Goal: Information Seeking & Learning: Learn about a topic

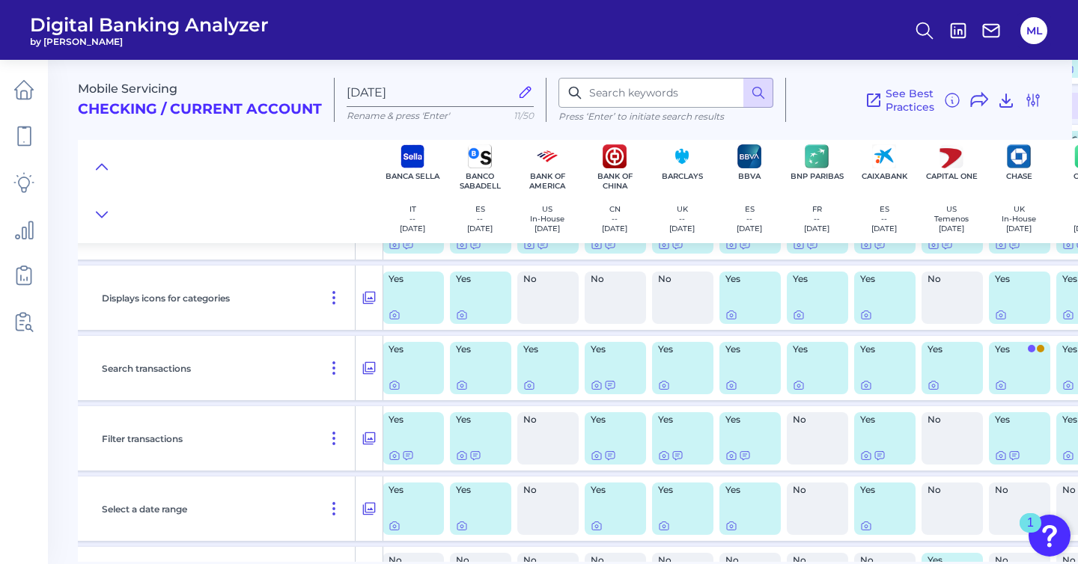
scroll to position [2682, 274]
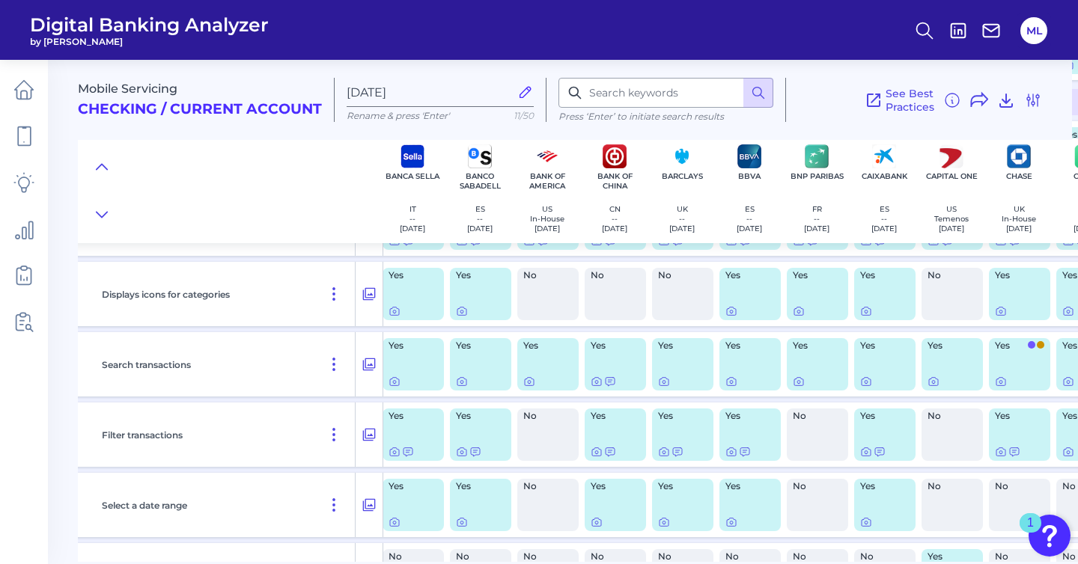
click at [680, 374] on div "Yes" at bounding box center [682, 364] width 61 height 52
click at [662, 384] on icon at bounding box center [663, 382] width 3 height 3
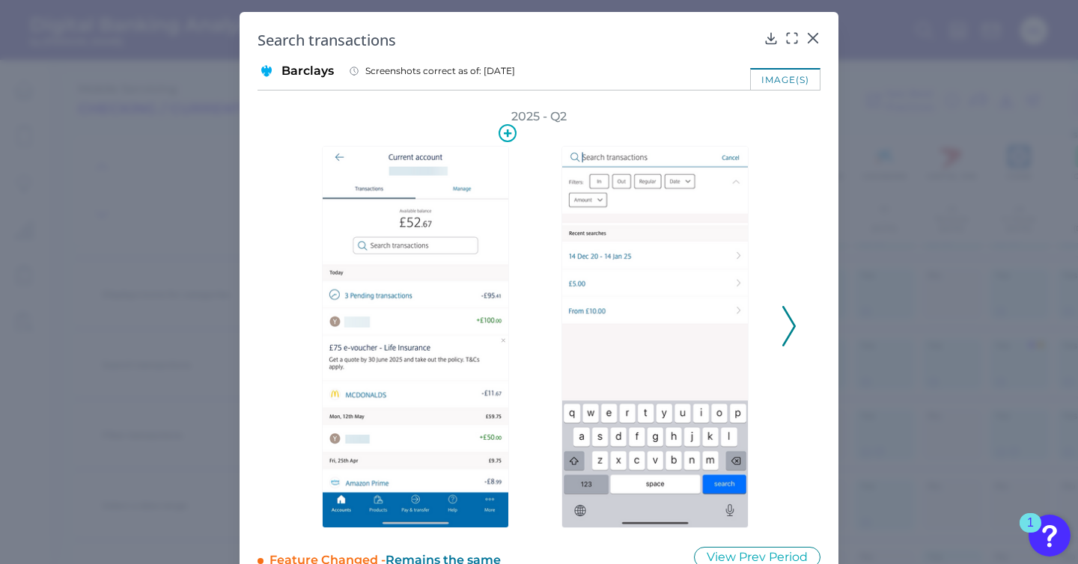
click at [460, 195] on img at bounding box center [415, 337] width 187 height 382
click at [507, 125] on circle at bounding box center [507, 133] width 16 height 16
click at [505, 138] on icon at bounding box center [507, 132] width 25 height 25
click at [772, 46] on div "Search transactions" at bounding box center [538, 40] width 563 height 20
click at [765, 35] on icon at bounding box center [770, 38] width 15 height 15
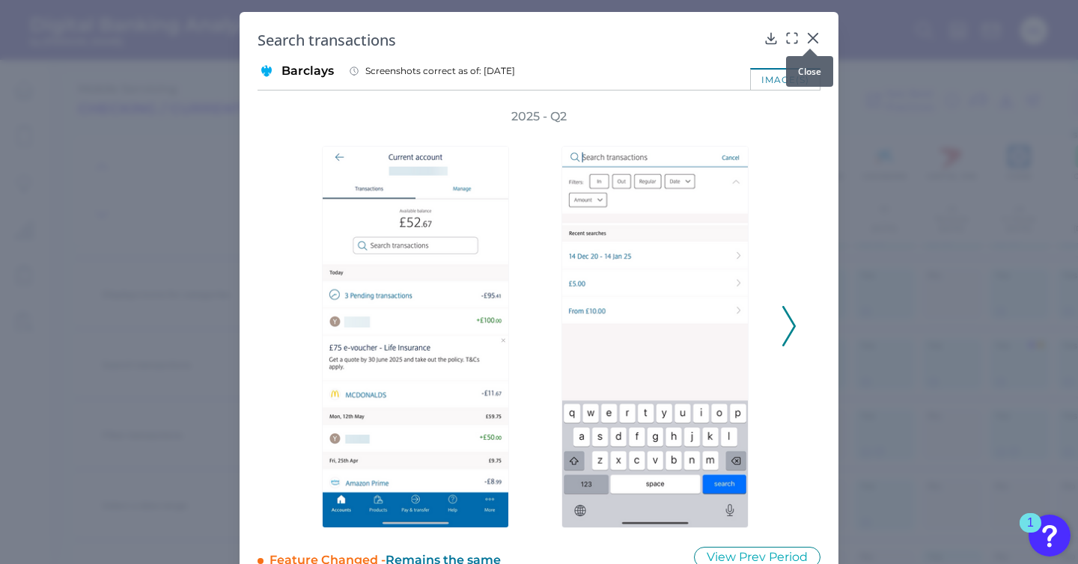
click at [814, 34] on icon at bounding box center [812, 38] width 9 height 9
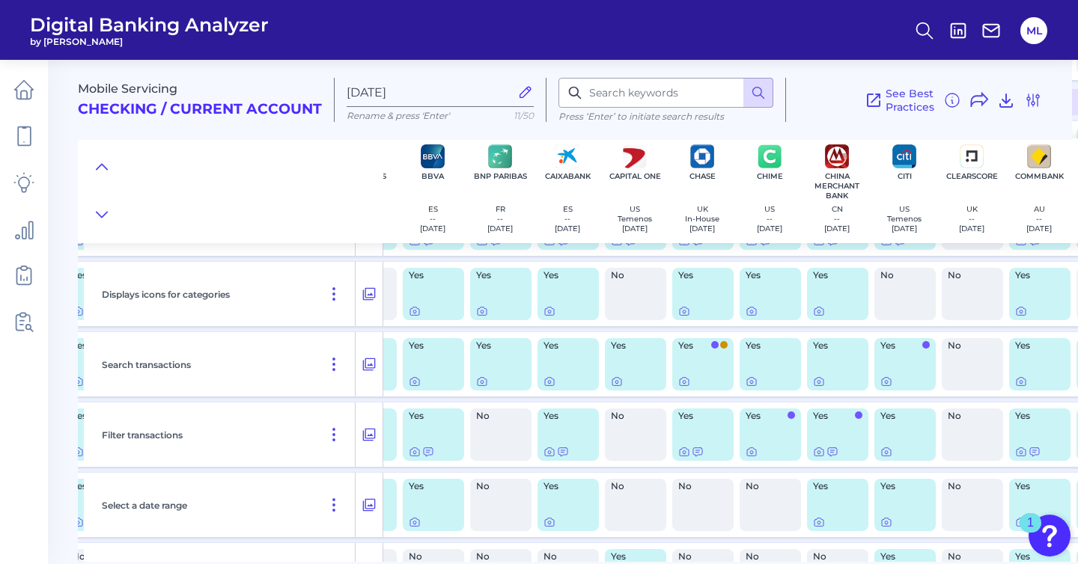
scroll to position [2682, 601]
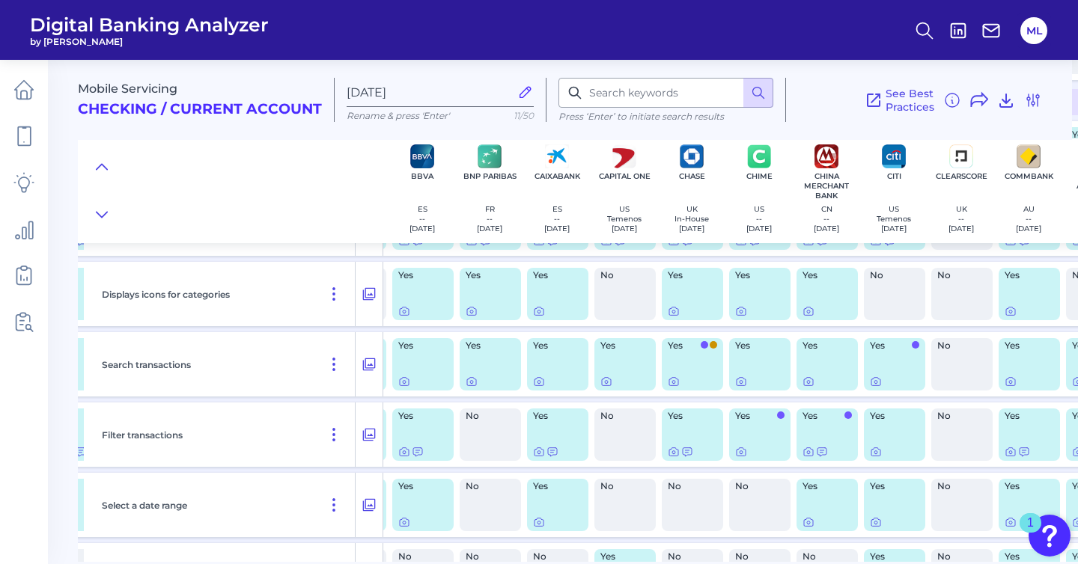
click at [689, 350] on span "Yes" at bounding box center [683, 345] width 31 height 9
click at [672, 457] on icon at bounding box center [674, 452] width 12 height 12
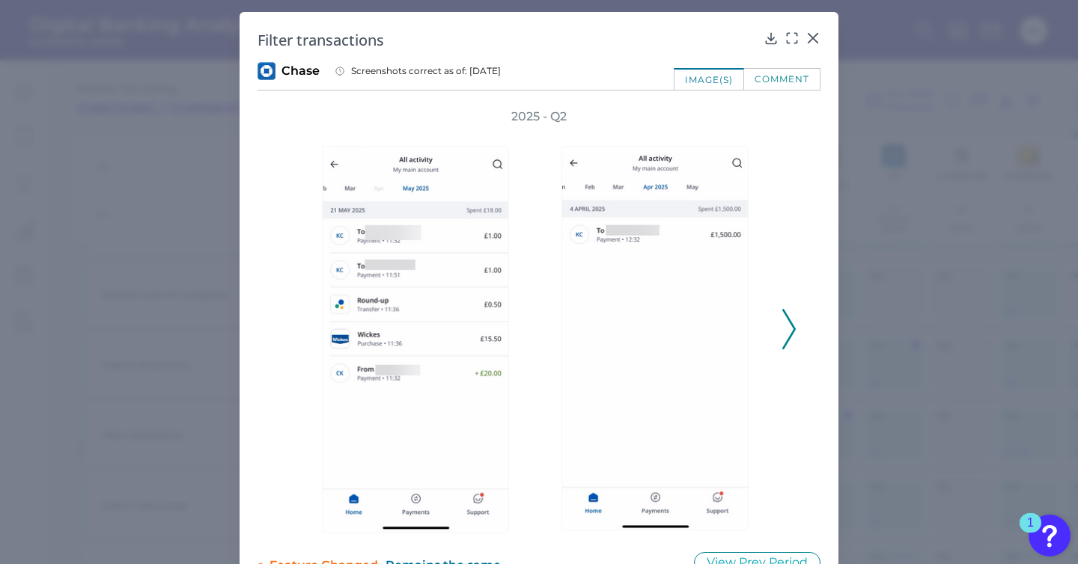
click at [782, 321] on icon at bounding box center [788, 329] width 13 height 40
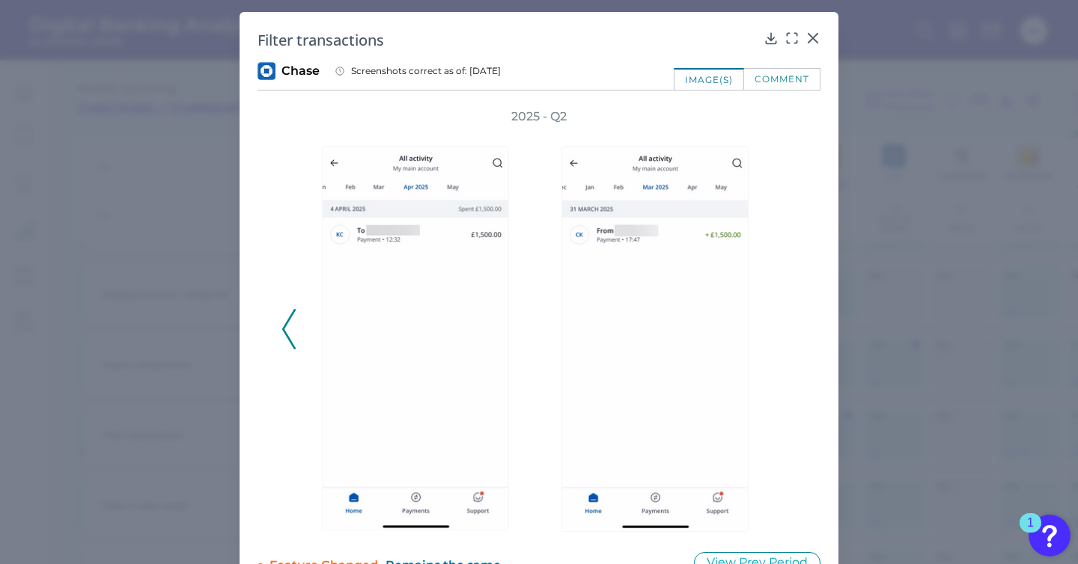
click at [814, 26] on div "Filter transactions Chase Screenshots correct as of: [DATE] image(s) comment 20…" at bounding box center [538, 302] width 599 height 580
click at [813, 32] on icon at bounding box center [812, 38] width 15 height 15
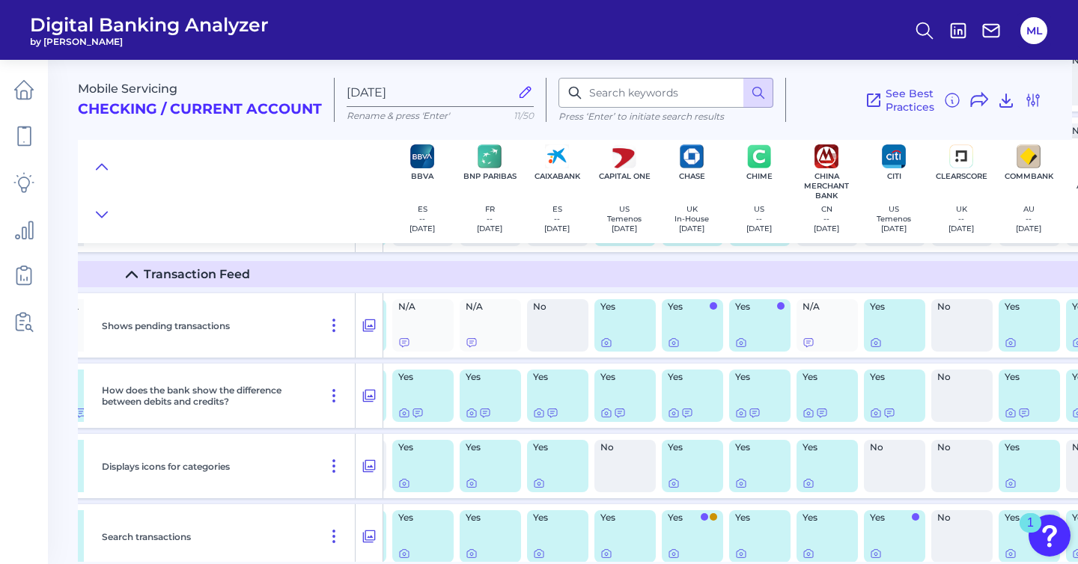
scroll to position [2512, 601]
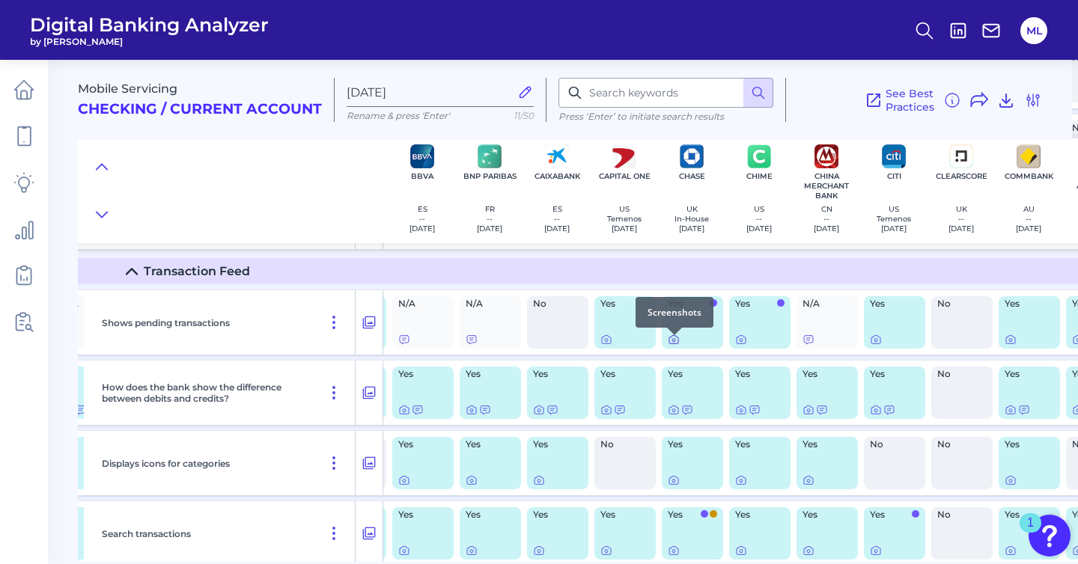
click at [674, 343] on icon at bounding box center [674, 340] width 12 height 12
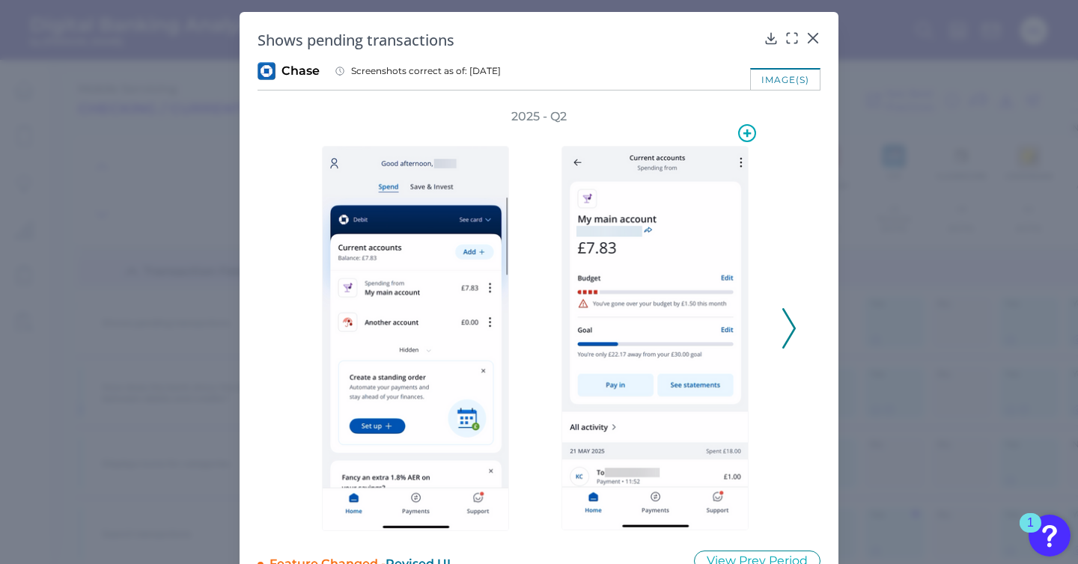
scroll to position [8, 0]
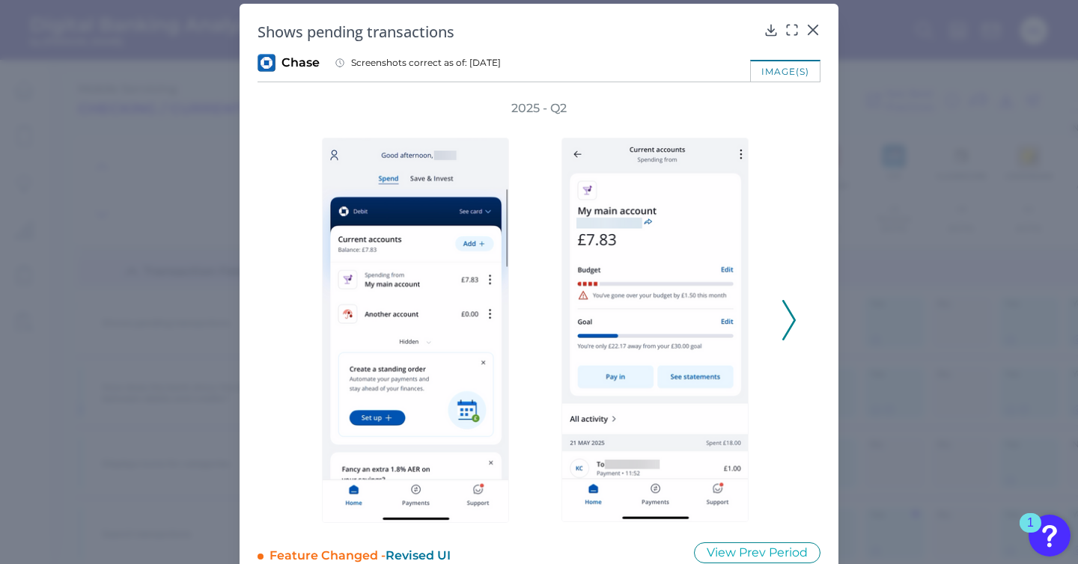
click at [783, 322] on icon at bounding box center [788, 320] width 13 height 40
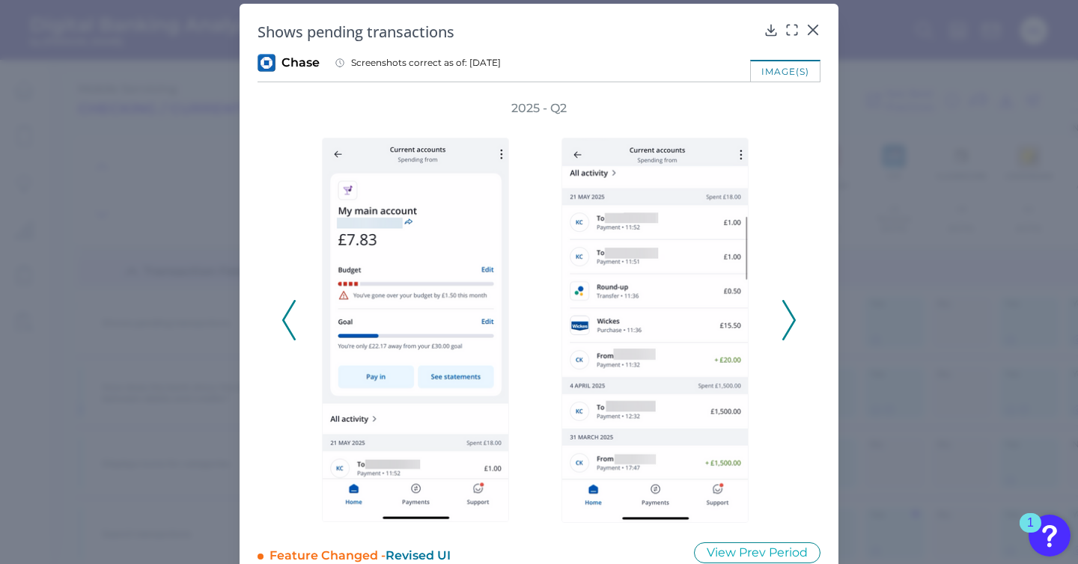
click at [783, 322] on icon at bounding box center [788, 320] width 13 height 40
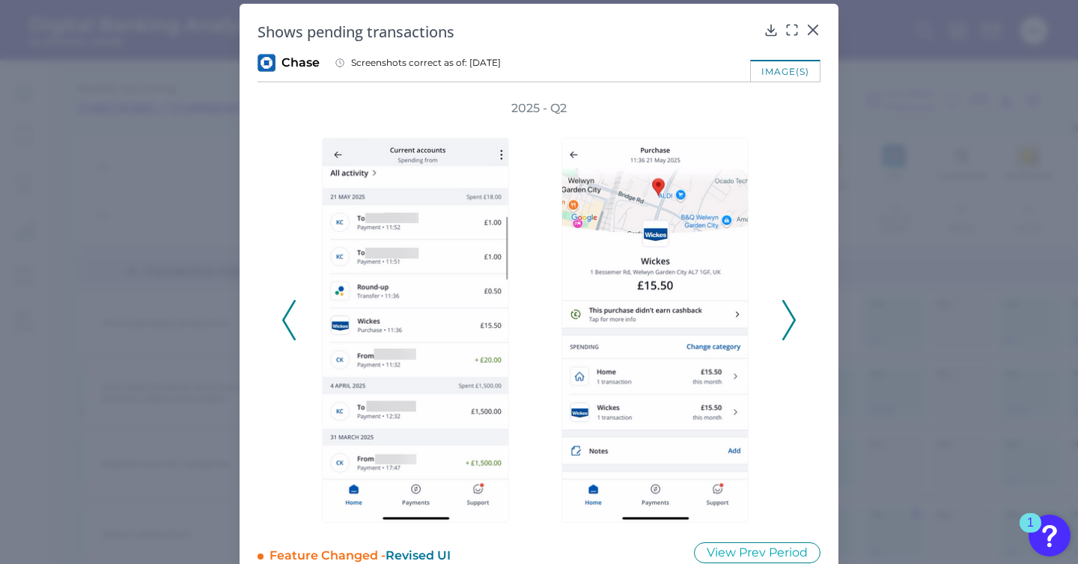
click at [783, 322] on icon at bounding box center [788, 320] width 13 height 40
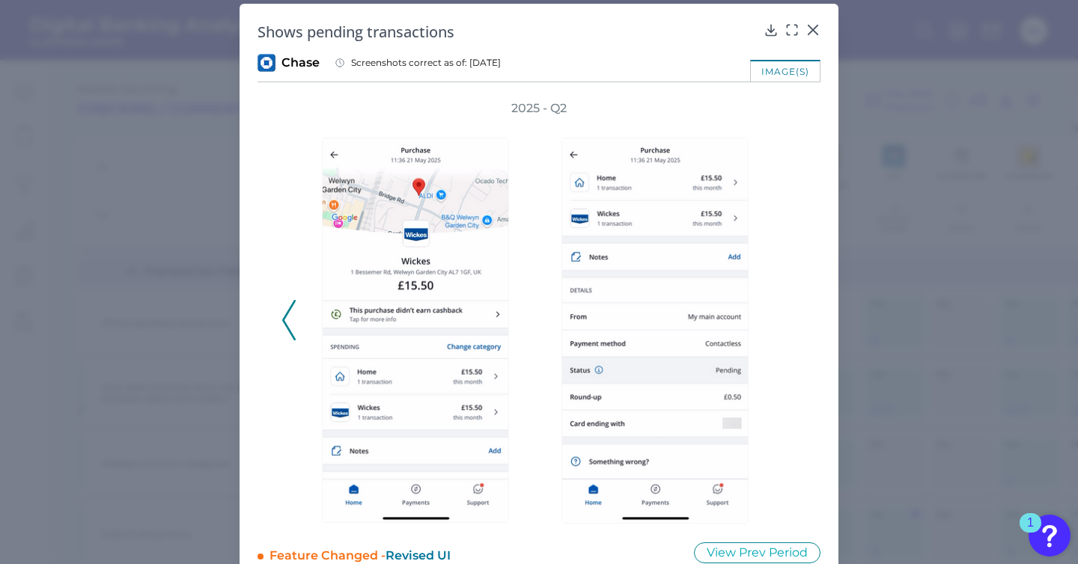
click at [282, 313] on icon at bounding box center [288, 320] width 13 height 40
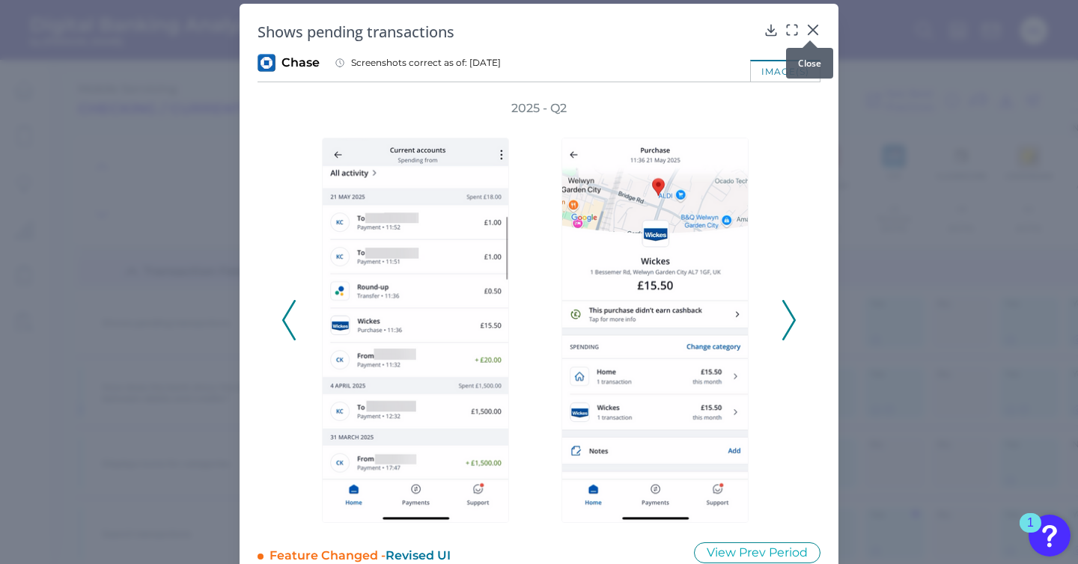
click at [815, 28] on icon at bounding box center [812, 29] width 15 height 15
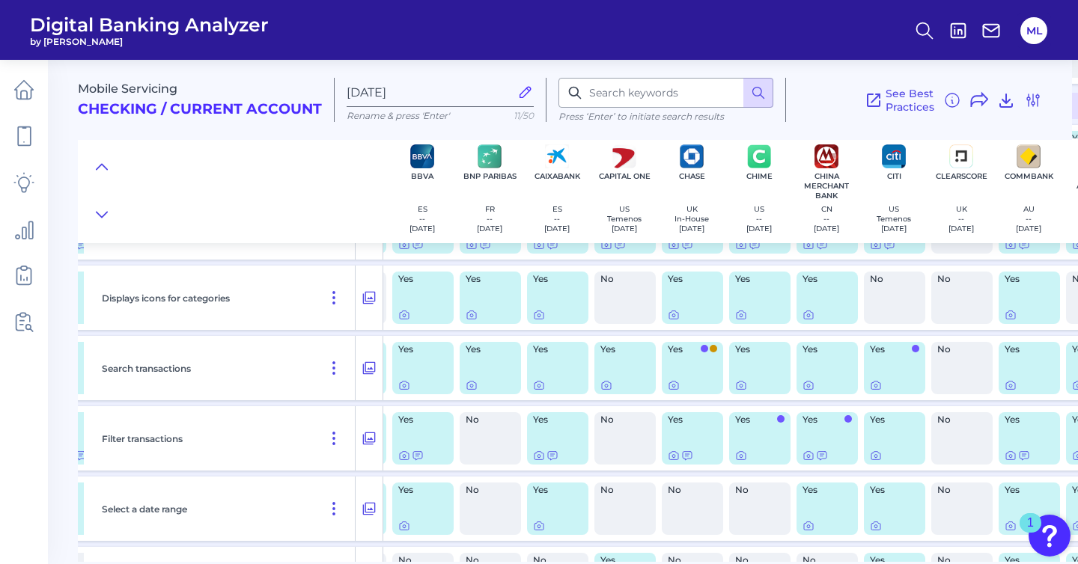
scroll to position [2679, 601]
click at [673, 448] on div at bounding box center [674, 450] width 15 height 15
click at [673, 461] on icon at bounding box center [674, 455] width 12 height 12
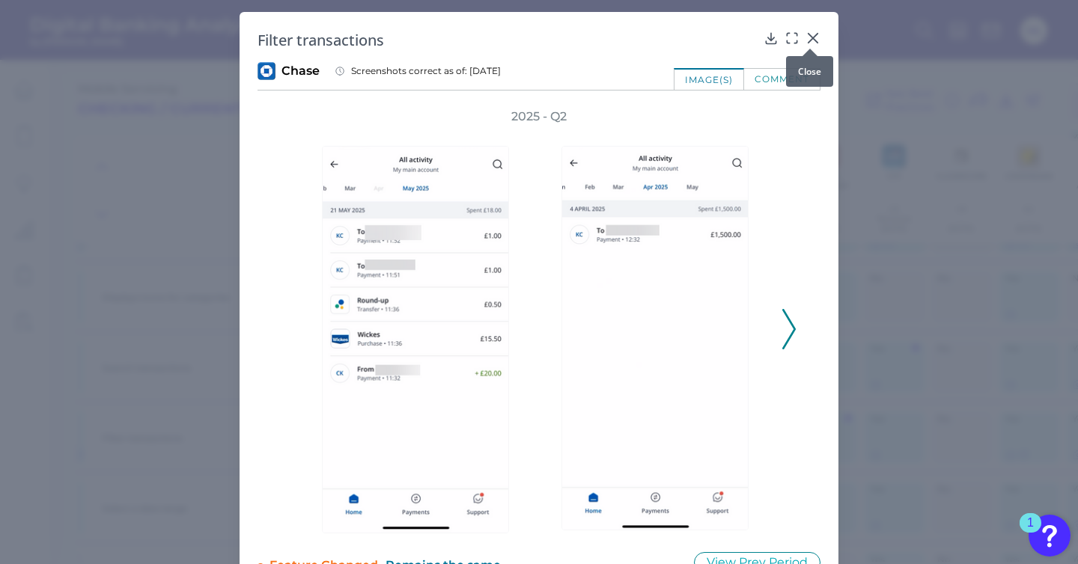
click at [809, 34] on icon at bounding box center [812, 38] width 15 height 15
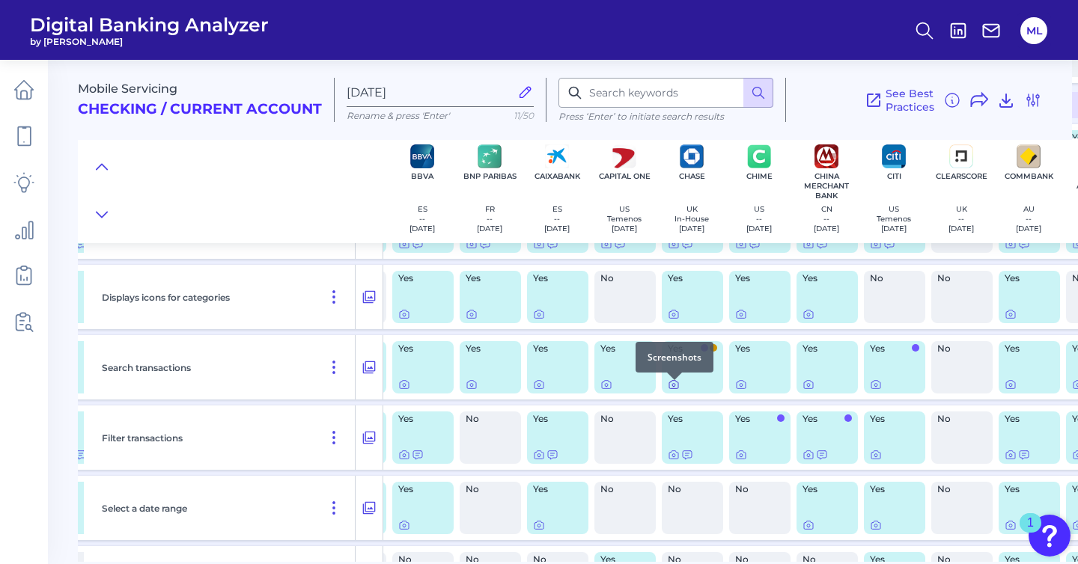
click at [673, 387] on icon at bounding box center [673, 385] width 3 height 3
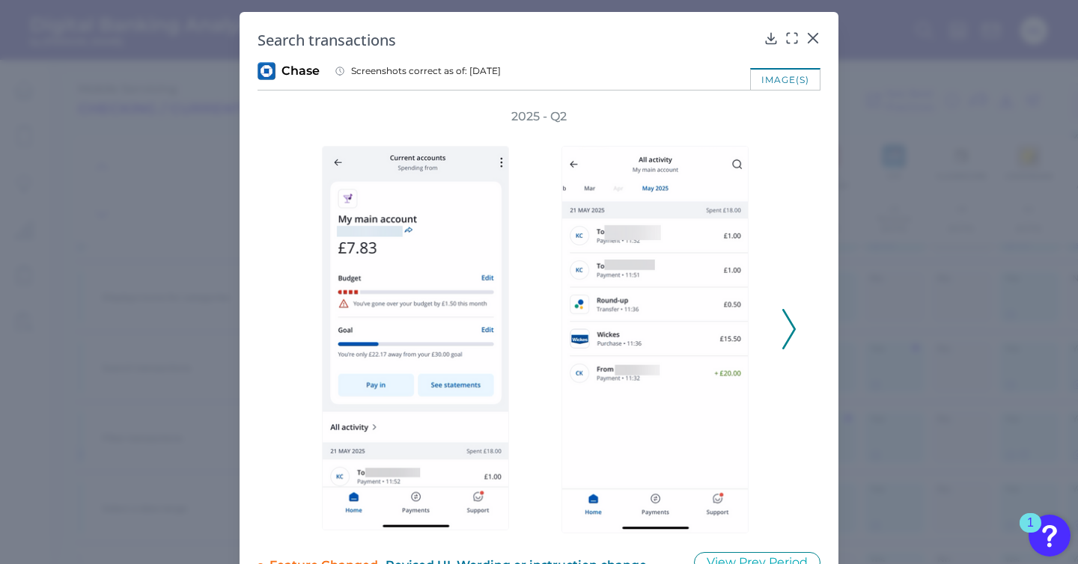
click at [790, 314] on icon at bounding box center [788, 329] width 13 height 40
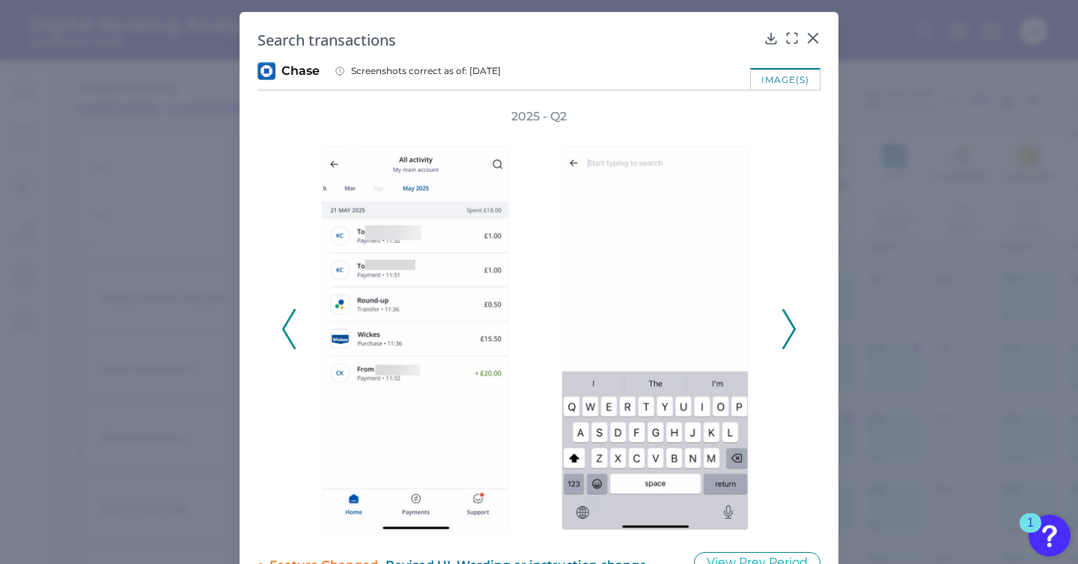
click at [288, 335] on icon at bounding box center [288, 329] width 13 height 40
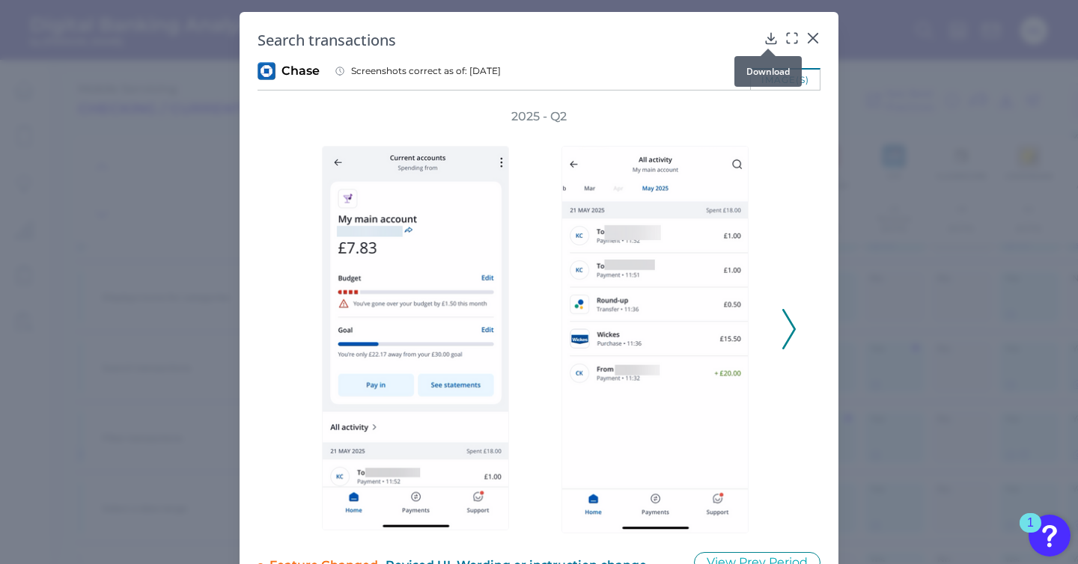
click at [766, 38] on icon at bounding box center [770, 38] width 15 height 15
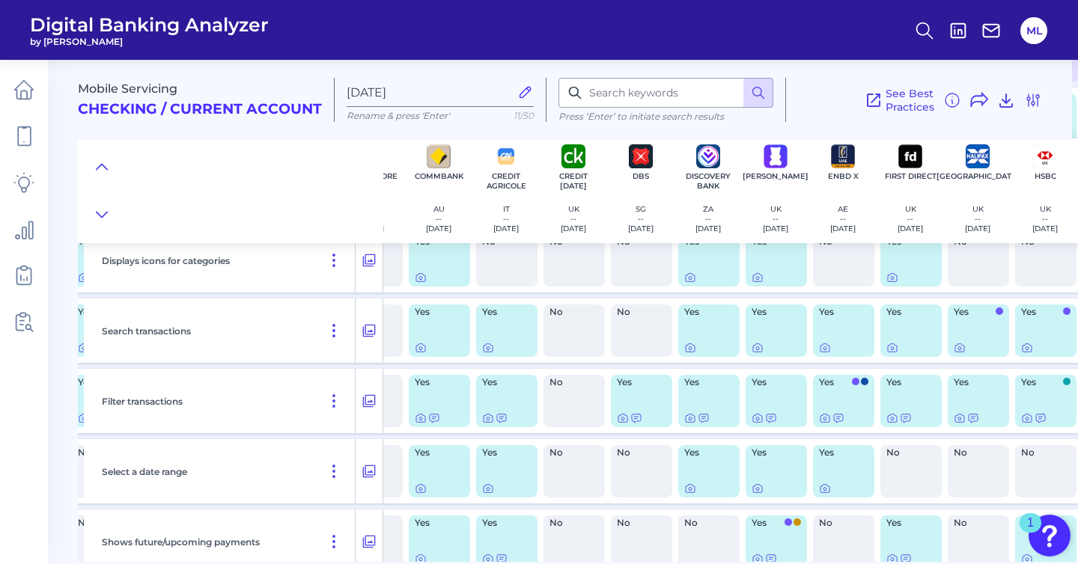
scroll to position [2715, 1206]
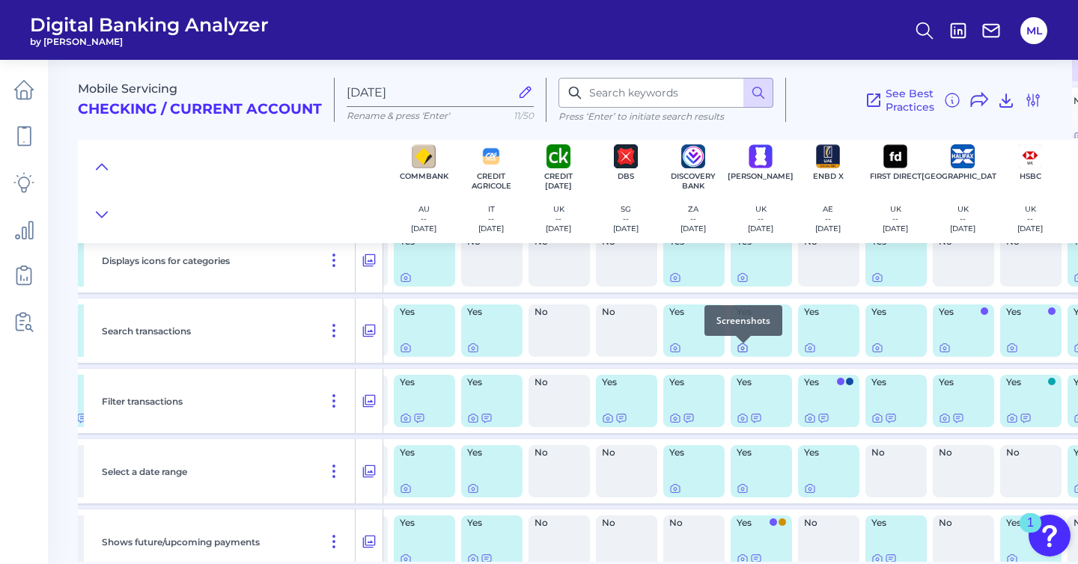
click at [742, 350] on icon at bounding box center [742, 348] width 3 height 3
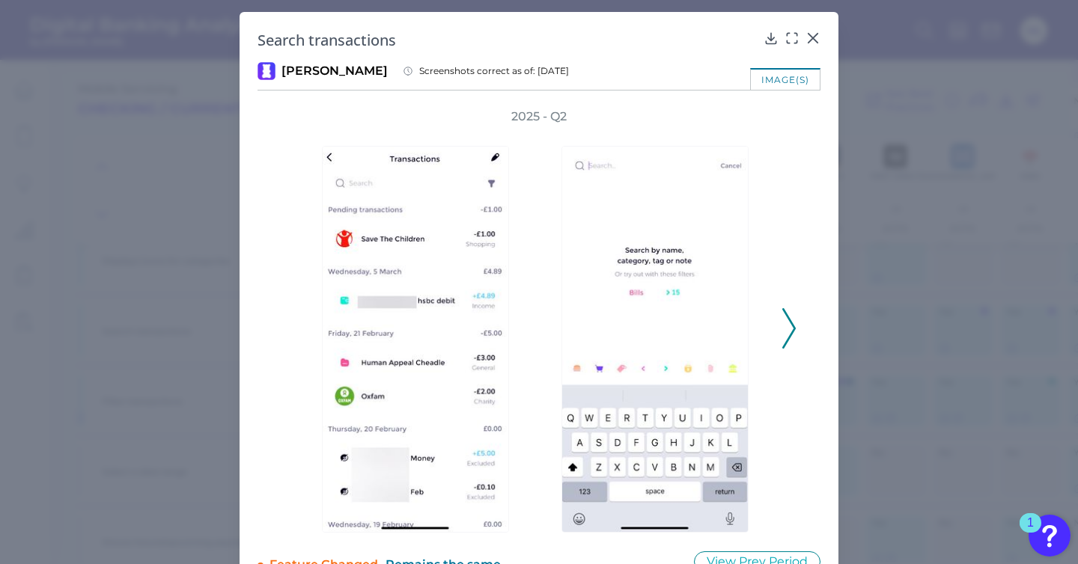
click at [814, 330] on div "2025 - Q2" at bounding box center [538, 321] width 563 height 424
click at [796, 330] on div "2025 - Q2" at bounding box center [538, 321] width 563 height 424
click at [784, 329] on icon at bounding box center [788, 328] width 13 height 40
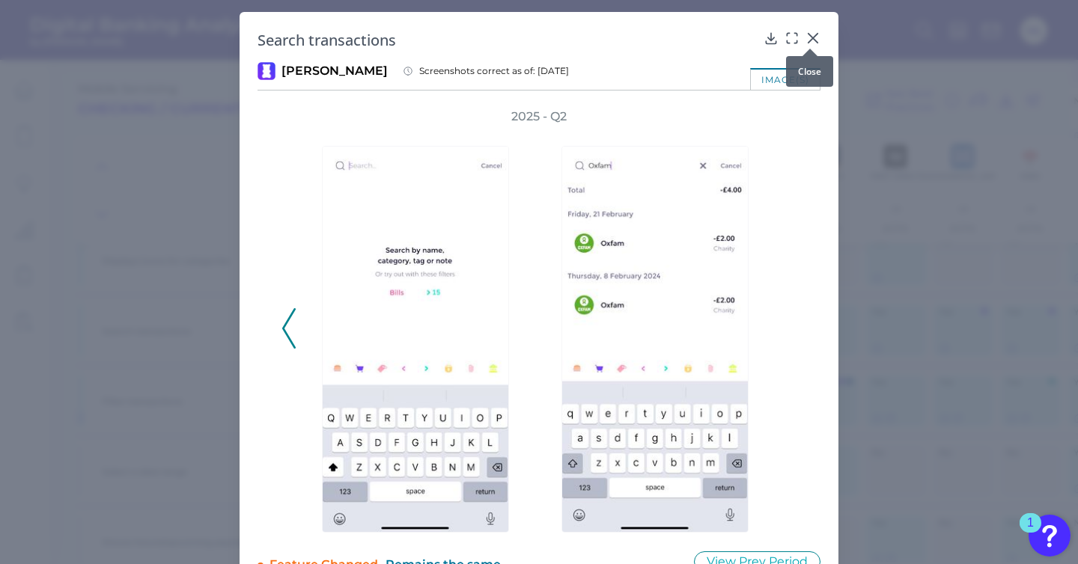
click at [814, 35] on icon at bounding box center [812, 38] width 15 height 15
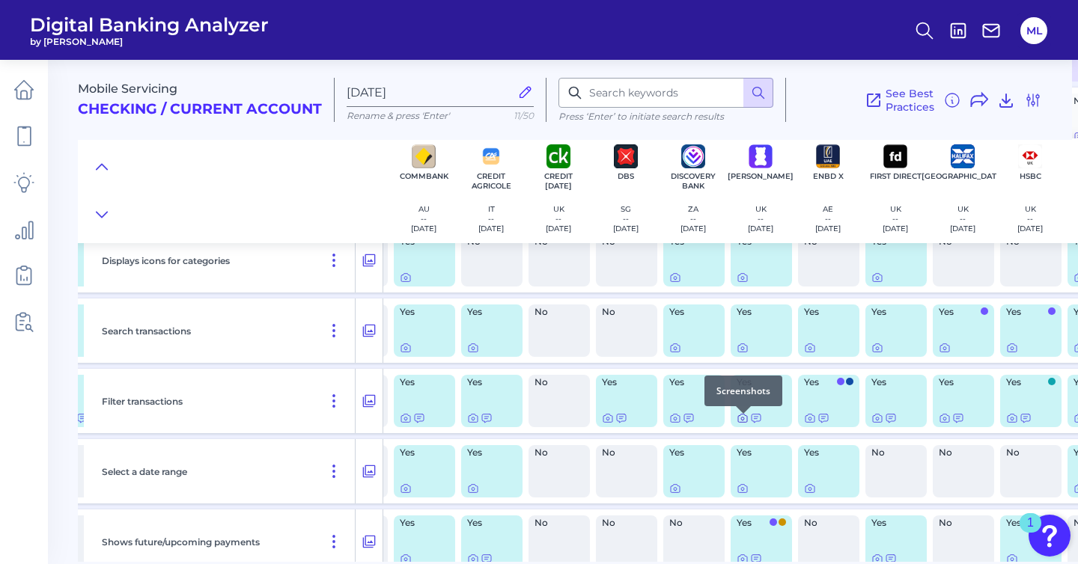
click at [740, 421] on icon at bounding box center [742, 418] width 12 height 12
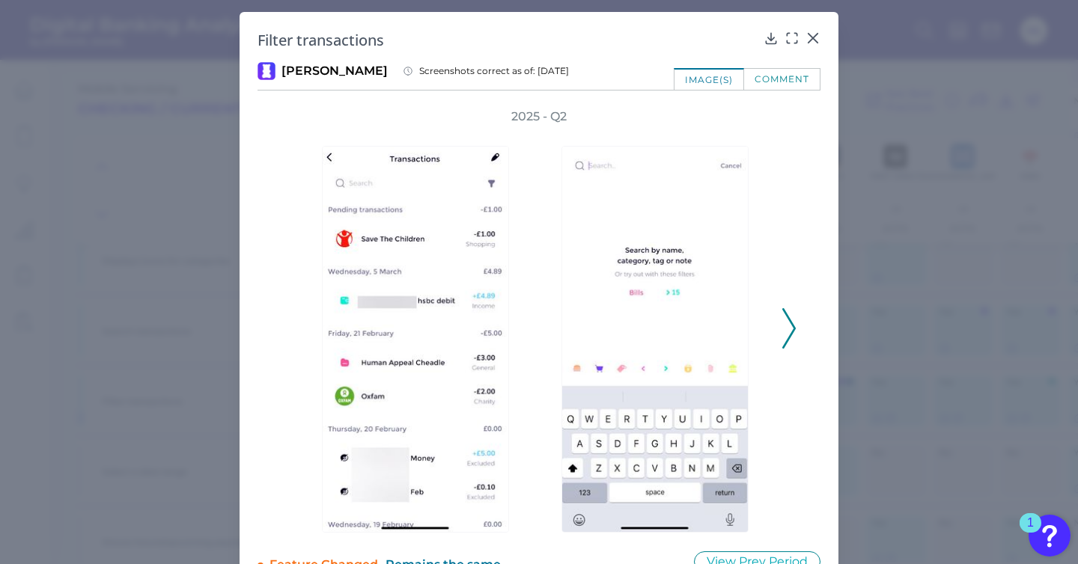
click at [792, 342] on button at bounding box center [788, 328] width 15 height 40
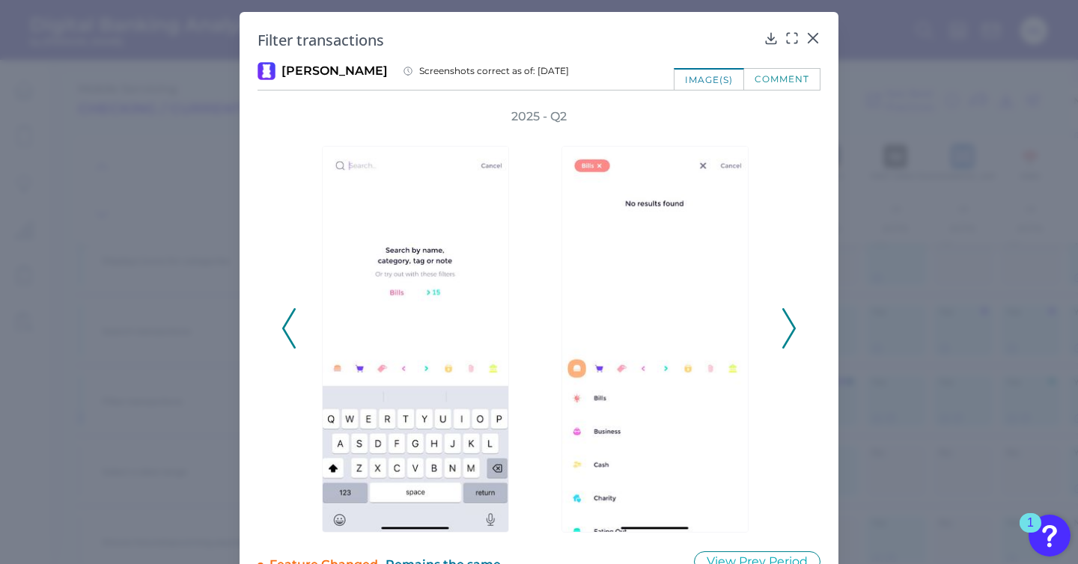
click at [787, 335] on icon at bounding box center [788, 328] width 13 height 40
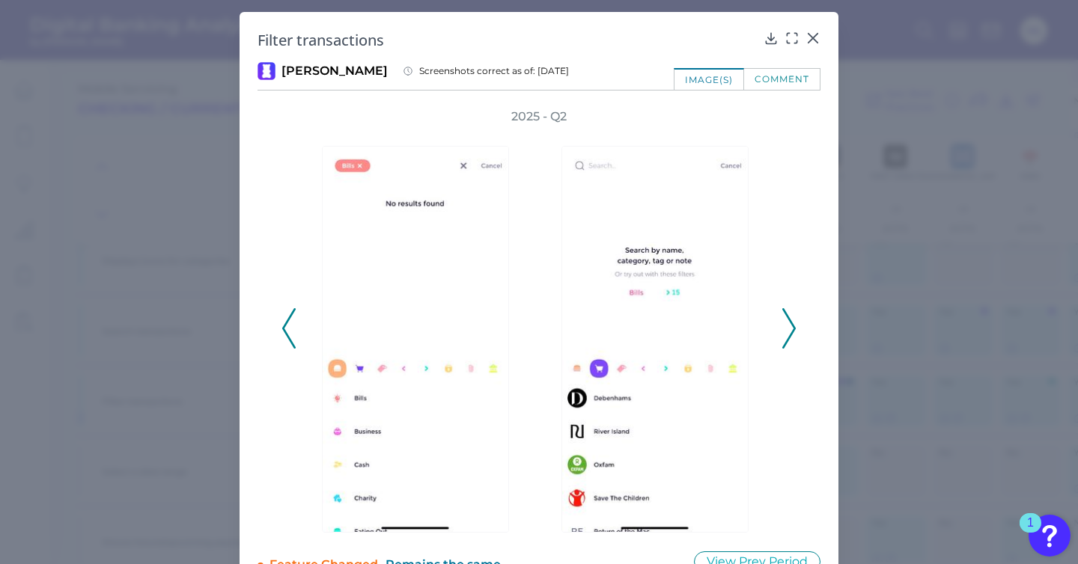
click at [787, 335] on icon at bounding box center [788, 328] width 13 height 40
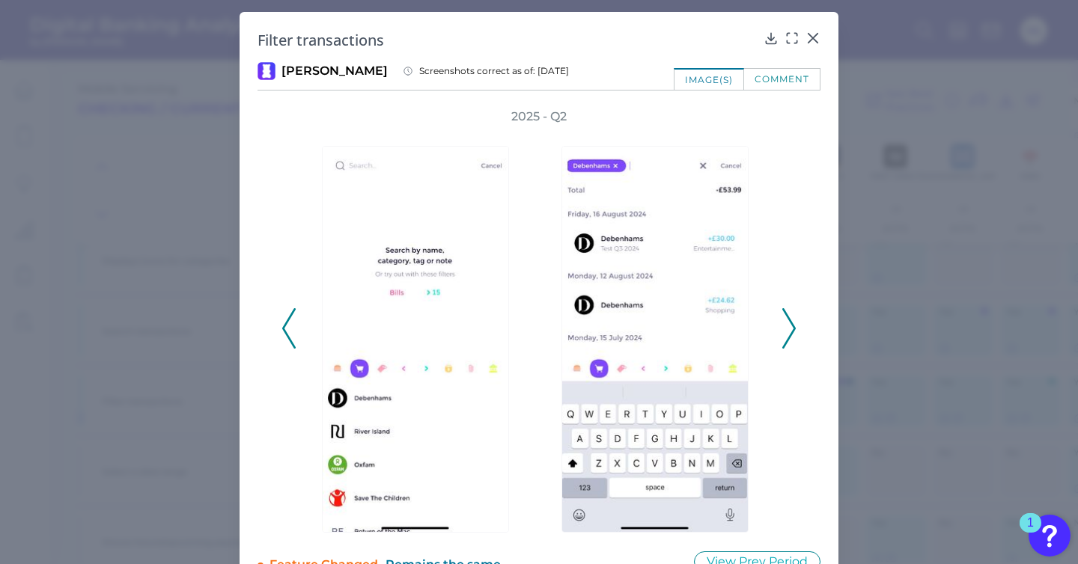
click at [787, 335] on icon at bounding box center [788, 328] width 13 height 40
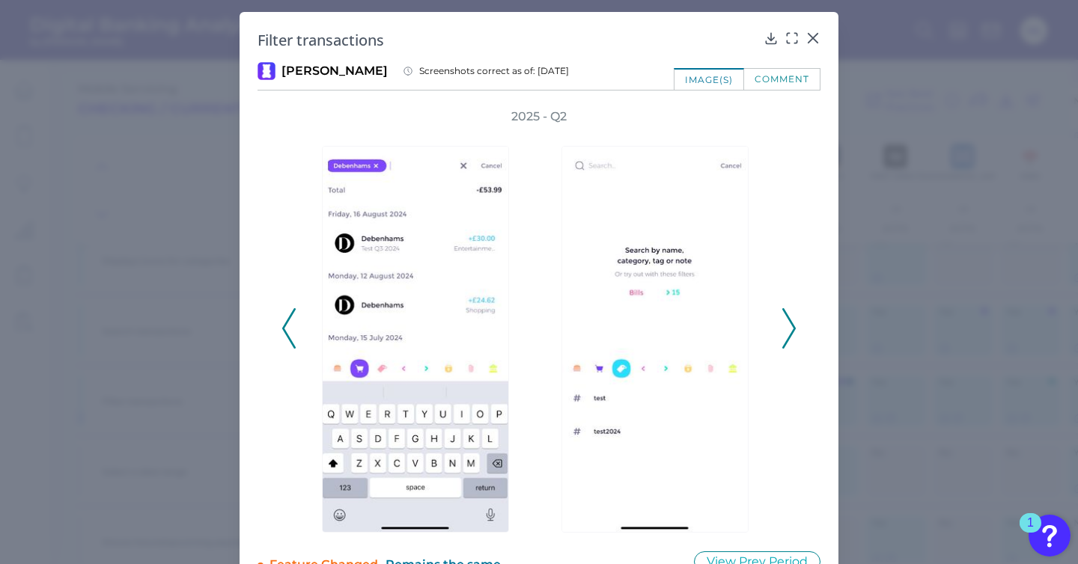
click at [787, 335] on icon at bounding box center [788, 328] width 13 height 40
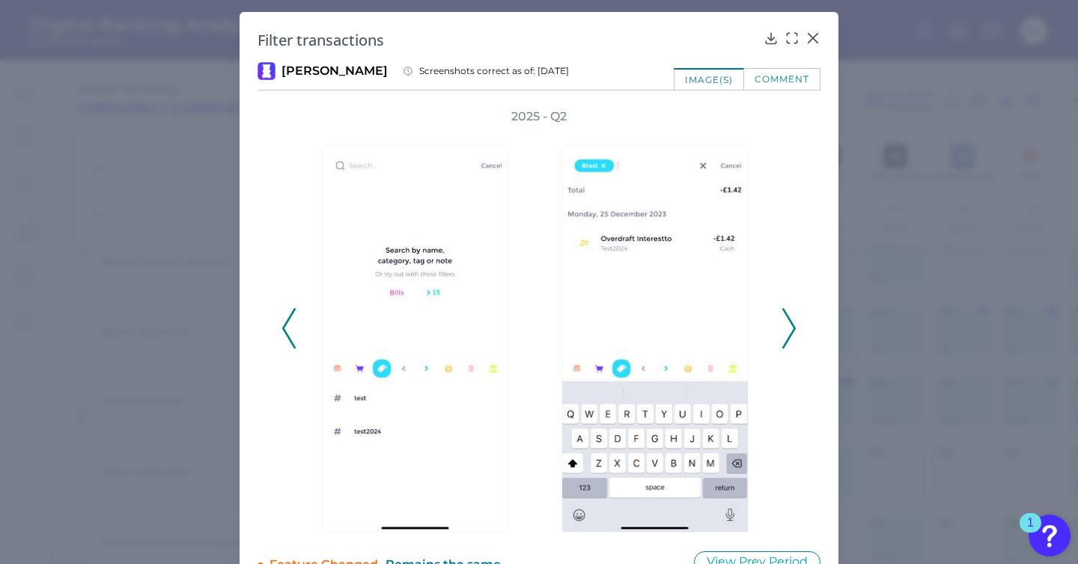
click at [787, 335] on icon at bounding box center [788, 328] width 13 height 40
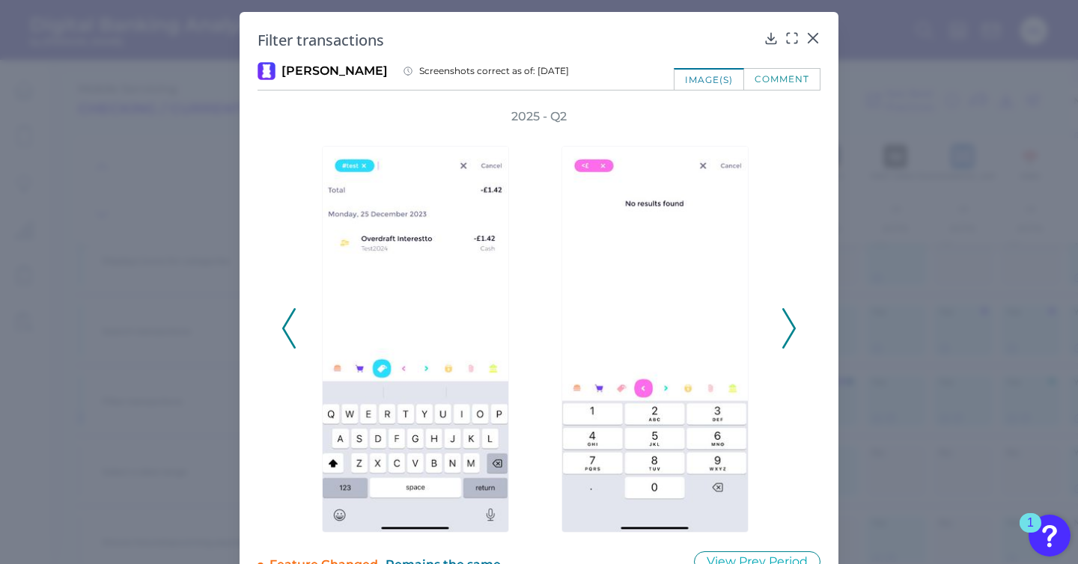
click at [787, 335] on icon at bounding box center [788, 328] width 13 height 40
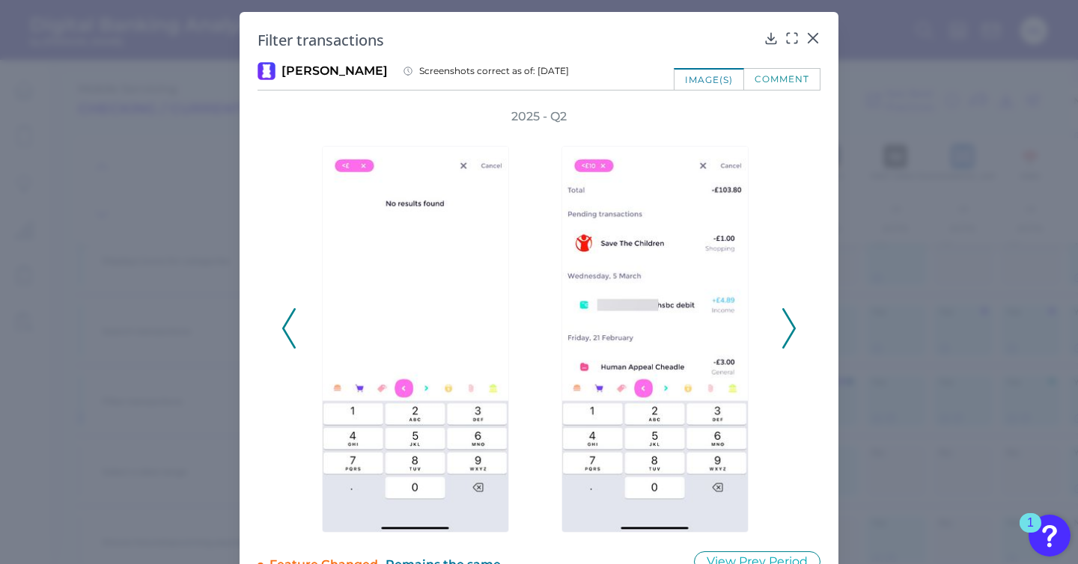
click at [787, 335] on icon at bounding box center [788, 328] width 13 height 40
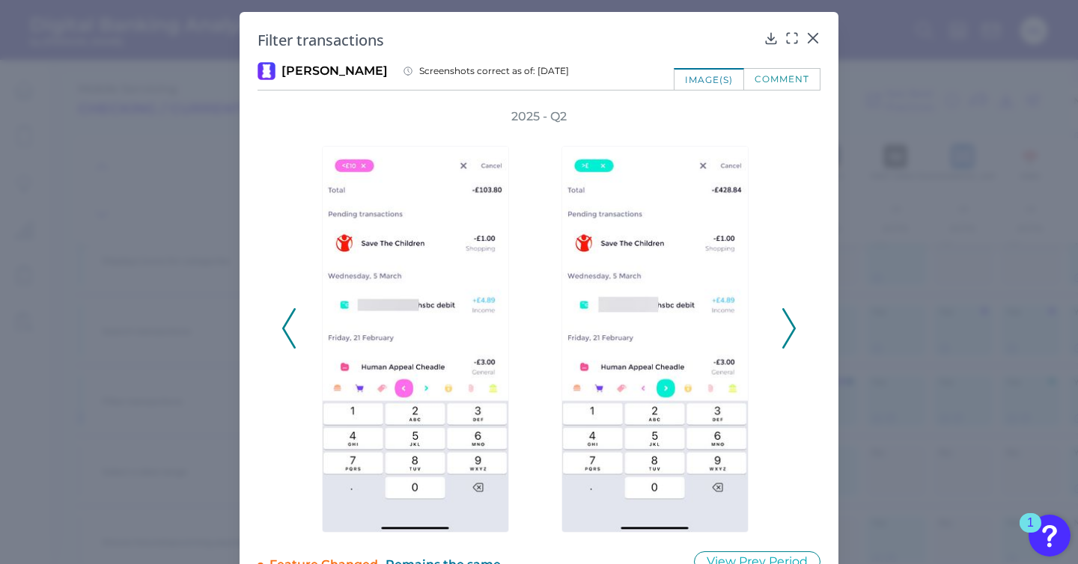
click at [787, 335] on icon at bounding box center [788, 328] width 13 height 40
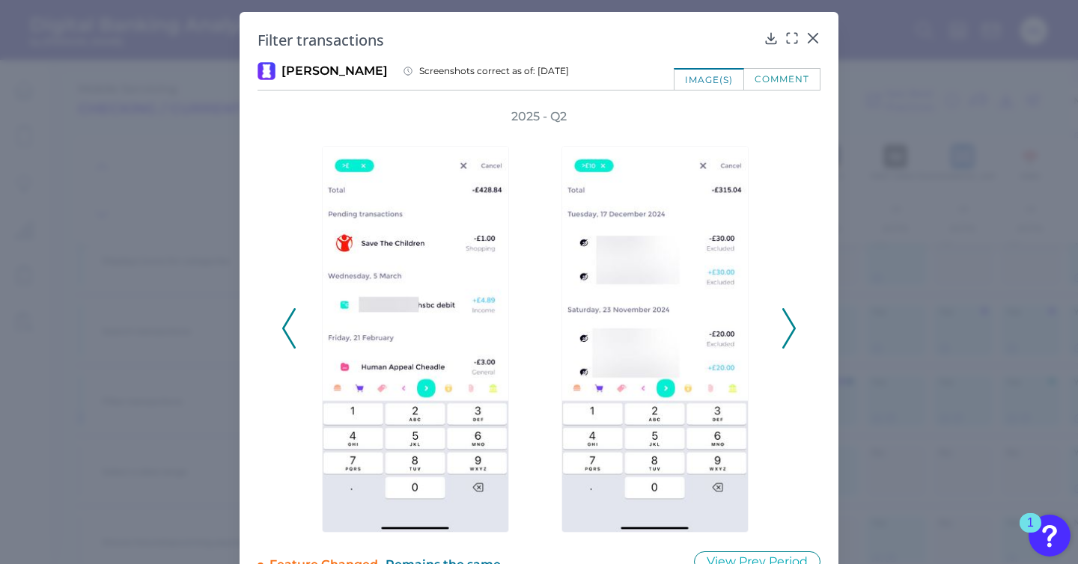
click at [787, 335] on icon at bounding box center [788, 328] width 13 height 40
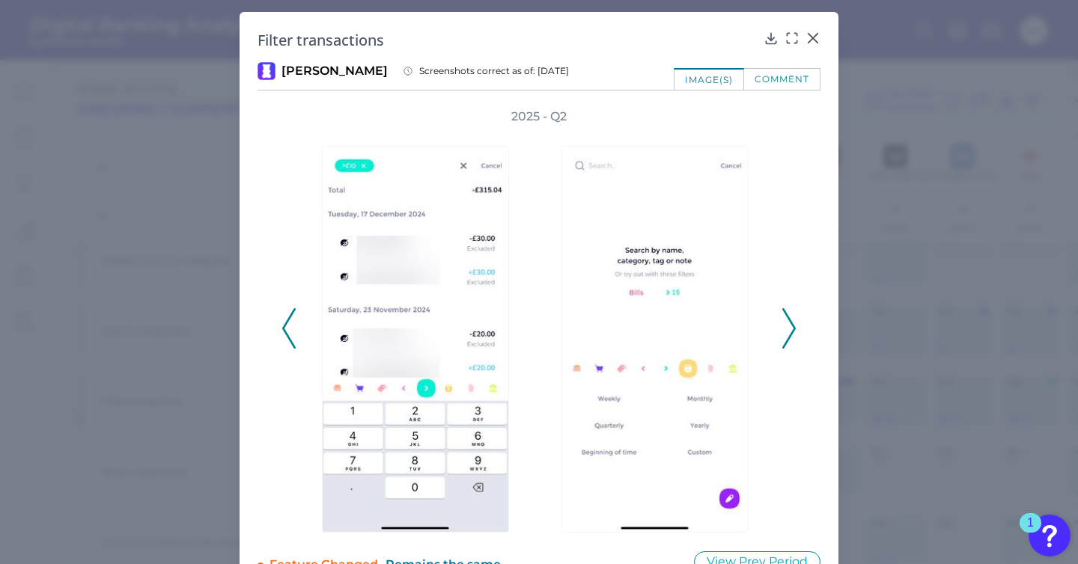
click at [787, 335] on icon at bounding box center [788, 328] width 13 height 40
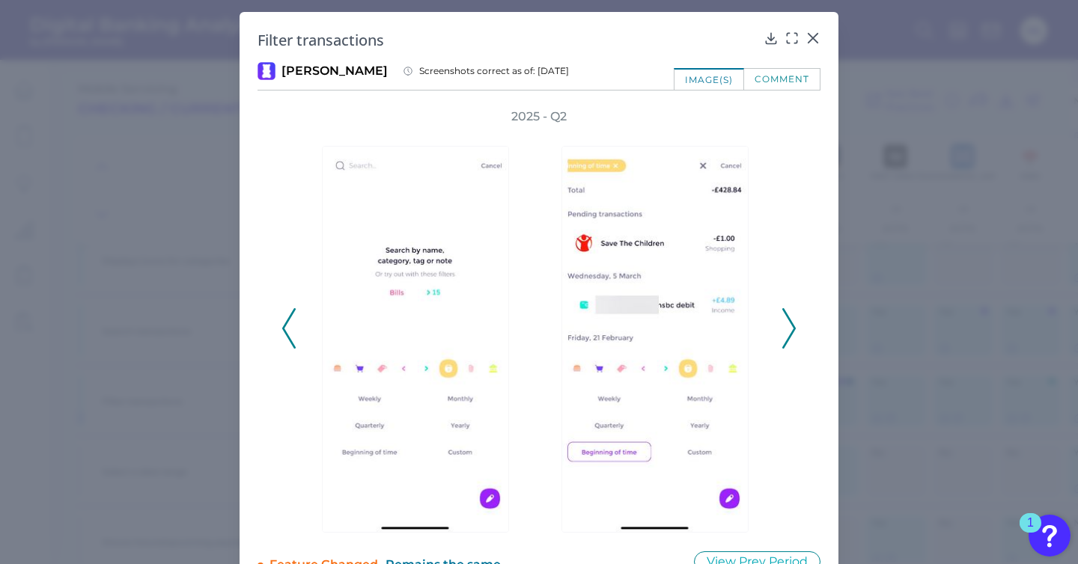
click at [787, 335] on icon at bounding box center [788, 328] width 13 height 40
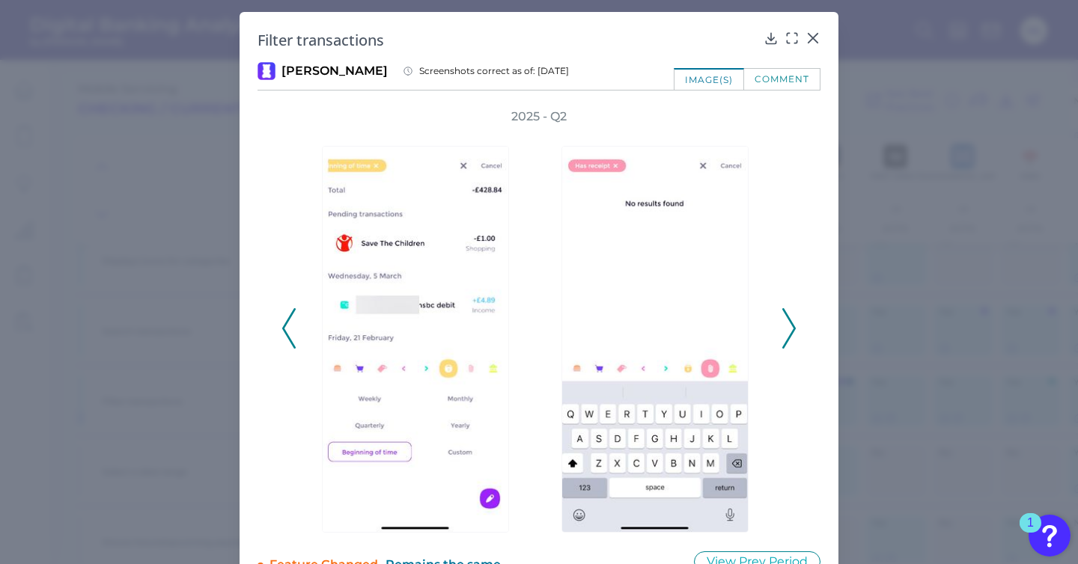
click at [787, 335] on icon at bounding box center [788, 328] width 13 height 40
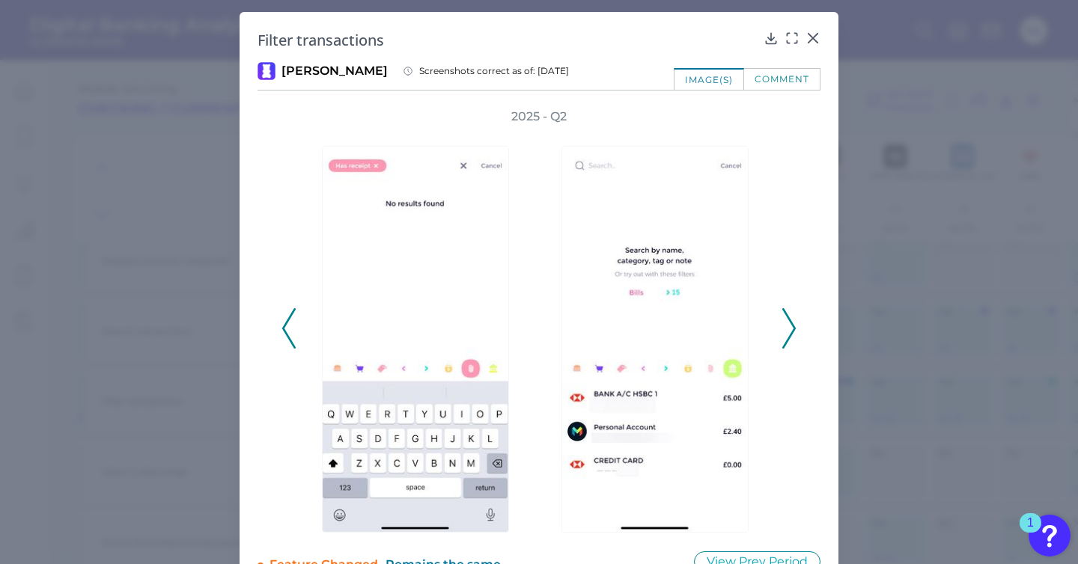
click at [787, 335] on icon at bounding box center [788, 328] width 13 height 40
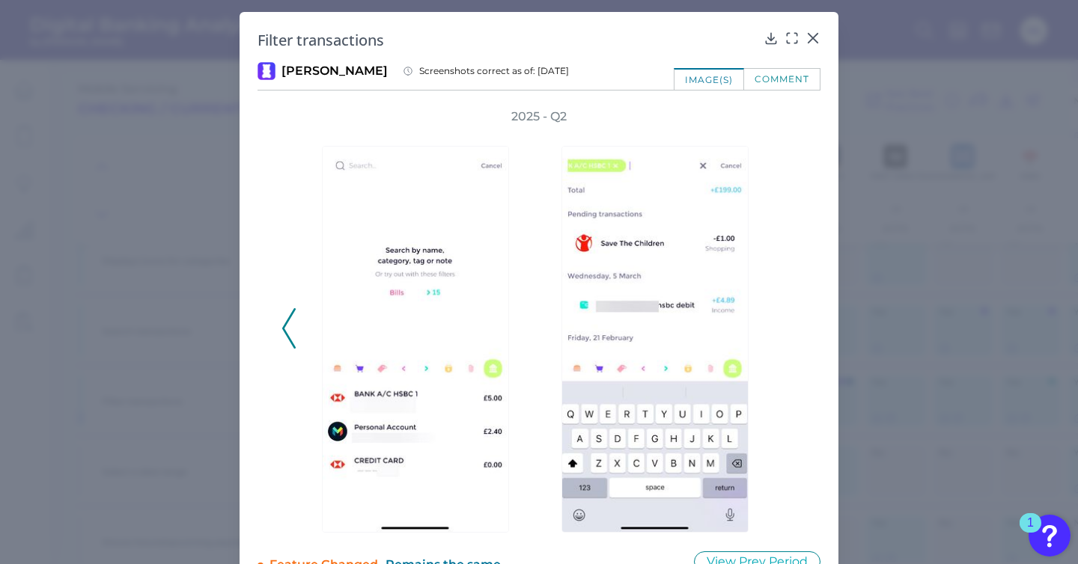
click at [787, 335] on div "2025 - Q2" at bounding box center [538, 321] width 515 height 424
click at [805, 43] on div at bounding box center [809, 48] width 15 height 15
click at [808, 37] on icon at bounding box center [812, 38] width 15 height 15
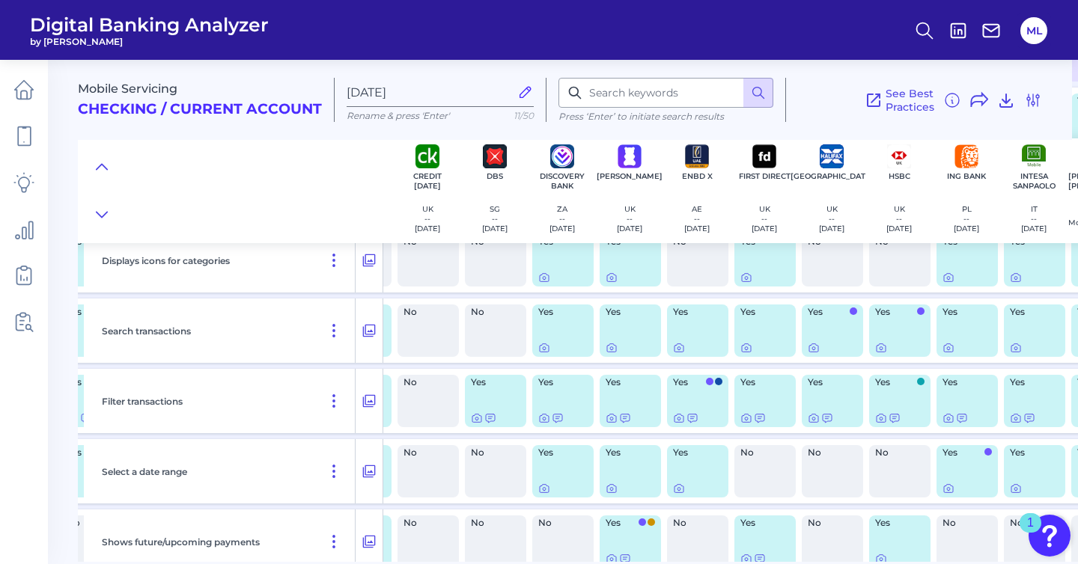
scroll to position [2715, 1298]
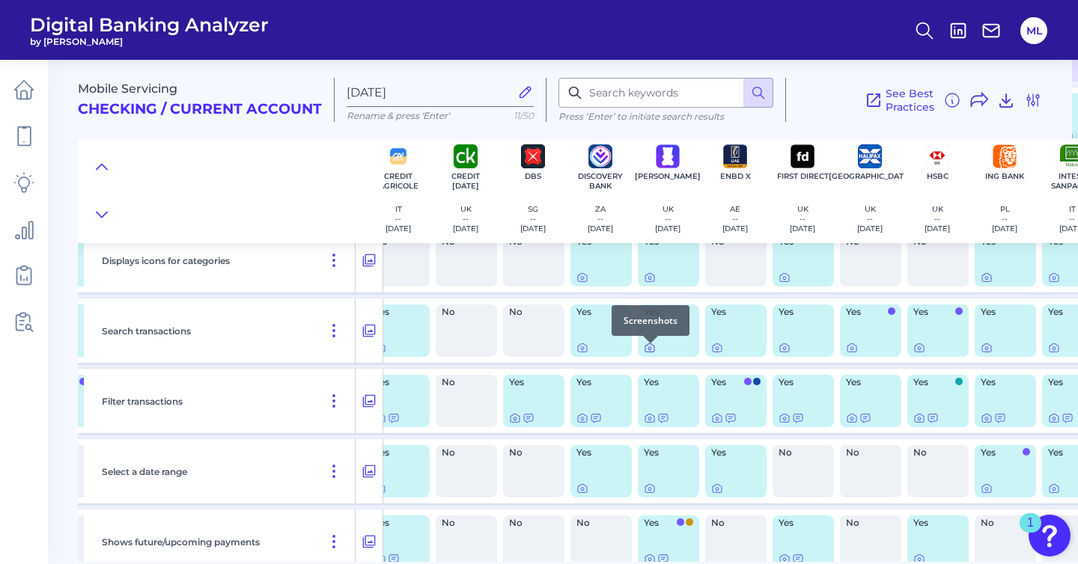
click at [649, 350] on icon at bounding box center [649, 348] width 3 height 3
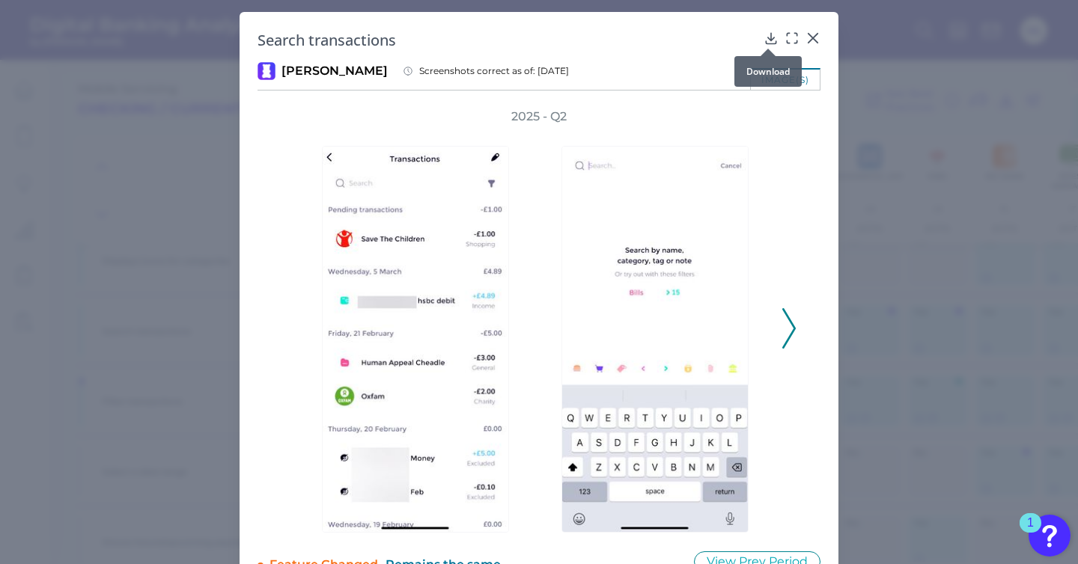
click at [769, 43] on div at bounding box center [767, 48] width 15 height 15
click at [771, 35] on icon at bounding box center [770, 38] width 15 height 15
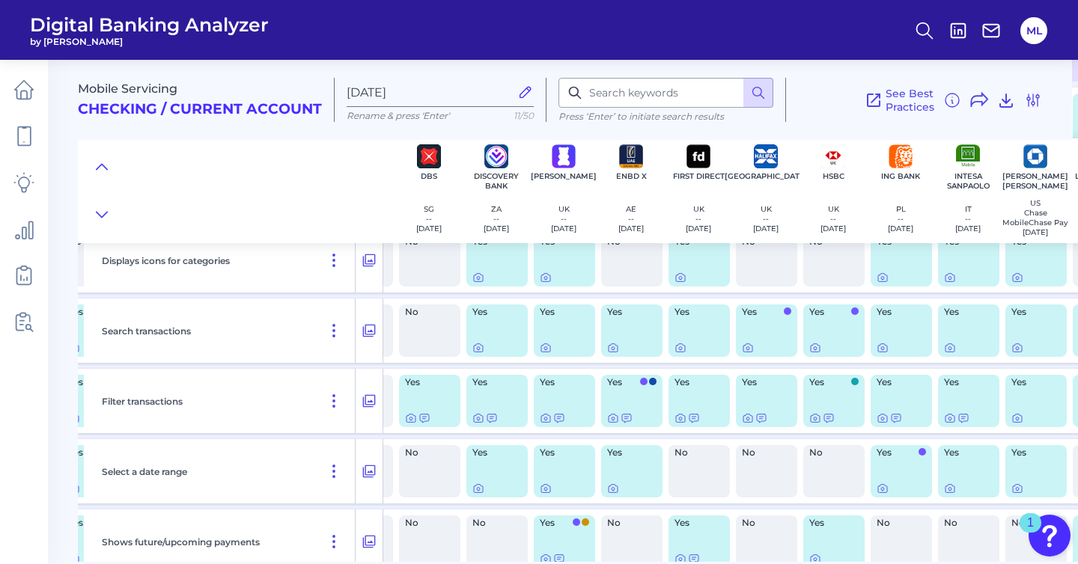
scroll to position [2715, 1401]
click at [682, 352] on icon at bounding box center [682, 348] width 12 height 12
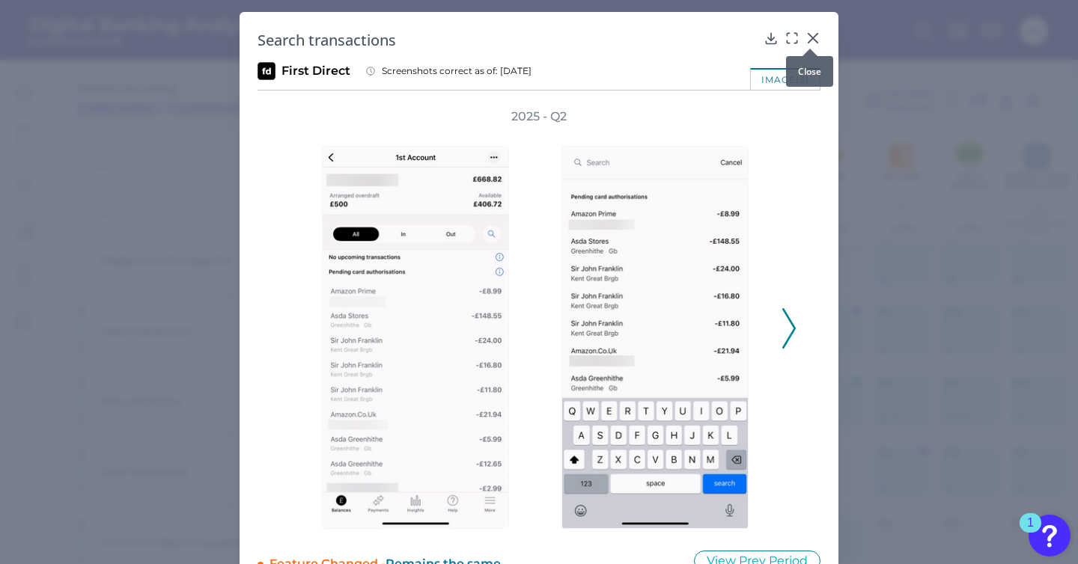
click at [814, 41] on div at bounding box center [809, 48] width 15 height 15
click at [814, 39] on icon at bounding box center [812, 38] width 15 height 15
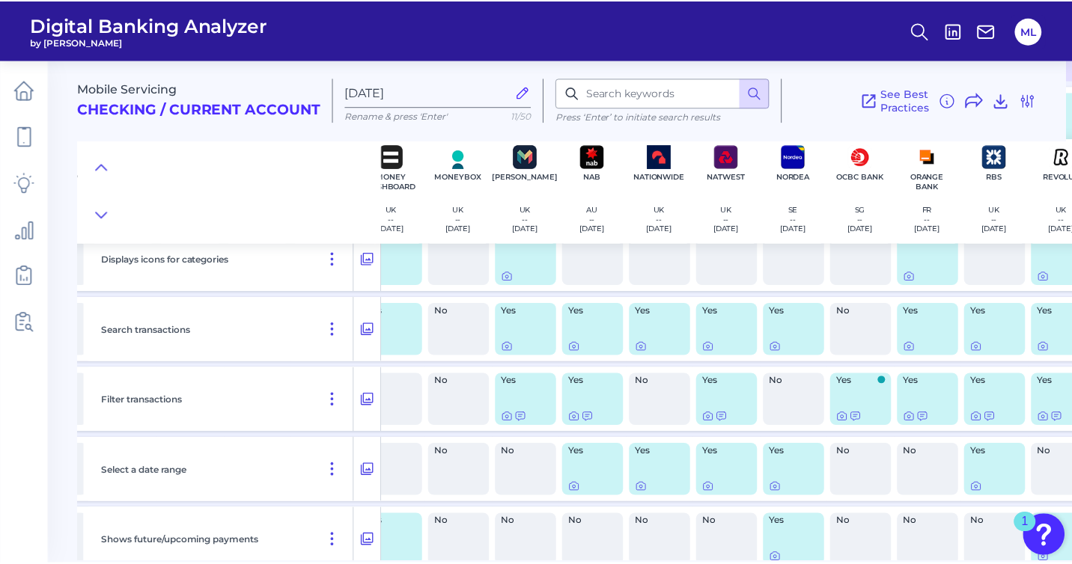
scroll to position [2717, 2580]
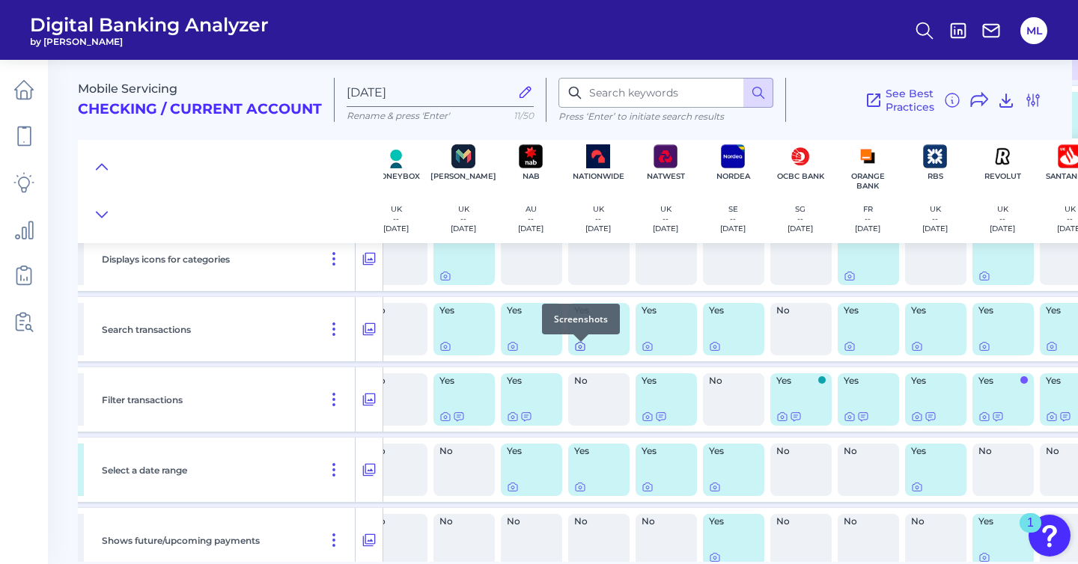
click at [576, 349] on div at bounding box center [580, 342] width 15 height 15
click at [580, 351] on icon at bounding box center [580, 347] width 12 height 12
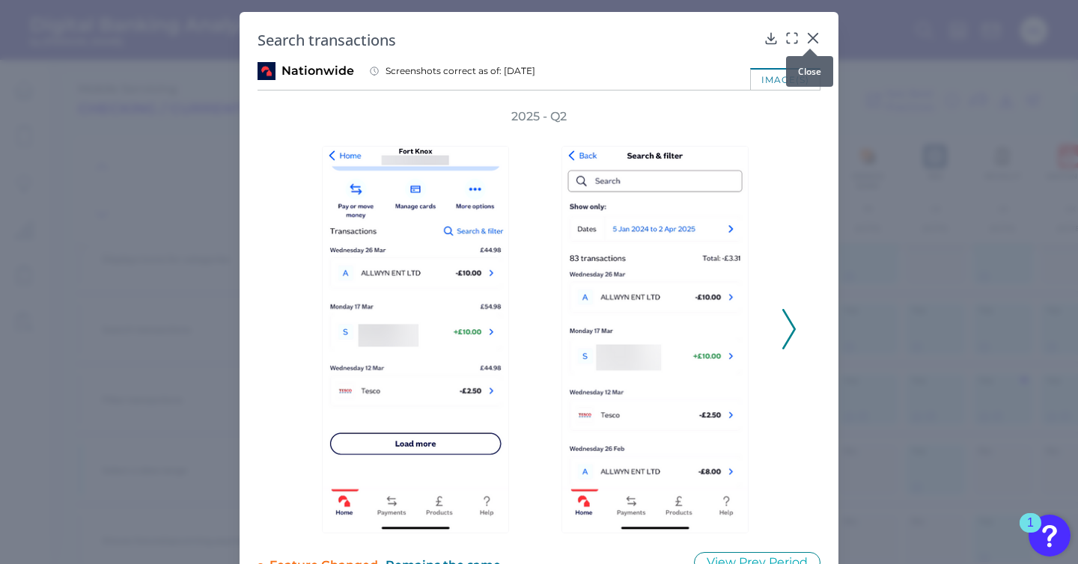
click at [808, 38] on icon at bounding box center [812, 38] width 9 height 9
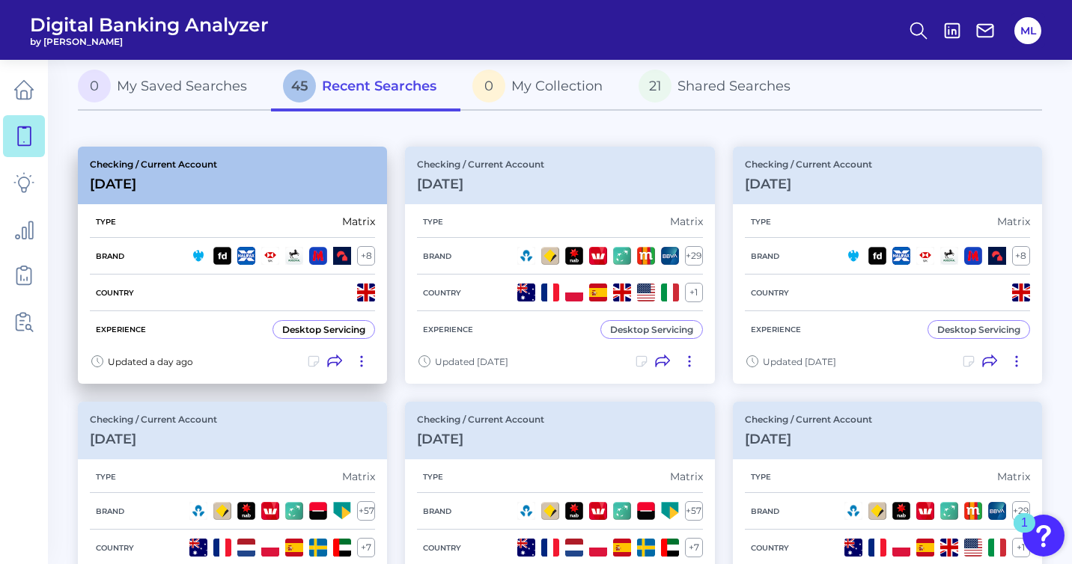
scroll to position [93, 0]
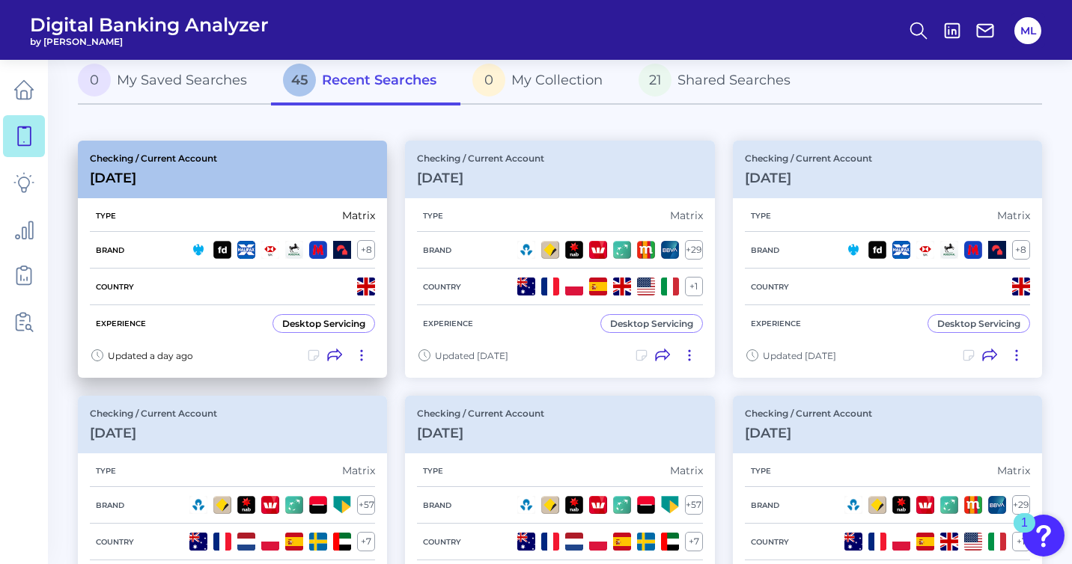
click at [312, 320] on div "Desktop Servicing" at bounding box center [323, 323] width 83 height 11
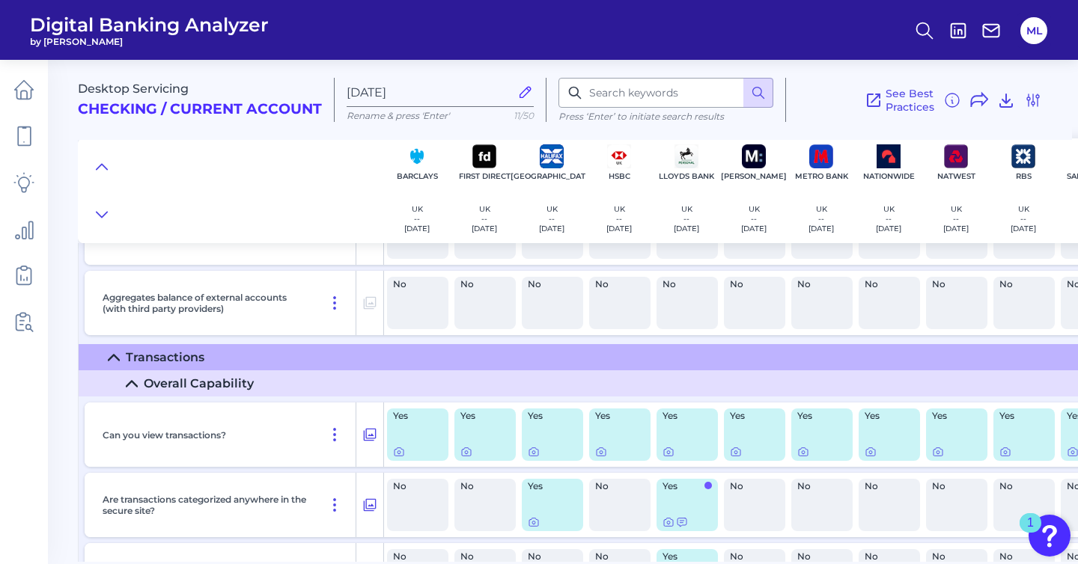
scroll to position [2612, 0]
click at [394, 454] on icon at bounding box center [398, 452] width 9 height 8
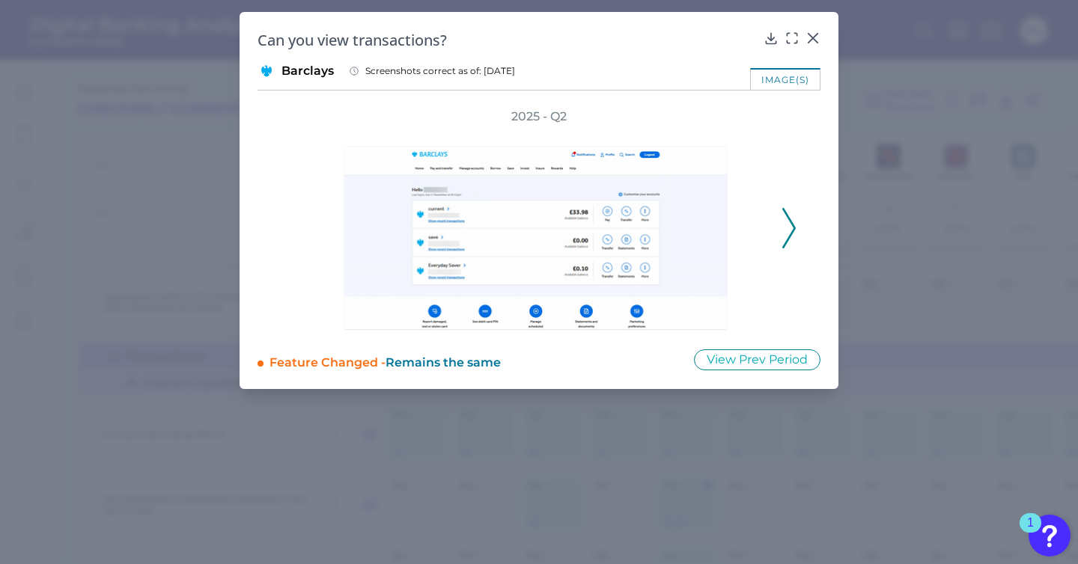
click at [793, 231] on polyline at bounding box center [788, 228] width 11 height 38
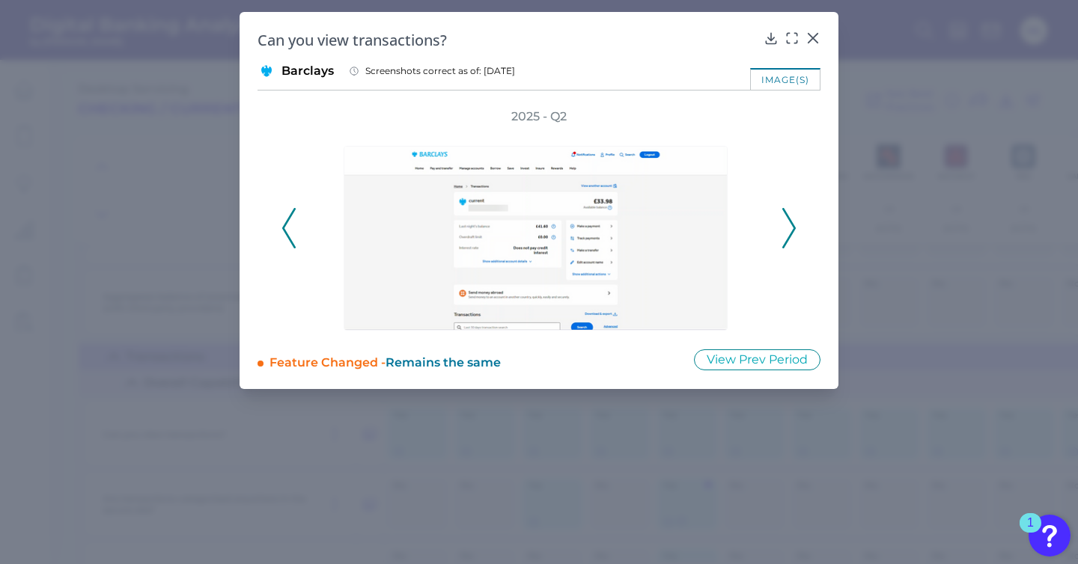
click at [793, 231] on polyline at bounding box center [788, 228] width 11 height 38
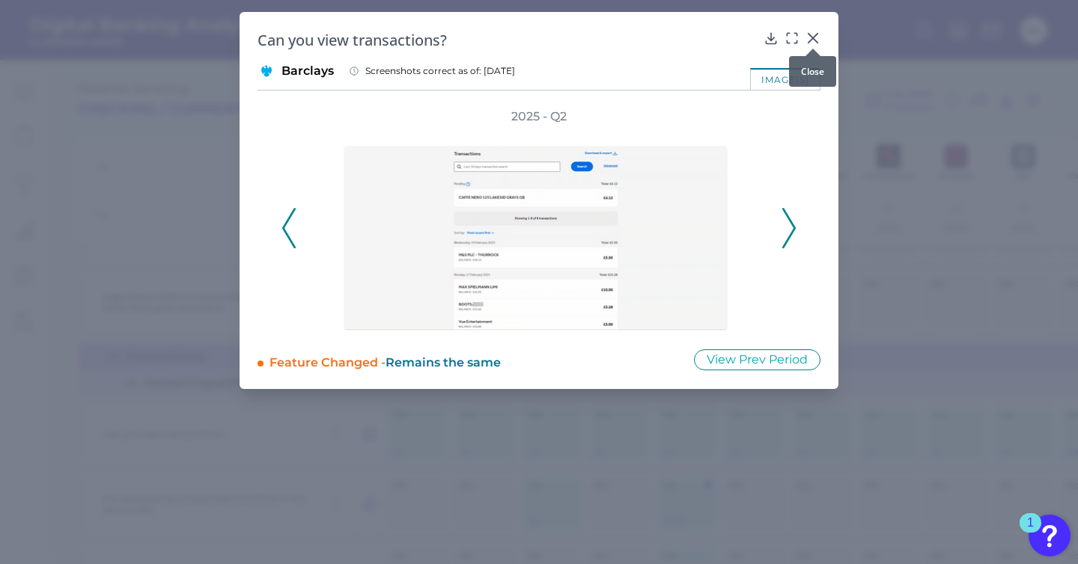
click at [814, 34] on icon at bounding box center [812, 38] width 15 height 15
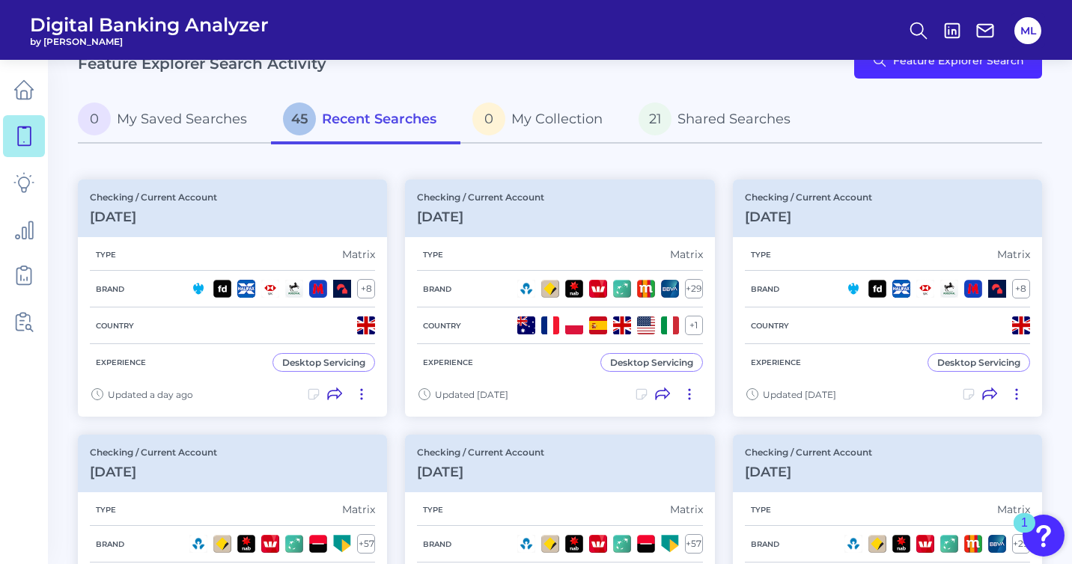
scroll to position [57, 0]
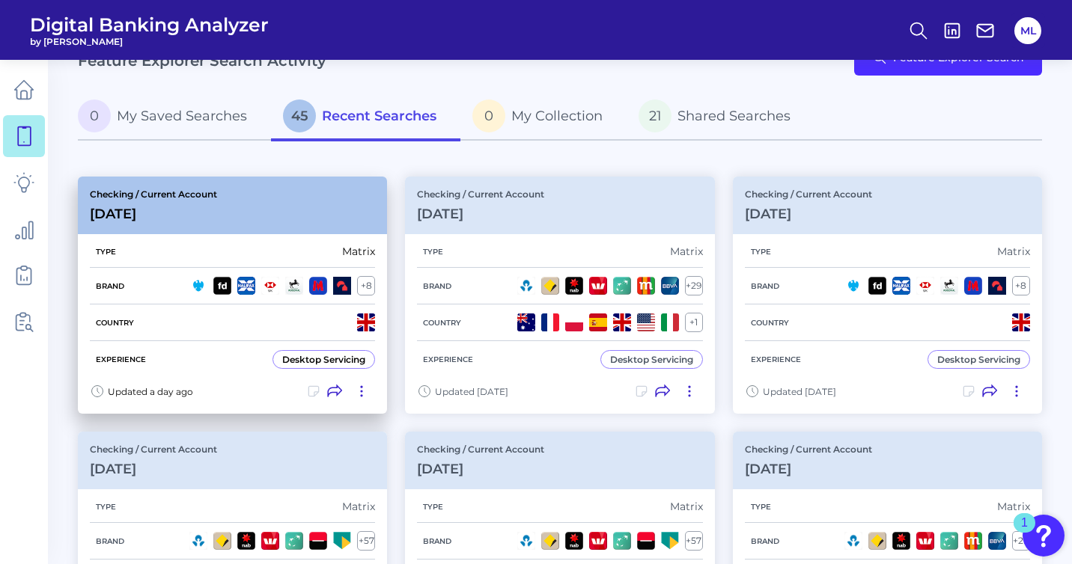
click at [340, 355] on div "Desktop Servicing" at bounding box center [323, 359] width 83 height 11
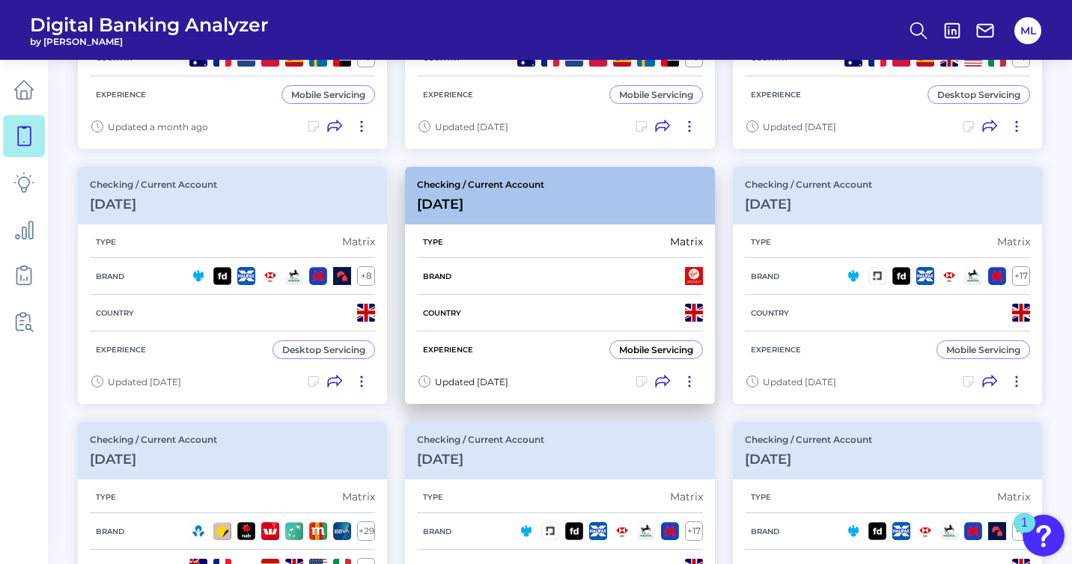
scroll to position [578, 0]
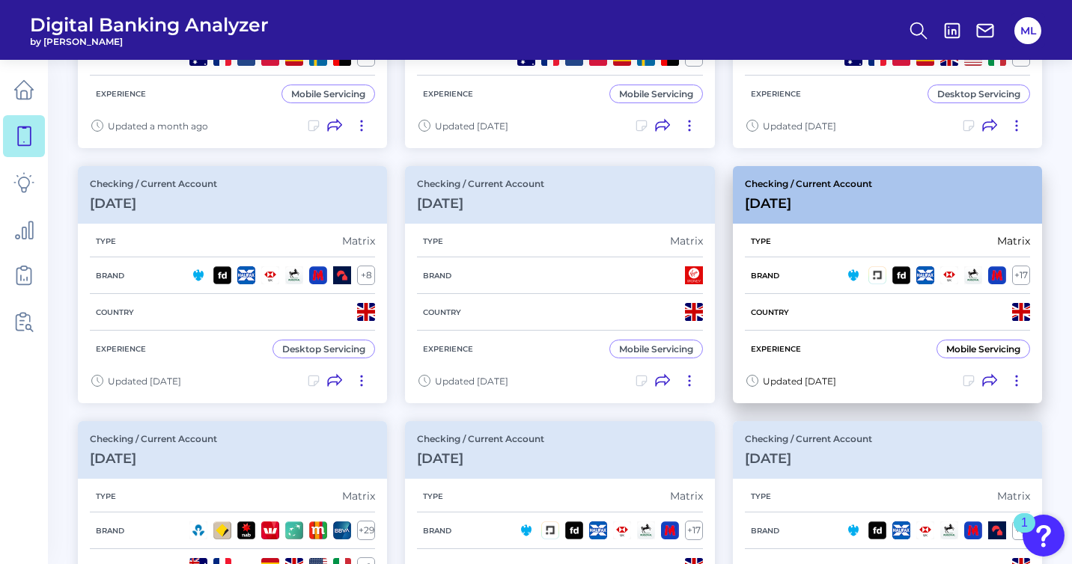
click at [886, 247] on div "Type Matrix" at bounding box center [887, 241] width 285 height 32
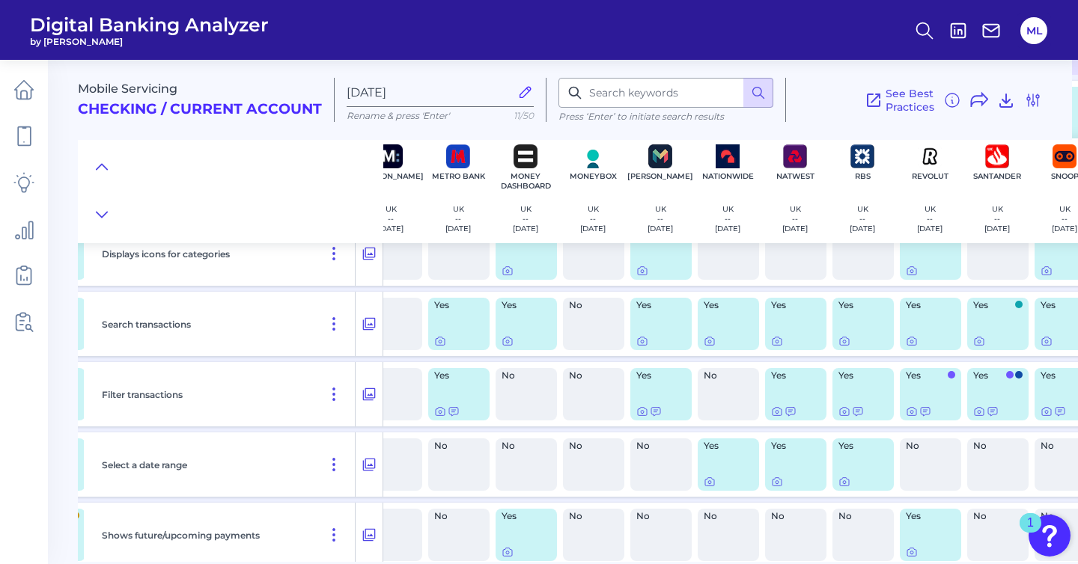
scroll to position [5470, 633]
click at [639, 336] on div at bounding box center [642, 331] width 15 height 15
click at [636, 404] on div at bounding box center [642, 401] width 15 height 15
click at [639, 412] on icon at bounding box center [641, 412] width 12 height 12
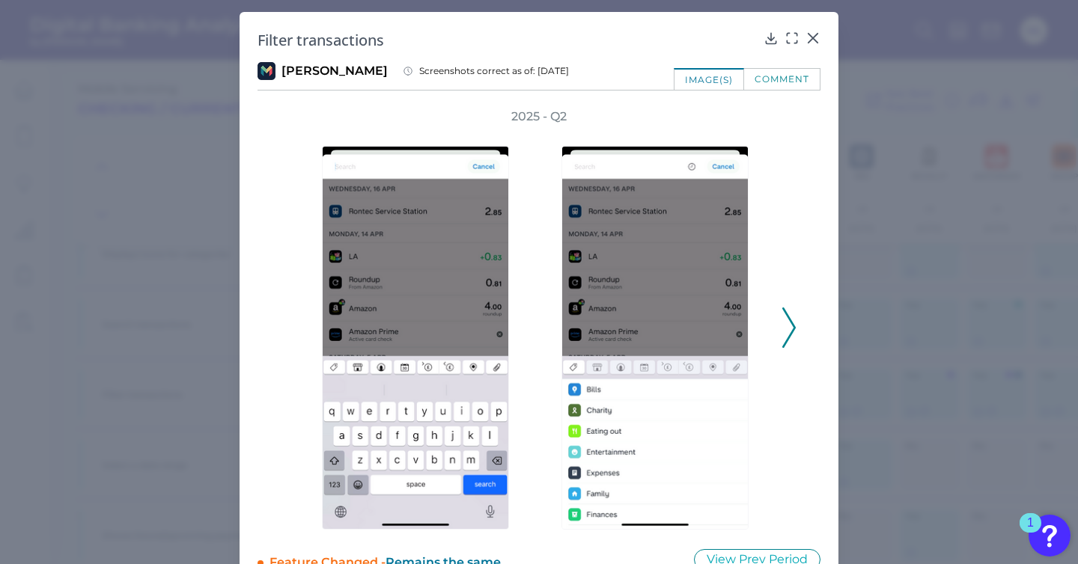
scroll to position [37, 0]
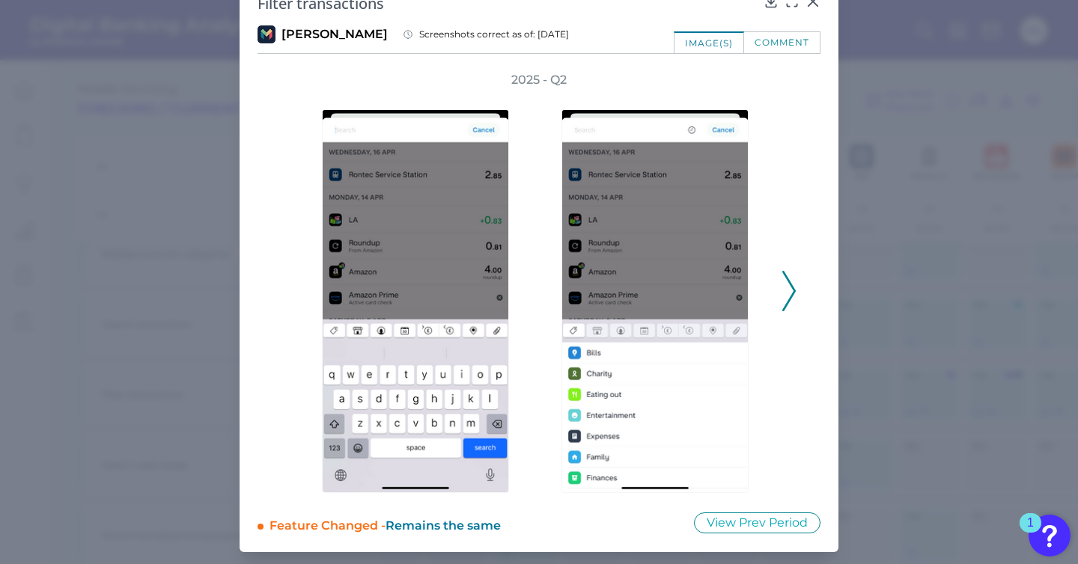
click at [790, 292] on icon at bounding box center [788, 291] width 13 height 40
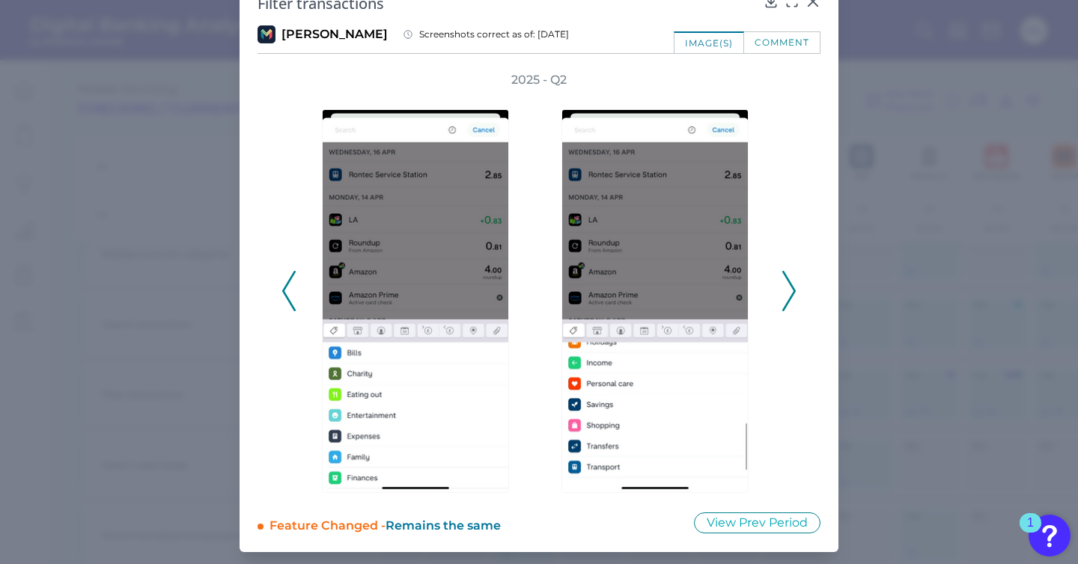
click at [790, 292] on icon at bounding box center [788, 291] width 13 height 40
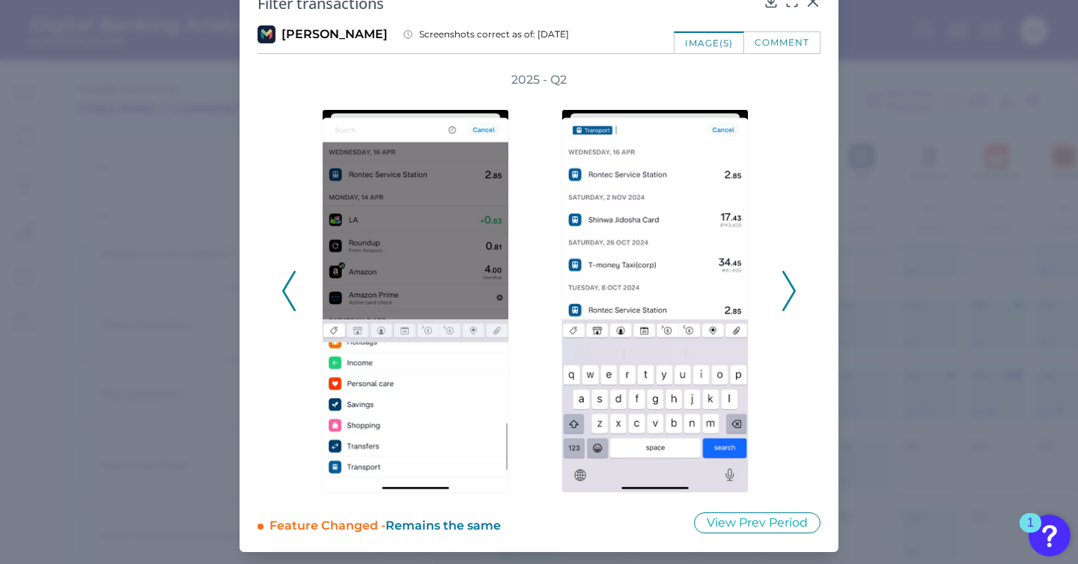
drag, startPoint x: 278, startPoint y: 271, endPoint x: 283, endPoint y: 284, distance: 14.5
click at [283, 284] on button at bounding box center [288, 291] width 15 height 40
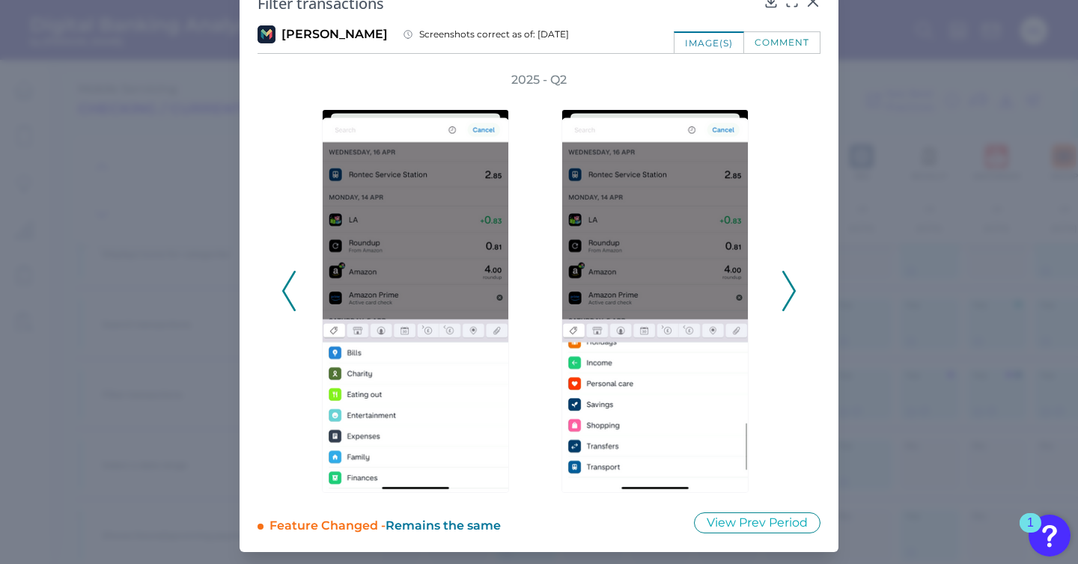
click at [283, 284] on polyline at bounding box center [288, 291] width 11 height 38
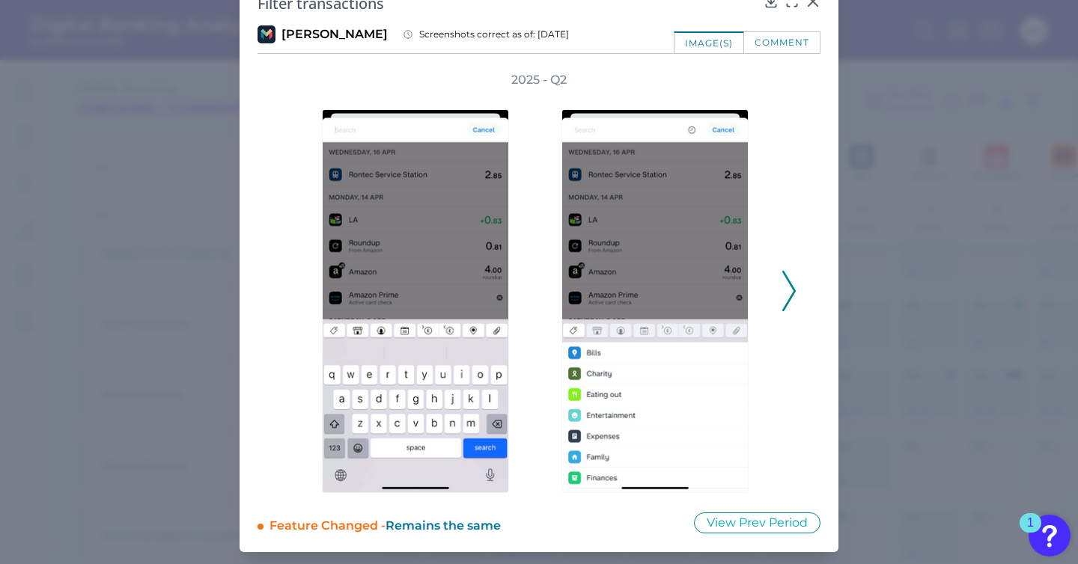
scroll to position [0, 0]
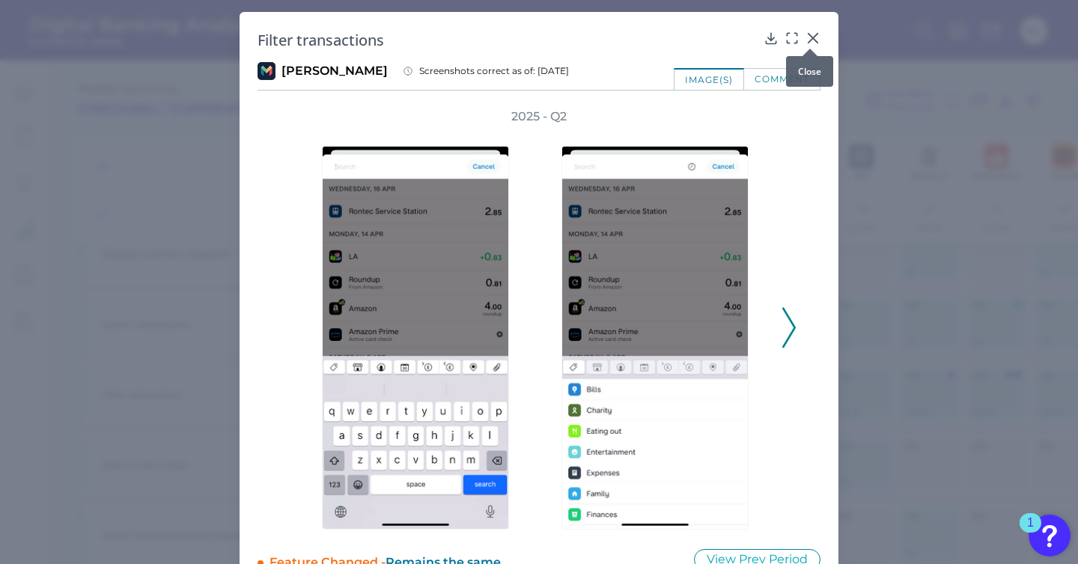
click at [813, 36] on icon at bounding box center [812, 38] width 15 height 15
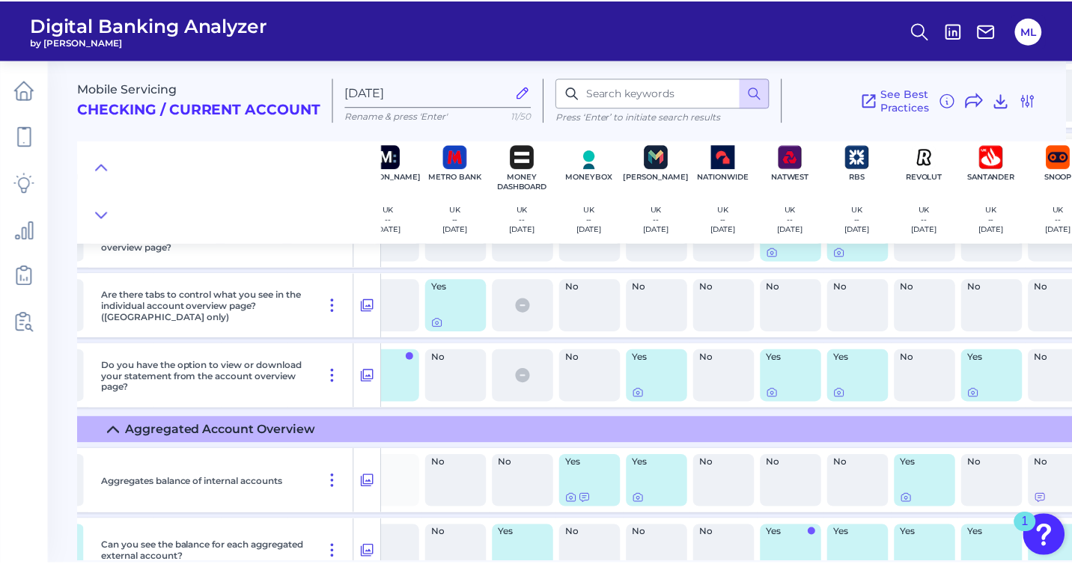
scroll to position [4276, 633]
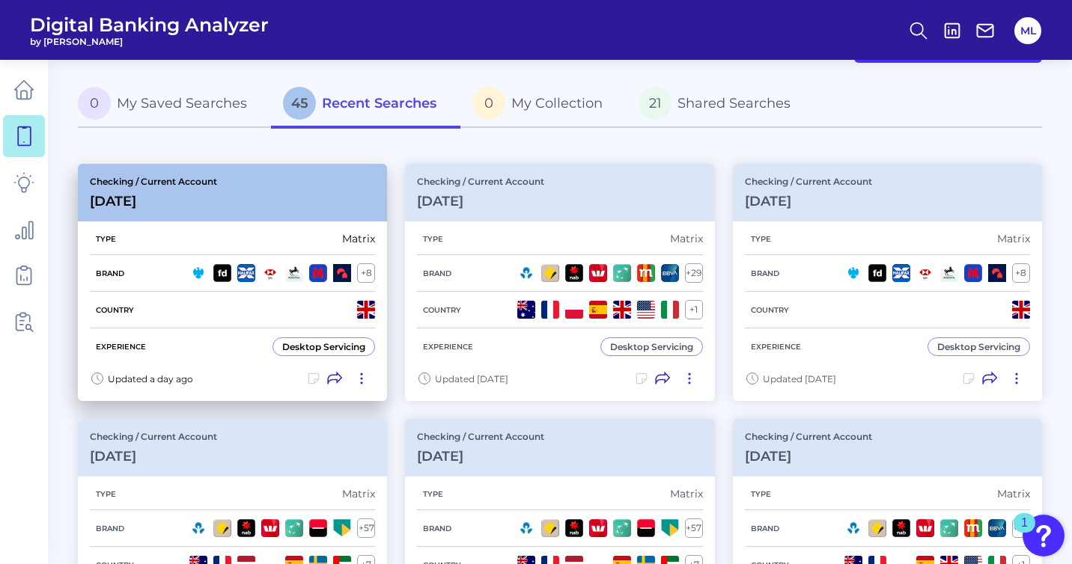
scroll to position [71, 0]
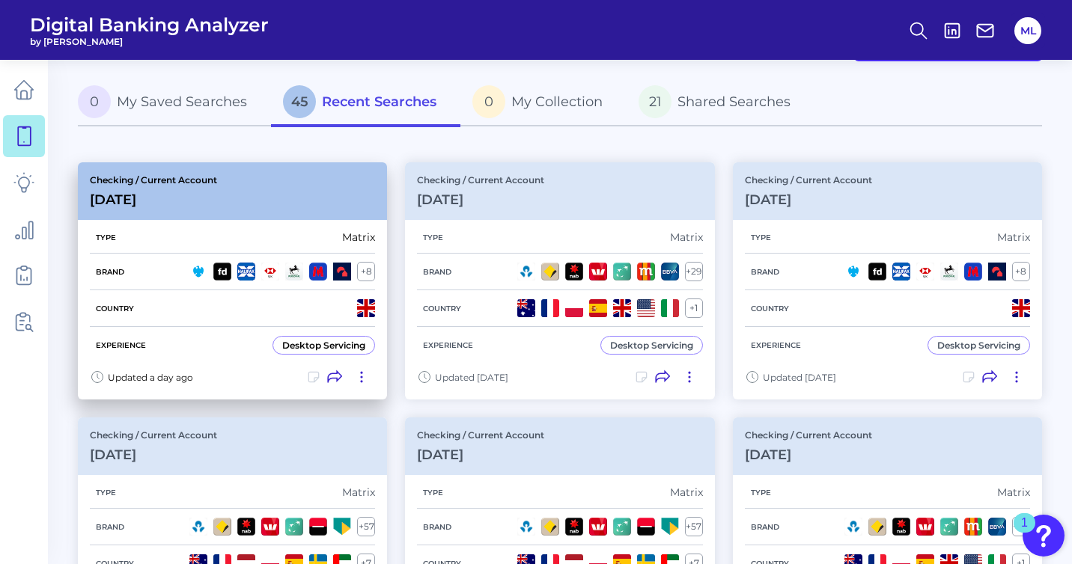
click at [291, 347] on div "Desktop Servicing" at bounding box center [323, 345] width 83 height 11
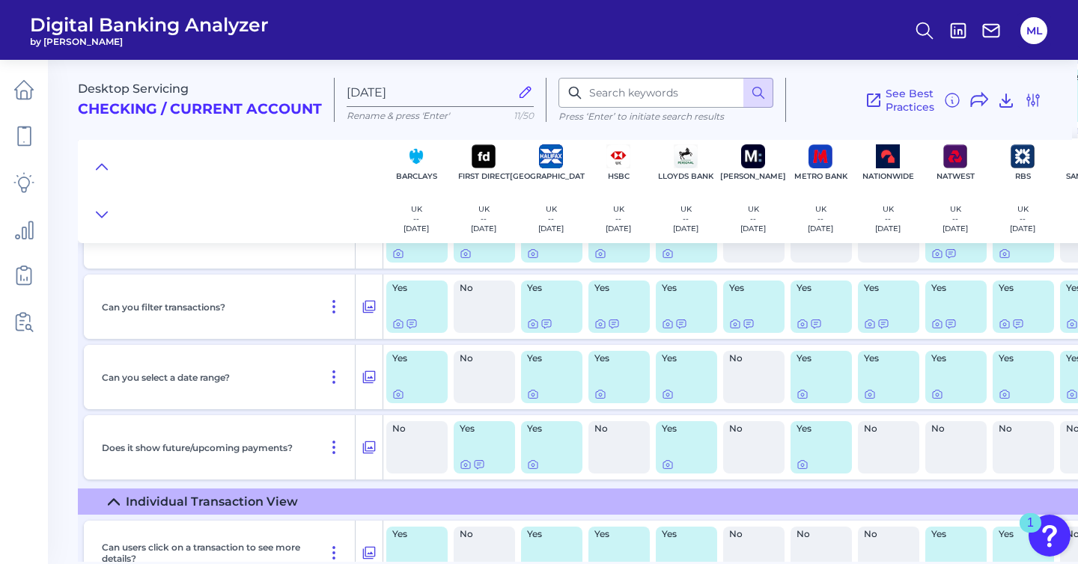
scroll to position [3413, 1]
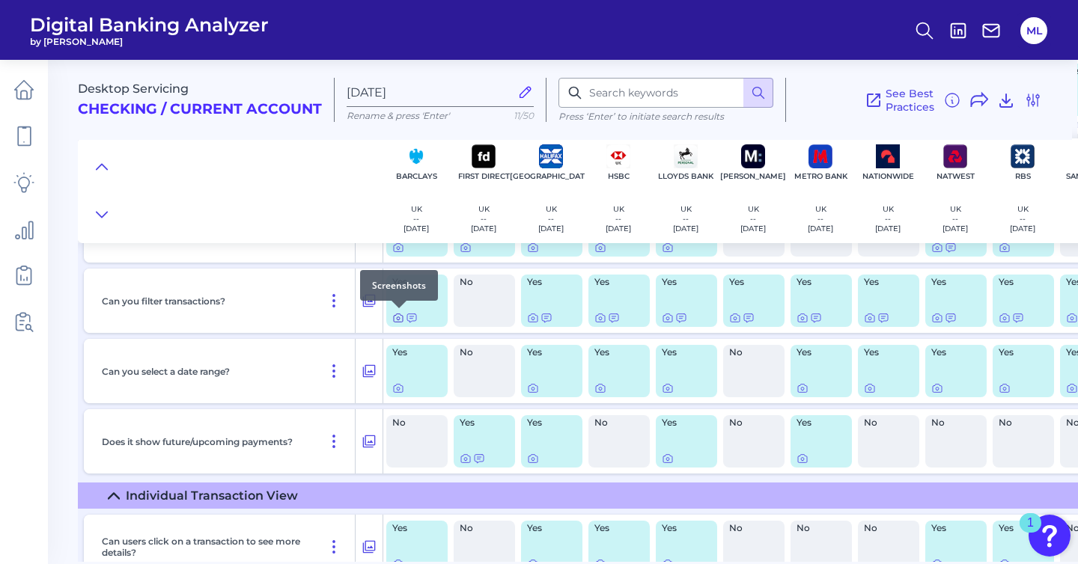
click at [397, 318] on icon at bounding box center [398, 318] width 12 height 12
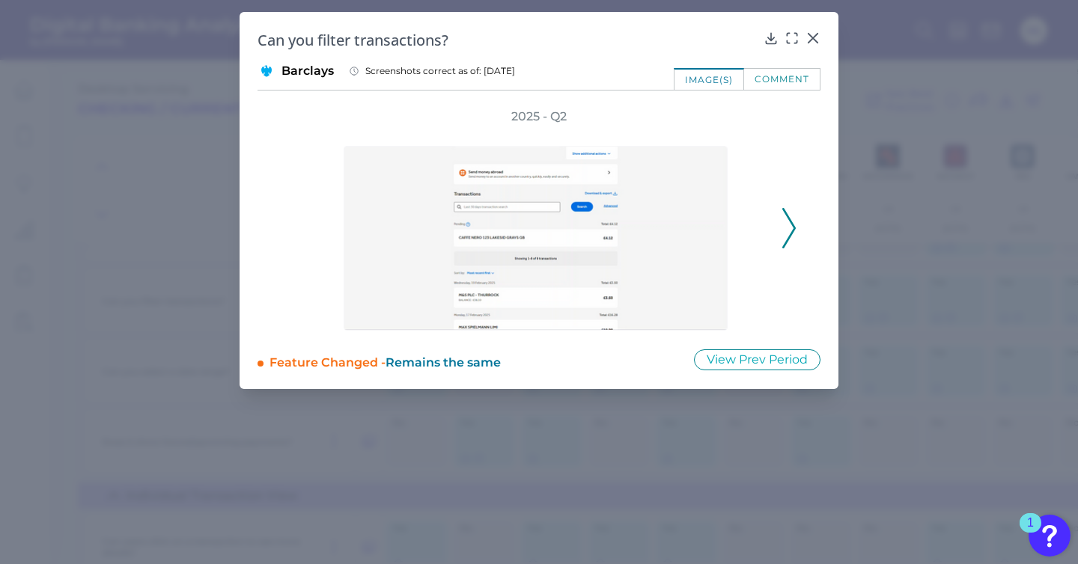
click at [787, 227] on icon at bounding box center [788, 228] width 13 height 40
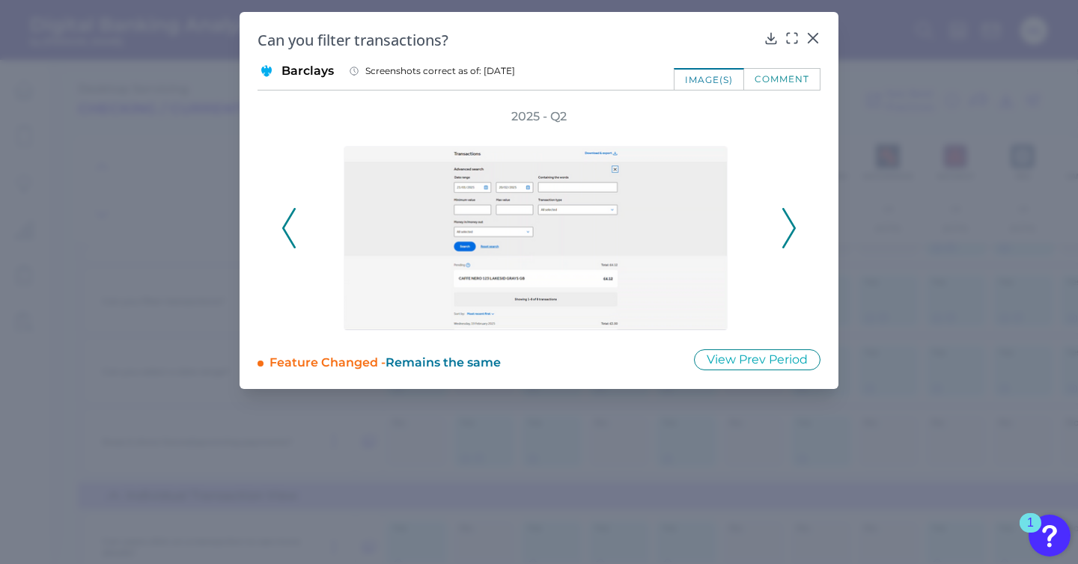
click at [787, 227] on icon at bounding box center [788, 228] width 13 height 40
click at [814, 46] on div "Can you filter transactions?" at bounding box center [538, 40] width 563 height 20
click at [813, 41] on div at bounding box center [812, 48] width 15 height 15
click at [814, 43] on div at bounding box center [812, 48] width 15 height 15
click at [815, 42] on div at bounding box center [812, 48] width 15 height 15
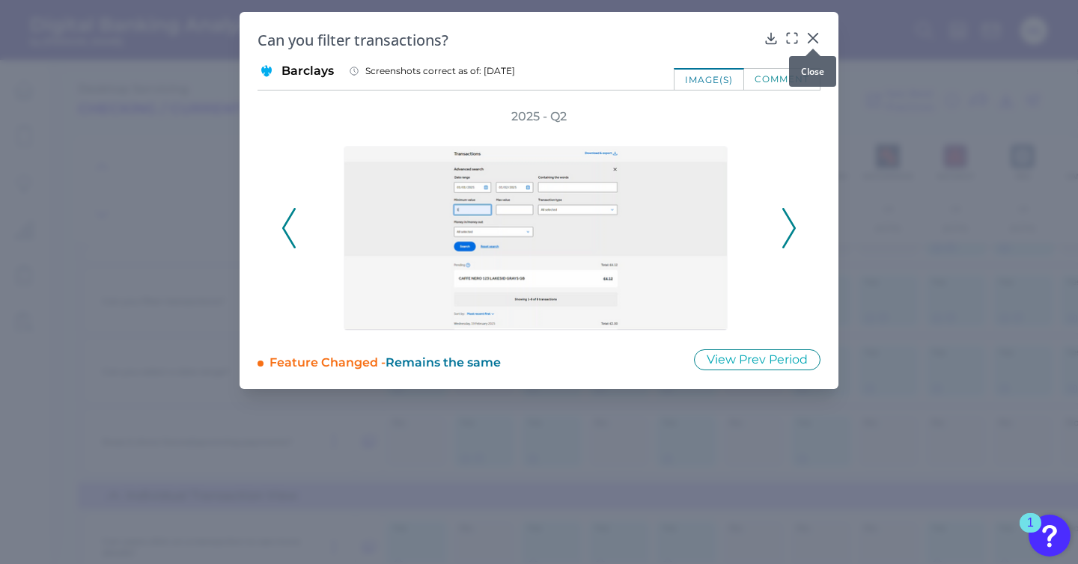
click at [812, 37] on icon at bounding box center [812, 38] width 9 height 9
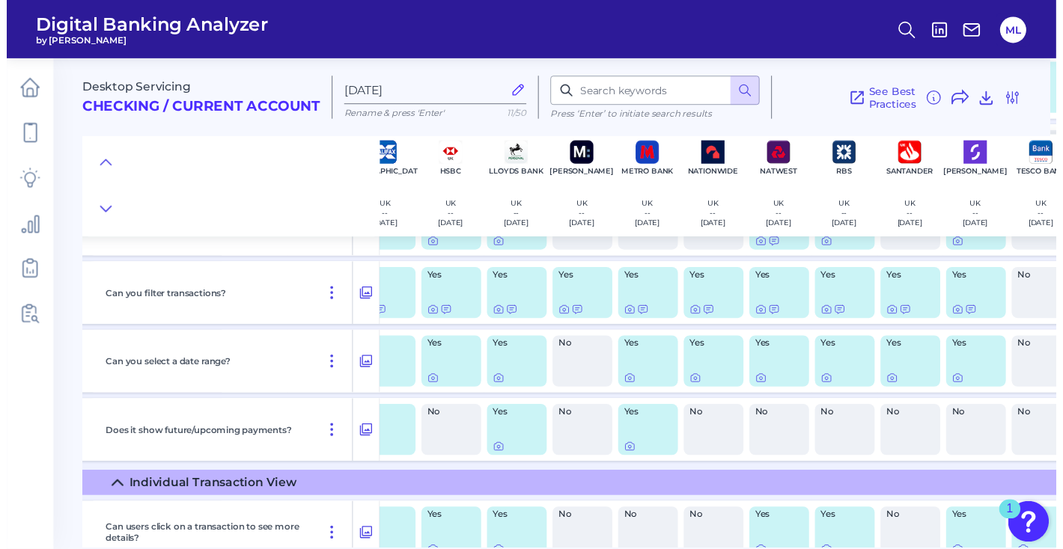
scroll to position [3413, 329]
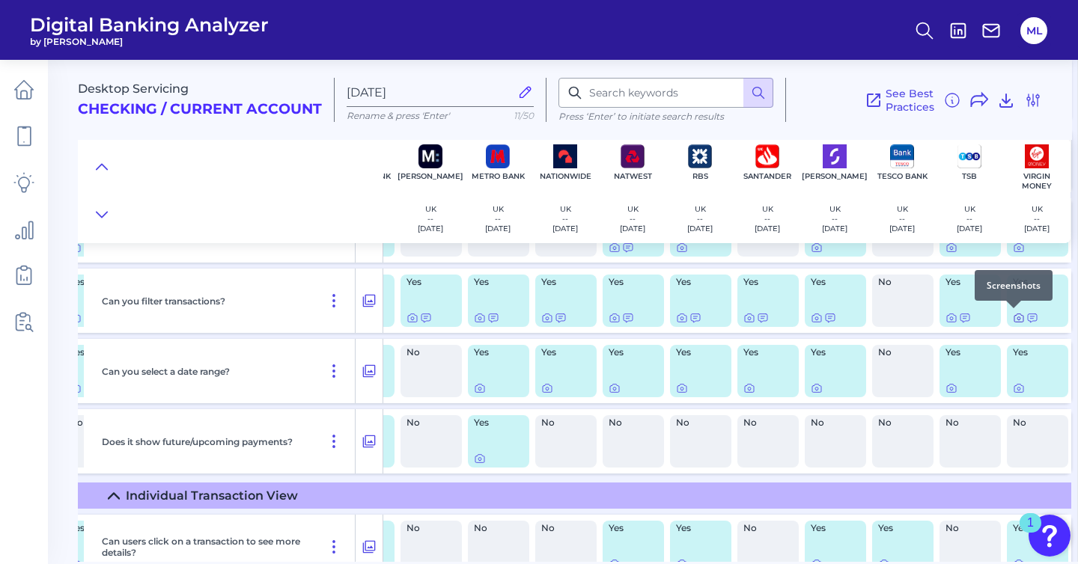
click at [1014, 322] on icon at bounding box center [1018, 318] width 9 height 8
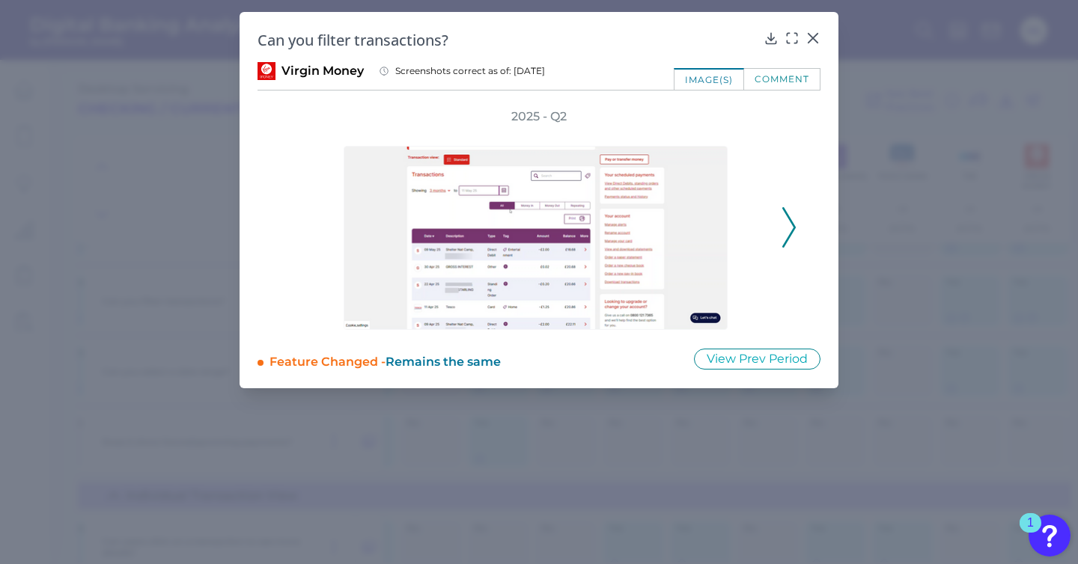
click at [782, 234] on icon at bounding box center [788, 227] width 13 height 40
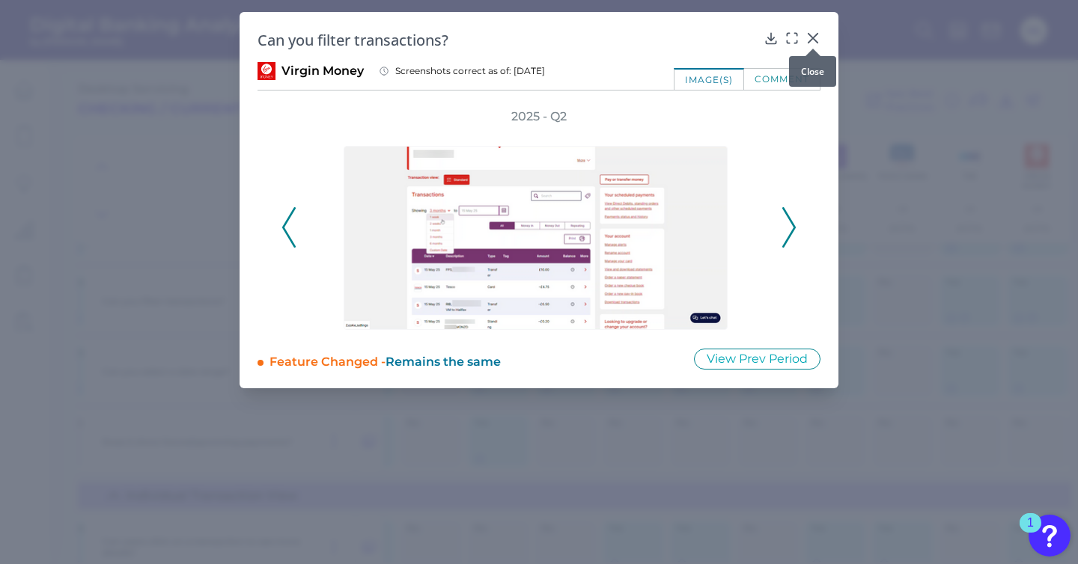
click at [814, 35] on icon at bounding box center [812, 38] width 9 height 9
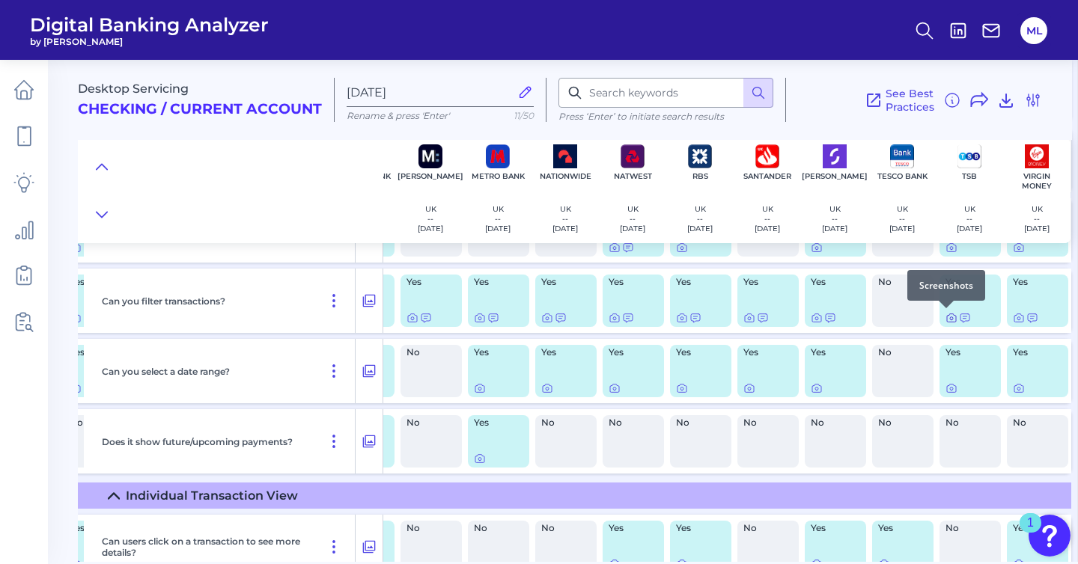
click at [945, 316] on icon at bounding box center [951, 318] width 12 height 12
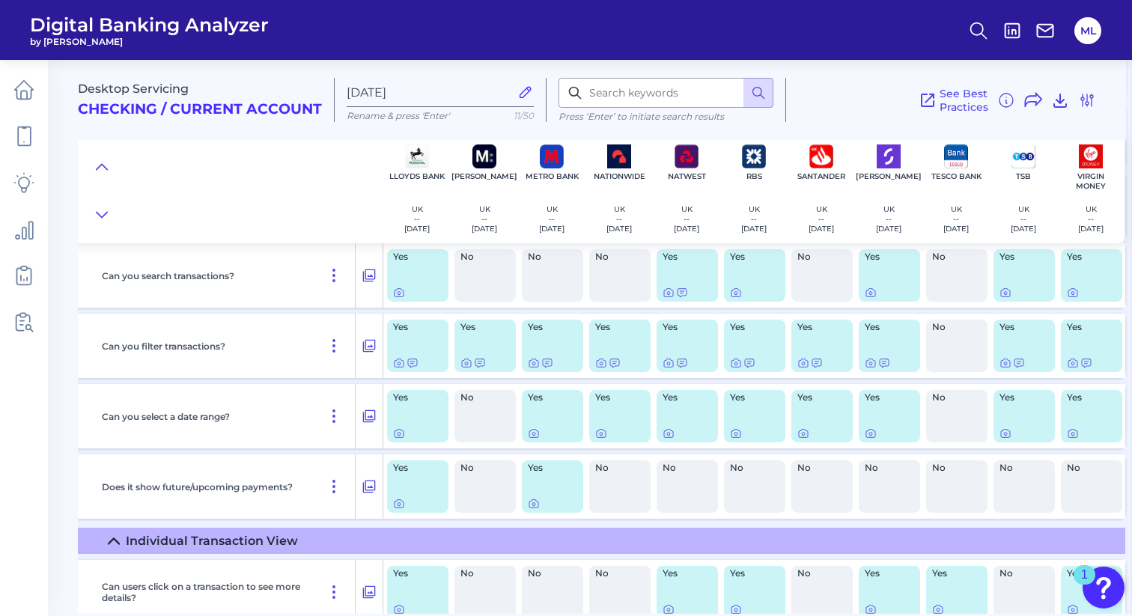
scroll to position [3369, 275]
click at [730, 367] on icon at bounding box center [736, 363] width 12 height 12
click at [858, 366] on div "Yes" at bounding box center [888, 346] width 61 height 52
click at [864, 366] on icon at bounding box center [870, 363] width 12 height 12
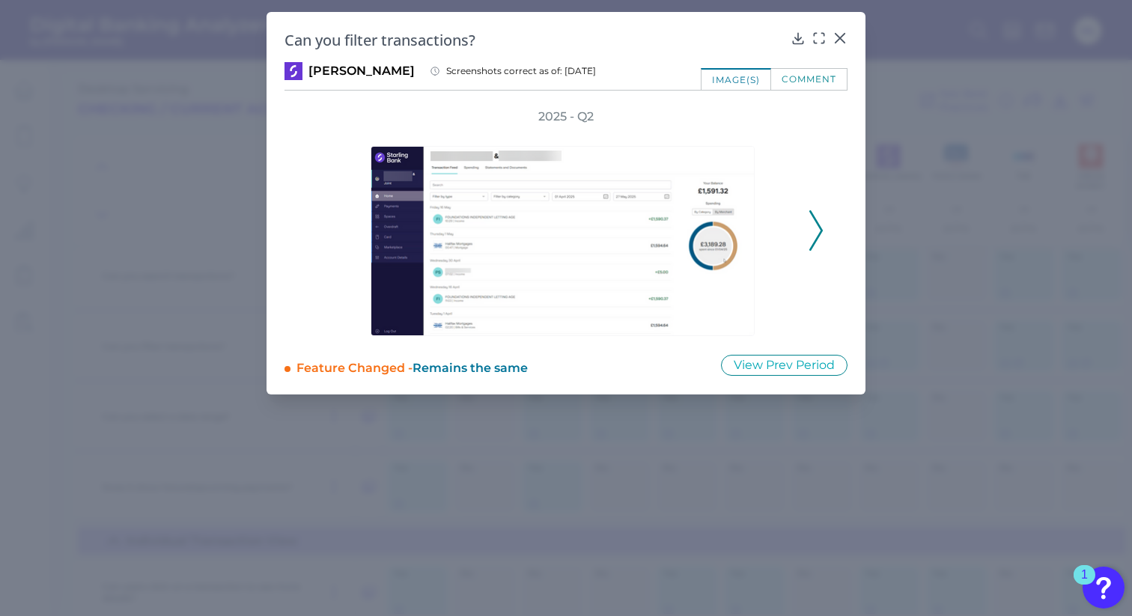
click at [813, 237] on icon at bounding box center [815, 230] width 13 height 40
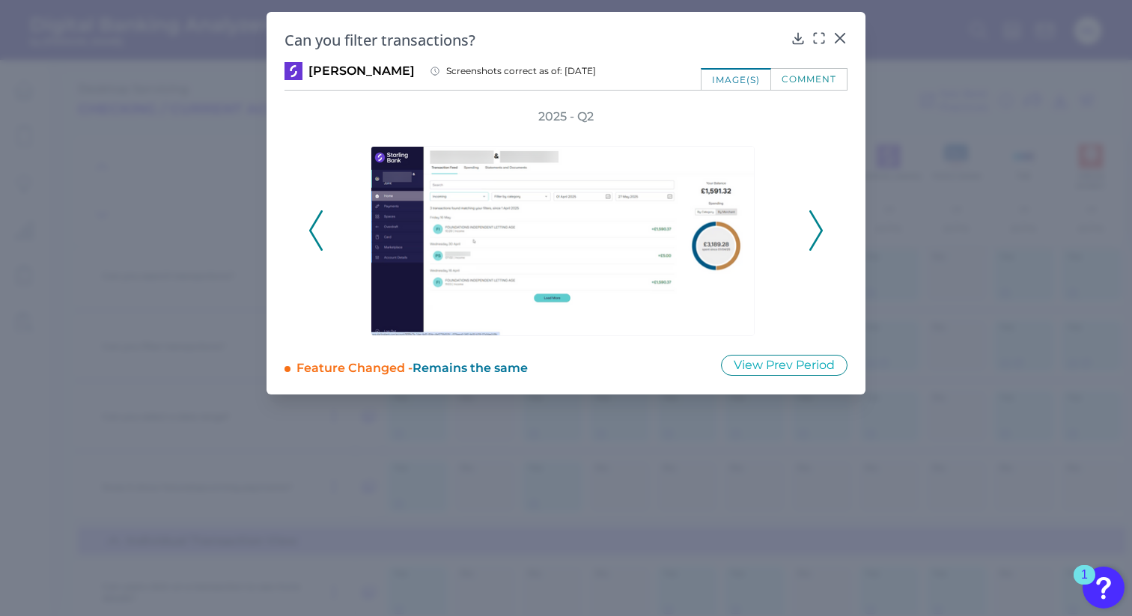
click at [813, 237] on icon at bounding box center [815, 230] width 13 height 40
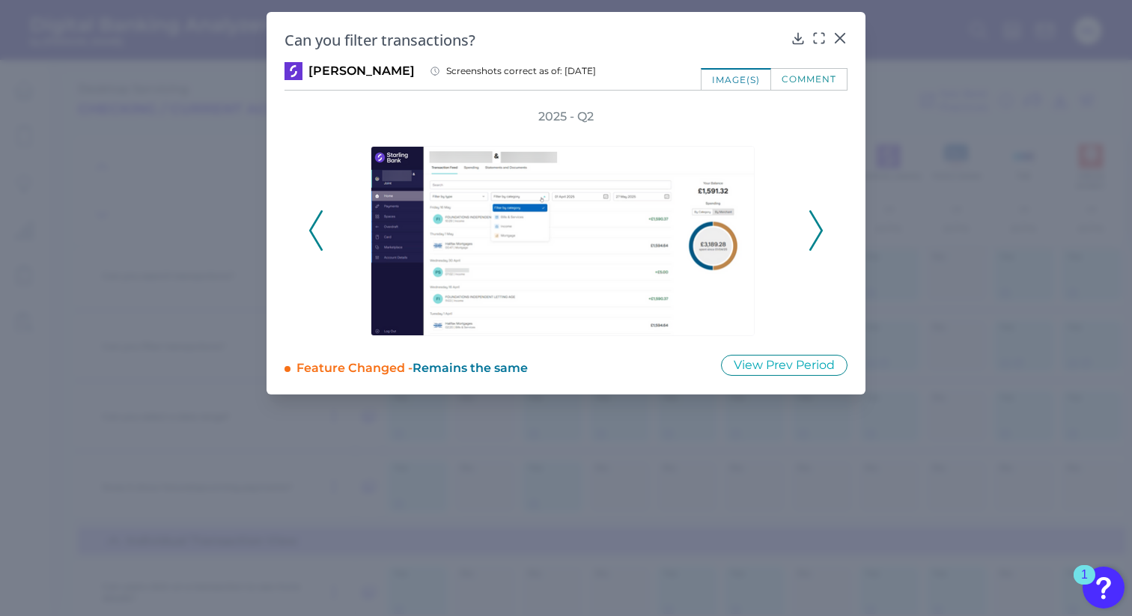
click at [813, 237] on icon at bounding box center [815, 230] width 13 height 40
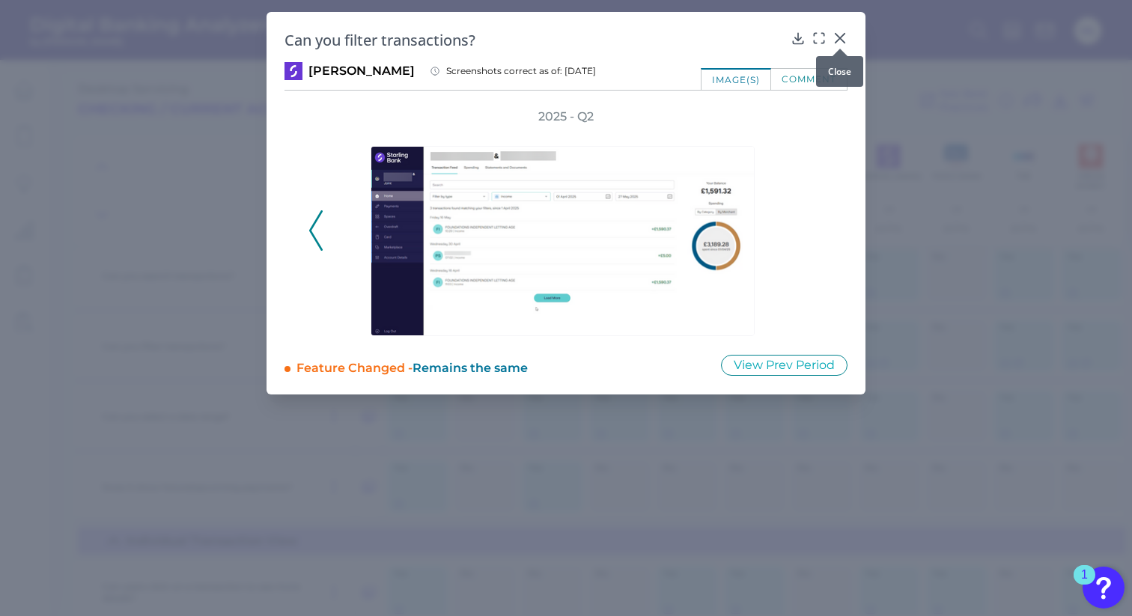
click at [841, 31] on icon at bounding box center [839, 38] width 15 height 15
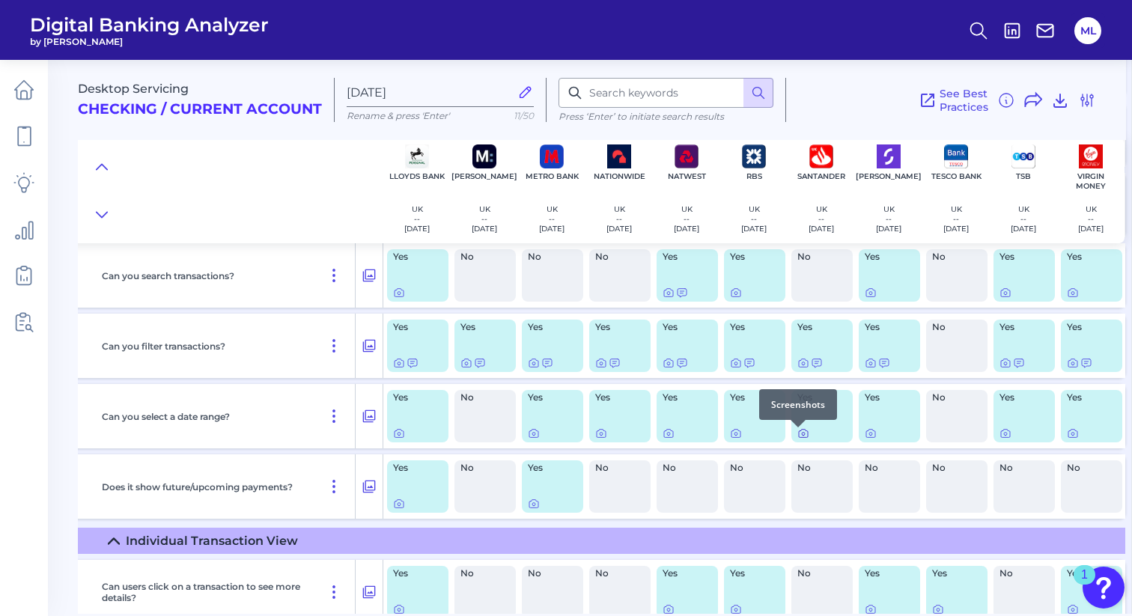
click at [802, 436] on icon at bounding box center [803, 434] width 3 height 3
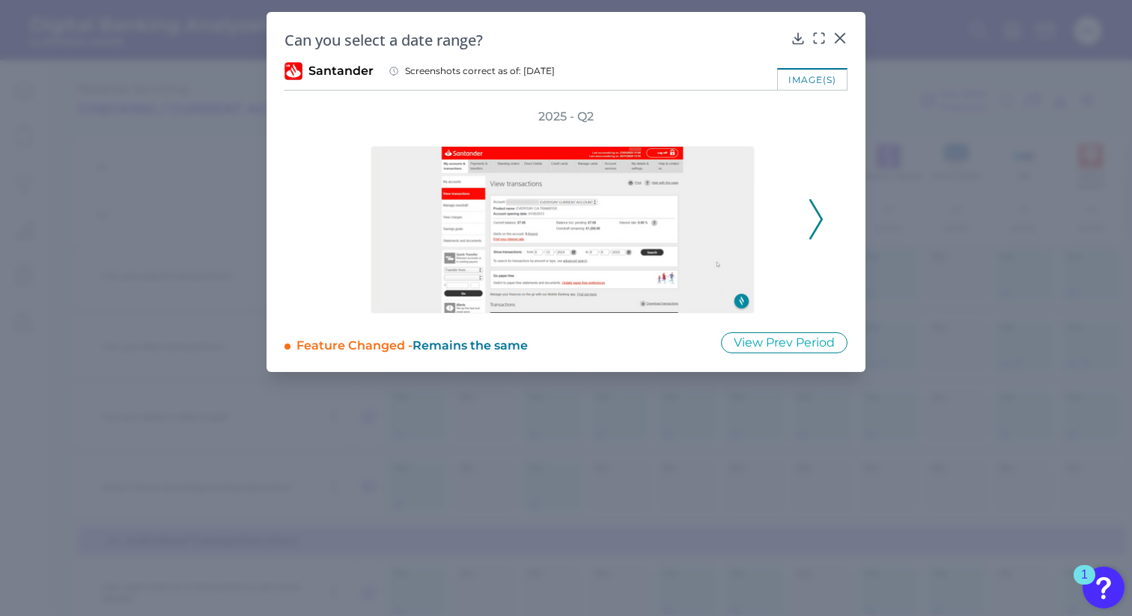
click at [847, 41] on div "Can you select a date range? Santander Screenshots correct as of: [DATE] image(…" at bounding box center [565, 192] width 599 height 360
click at [838, 37] on icon at bounding box center [839, 38] width 9 height 9
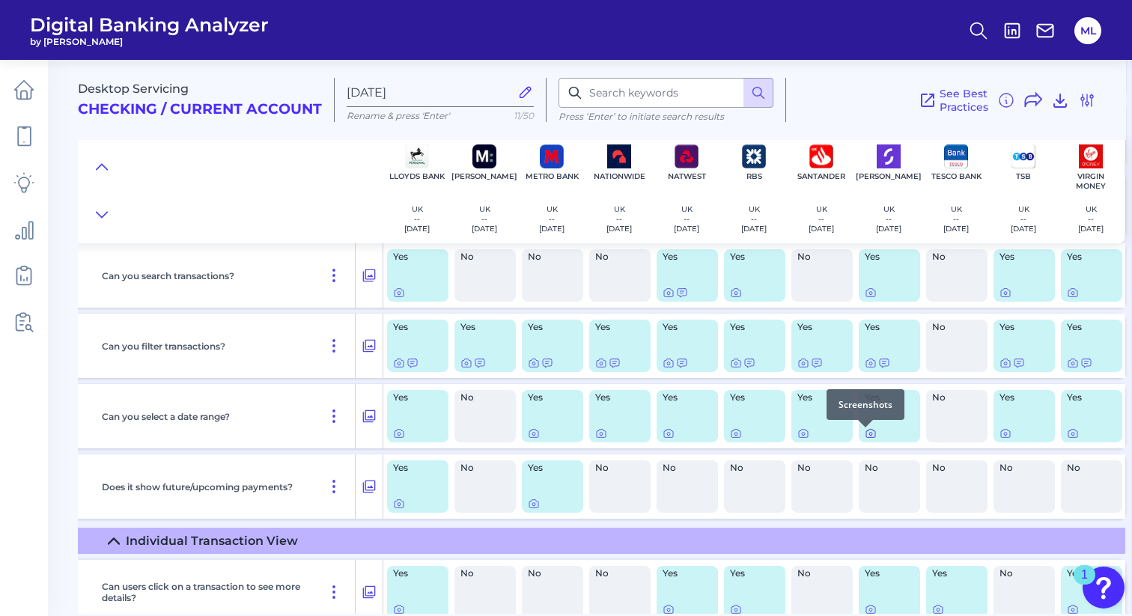
click at [869, 436] on icon at bounding box center [870, 434] width 3 height 3
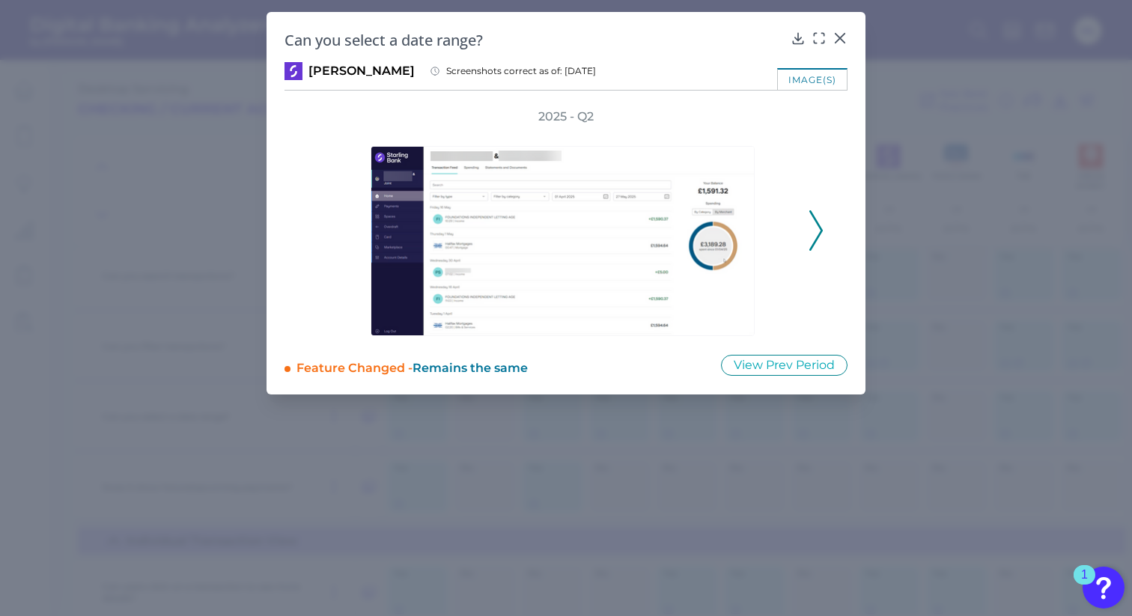
click at [813, 226] on icon at bounding box center [815, 230] width 13 height 40
click at [793, 47] on div "Can you select a date range?" at bounding box center [565, 40] width 563 height 20
click at [798, 38] on icon at bounding box center [797, 38] width 15 height 15
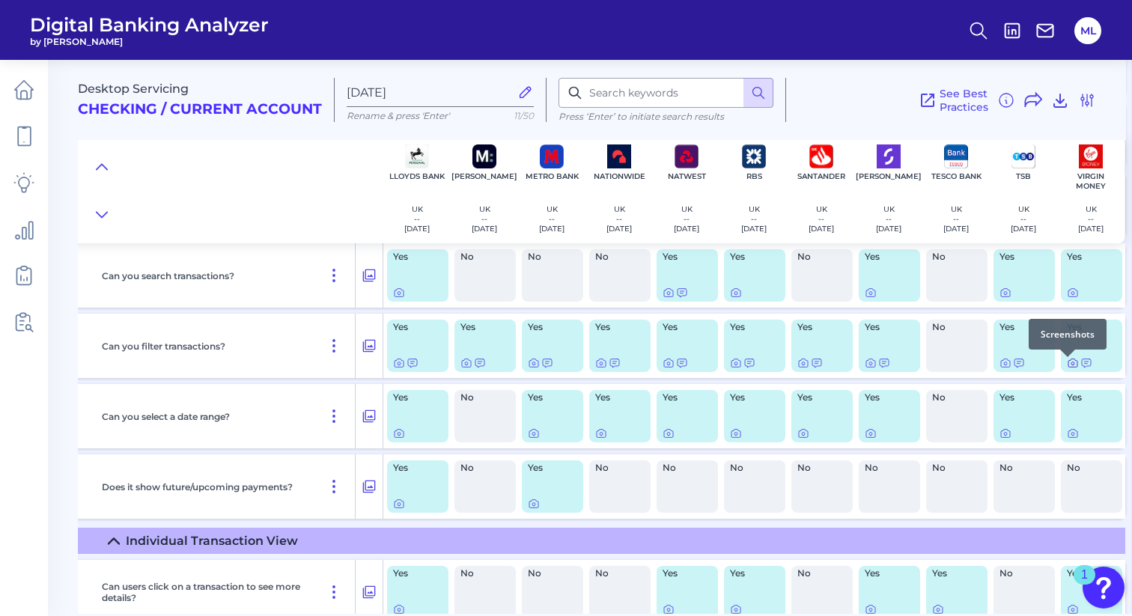
click at [1066, 366] on icon at bounding box center [1072, 363] width 12 height 12
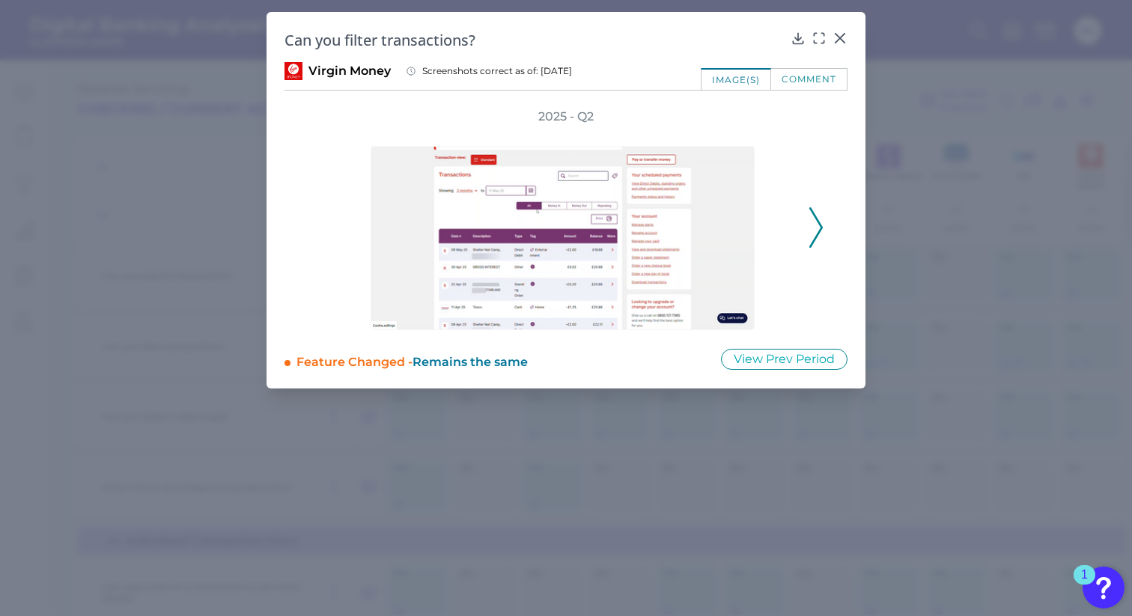
click at [819, 226] on icon at bounding box center [815, 227] width 13 height 40
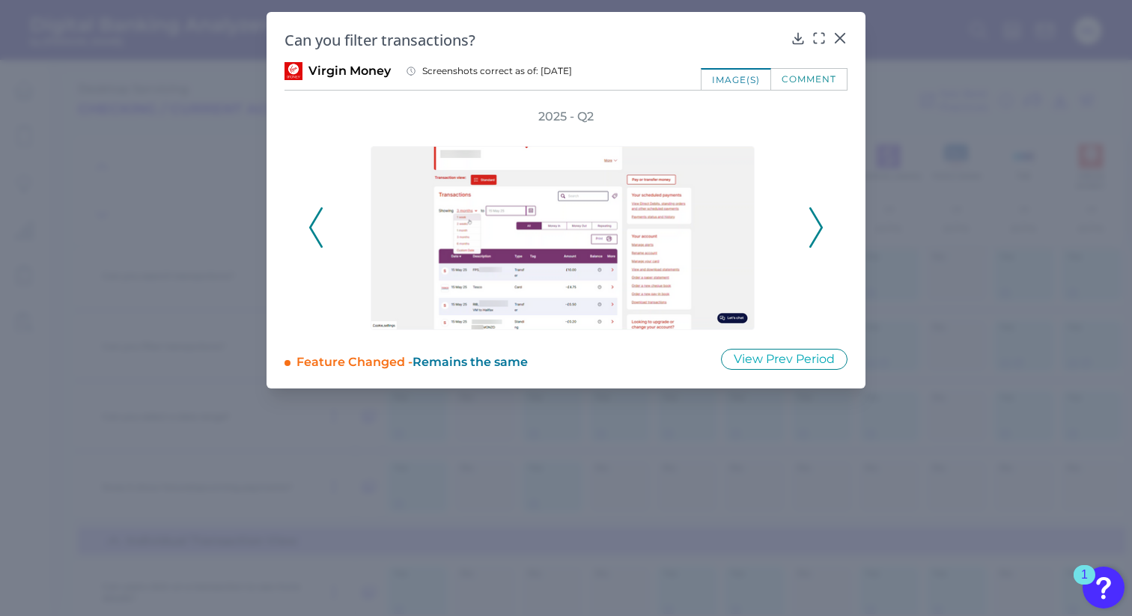
click at [819, 225] on icon at bounding box center [815, 227] width 13 height 40
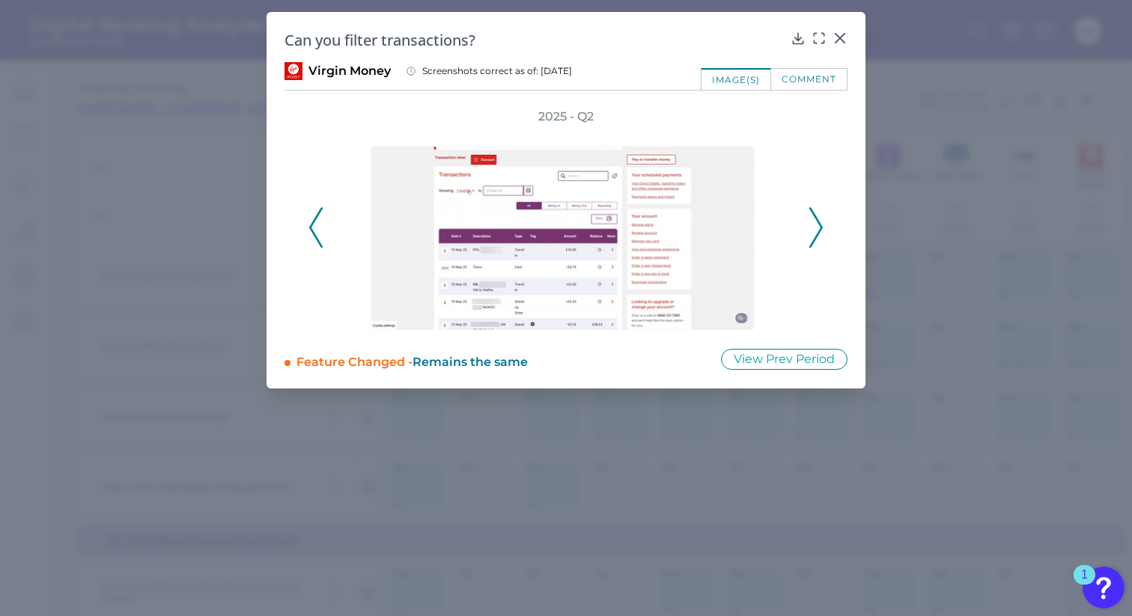
click at [819, 225] on icon at bounding box center [815, 227] width 13 height 40
click at [788, 42] on div "Can you filter transactions?" at bounding box center [565, 40] width 563 height 20
click at [833, 34] on icon at bounding box center [839, 38] width 15 height 15
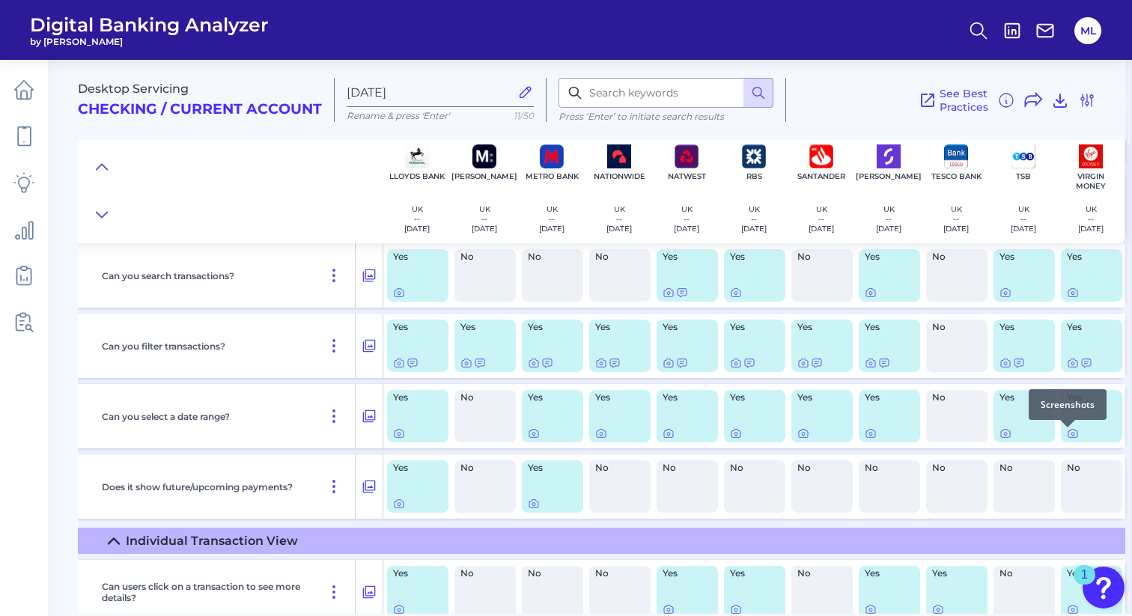
click at [1066, 433] on div at bounding box center [1067, 427] width 15 height 15
click at [1066, 434] on icon at bounding box center [1072, 433] width 12 height 12
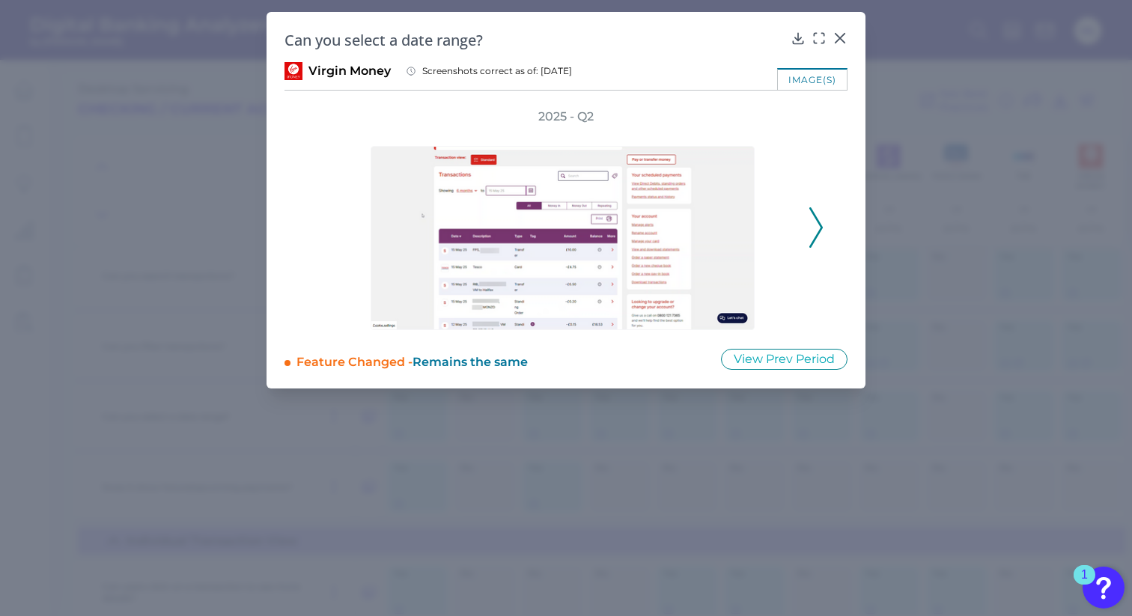
click at [812, 225] on icon at bounding box center [815, 227] width 13 height 40
click at [812, 224] on icon at bounding box center [815, 227] width 13 height 40
click at [836, 41] on div at bounding box center [839, 48] width 15 height 15
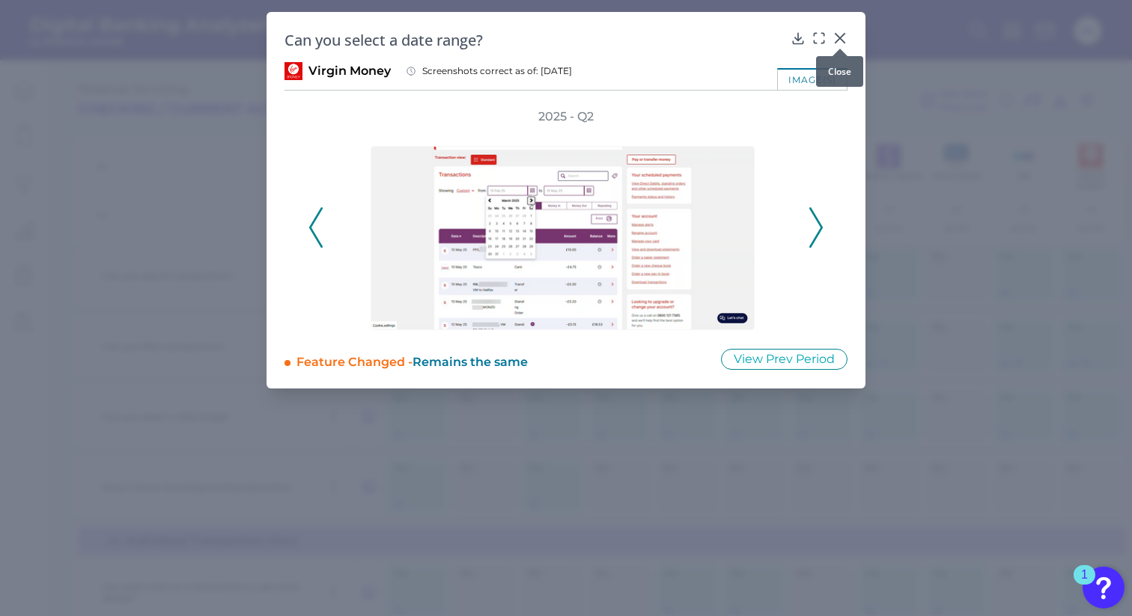
click at [834, 42] on div at bounding box center [839, 48] width 15 height 15
click at [839, 37] on icon at bounding box center [839, 38] width 9 height 9
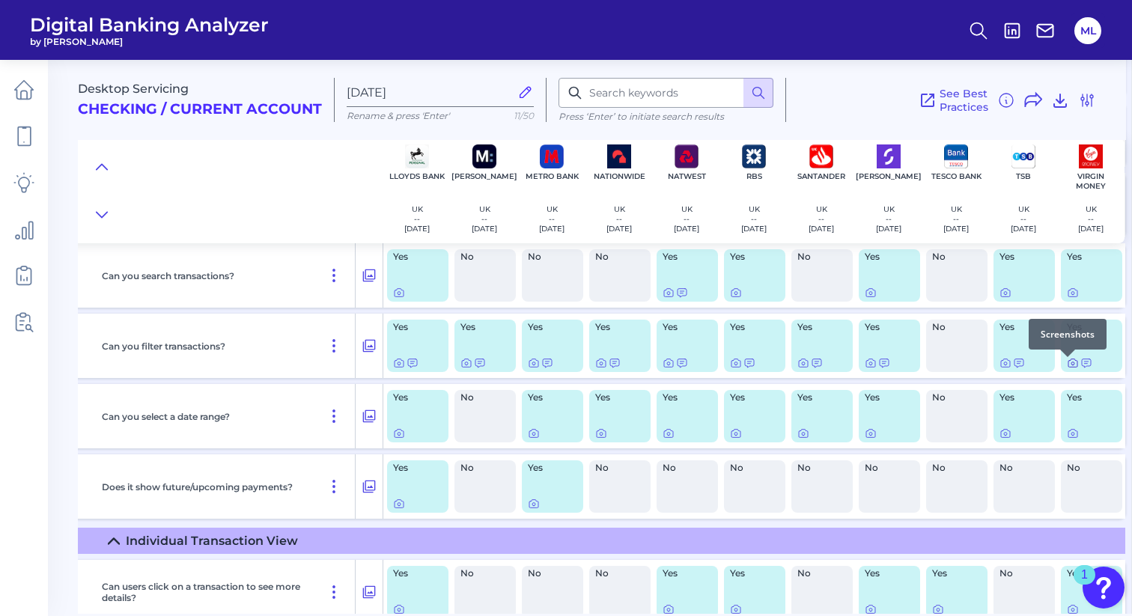
click at [1066, 364] on icon at bounding box center [1072, 363] width 12 height 12
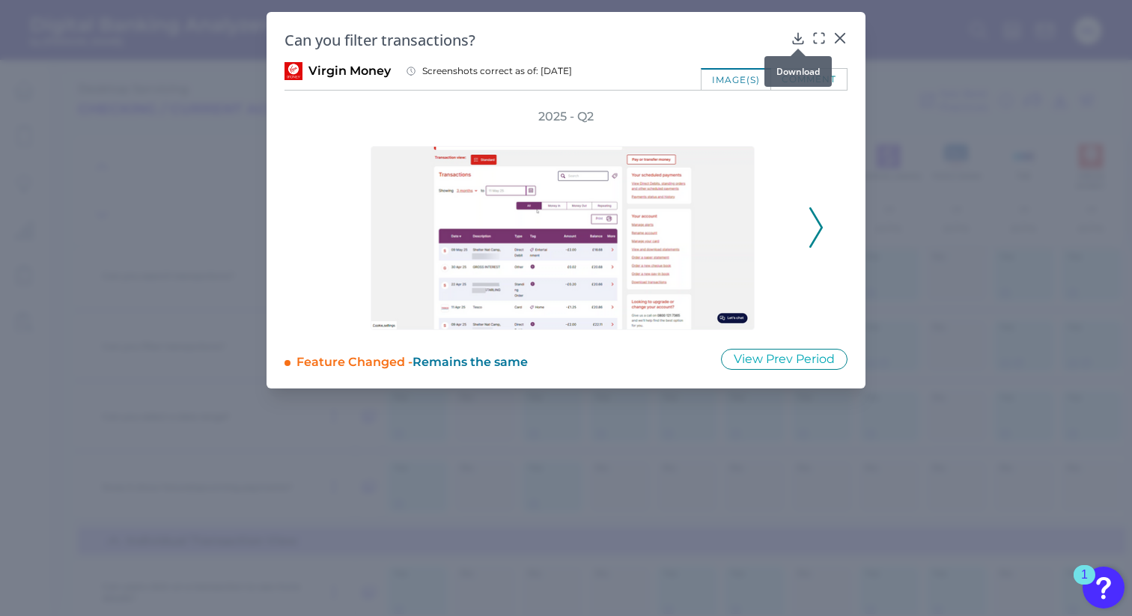
click at [797, 43] on div at bounding box center [797, 48] width 15 height 15
click at [796, 43] on div at bounding box center [797, 48] width 15 height 15
click at [794, 34] on icon at bounding box center [797, 38] width 15 height 15
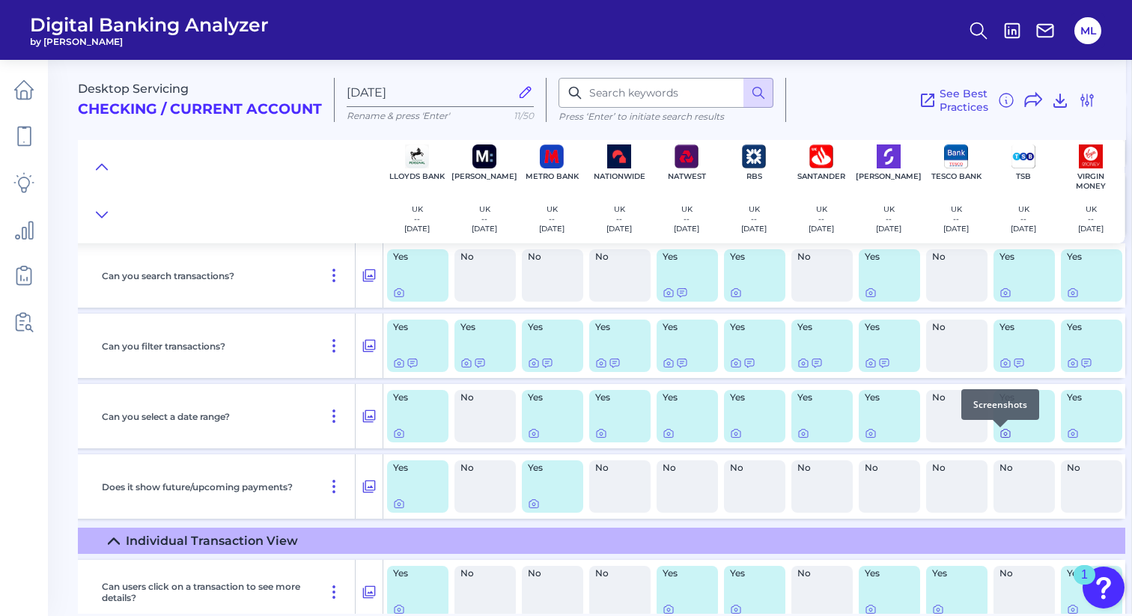
click at [1000, 434] on icon at bounding box center [1005, 433] width 12 height 12
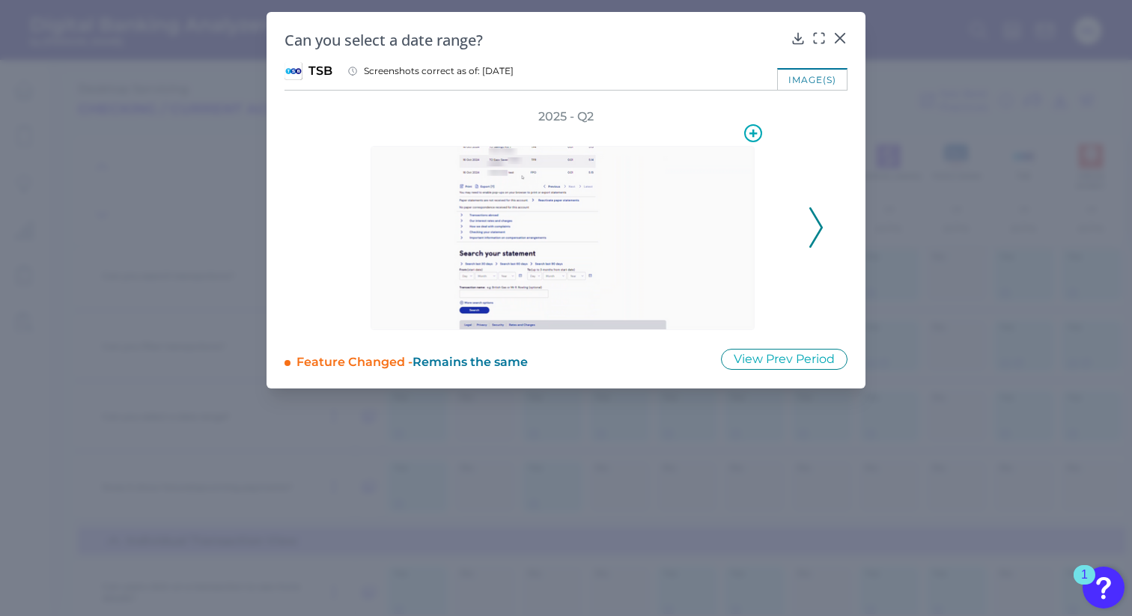
click at [652, 229] on img at bounding box center [562, 238] width 384 height 184
click at [831, 242] on div "2025 - Q2" at bounding box center [565, 220] width 563 height 222
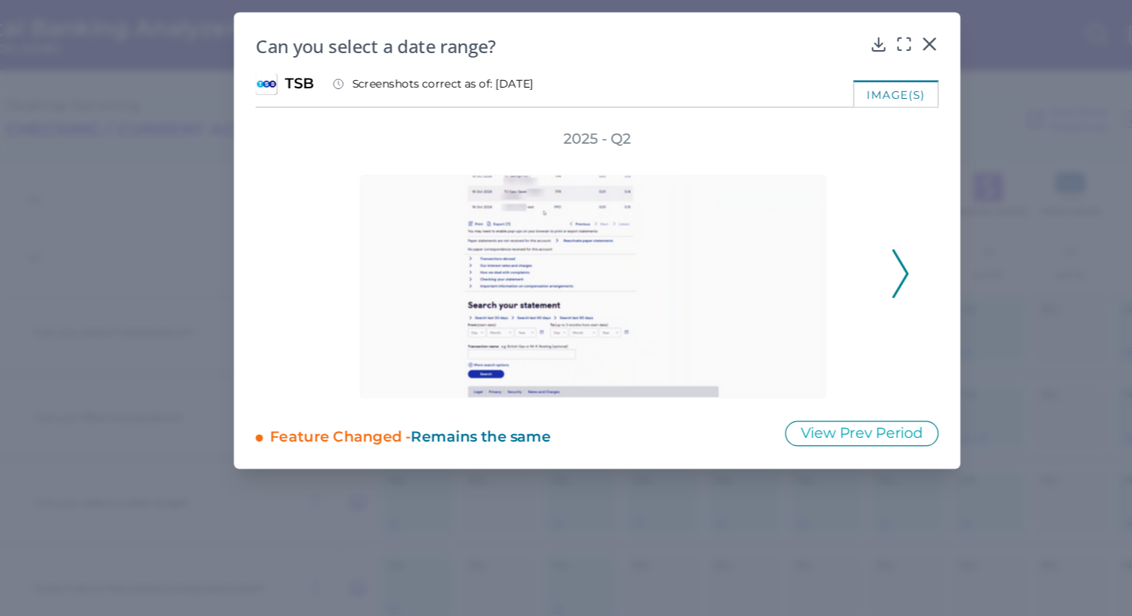
click at [822, 224] on button at bounding box center [815, 227] width 15 height 40
click at [814, 222] on icon at bounding box center [815, 227] width 13 height 40
click at [787, 43] on div "Can you select a date range?" at bounding box center [565, 40] width 563 height 20
click at [793, 38] on icon at bounding box center [797, 38] width 15 height 15
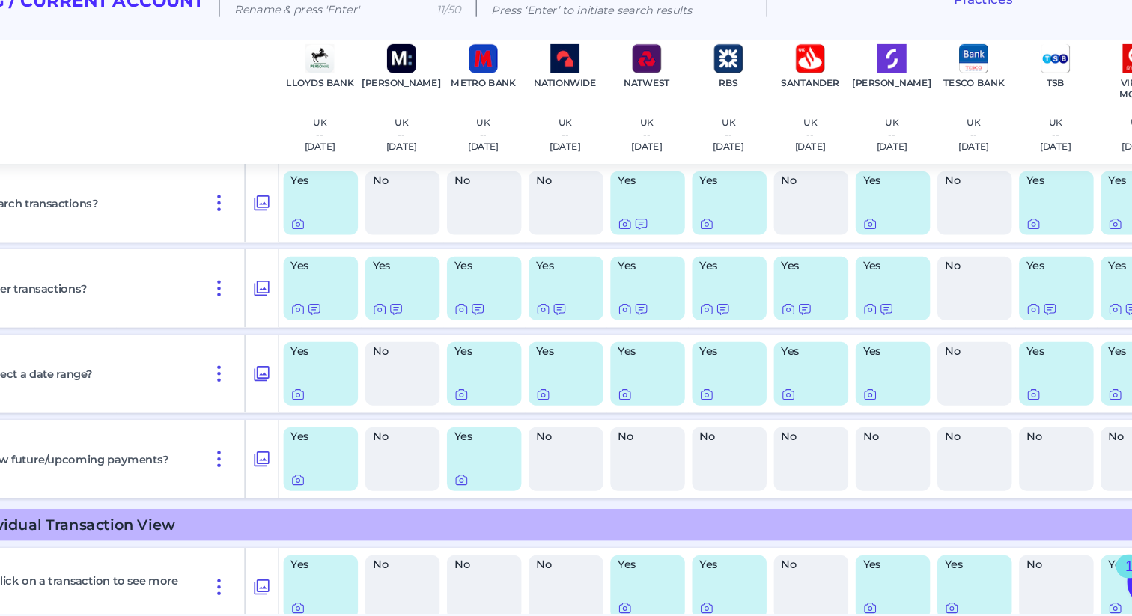
scroll to position [0, 0]
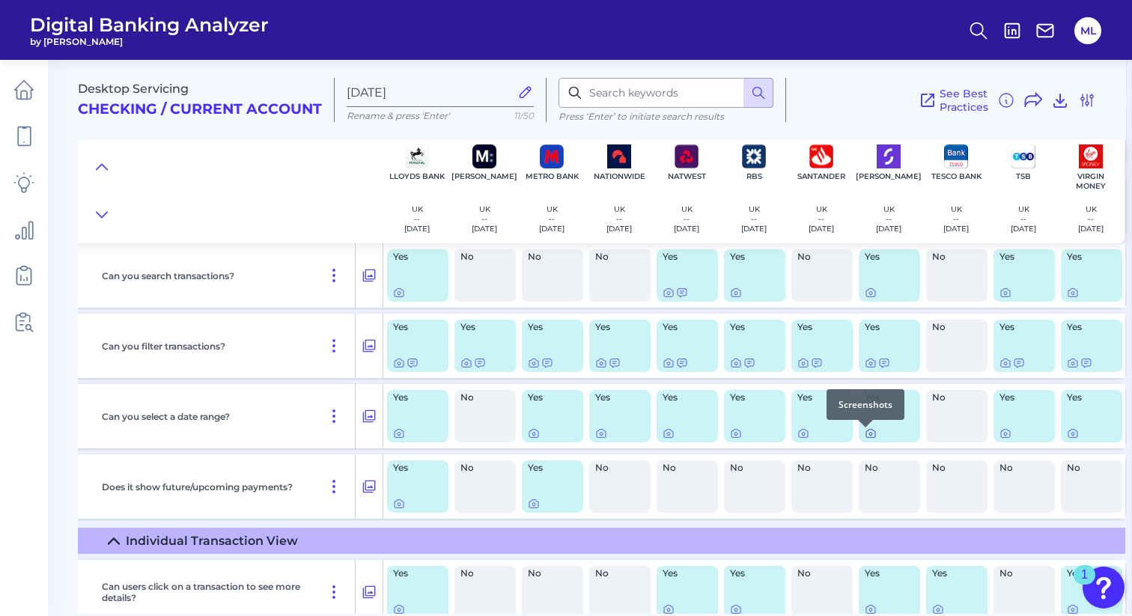
click at [864, 434] on icon at bounding box center [870, 433] width 12 height 12
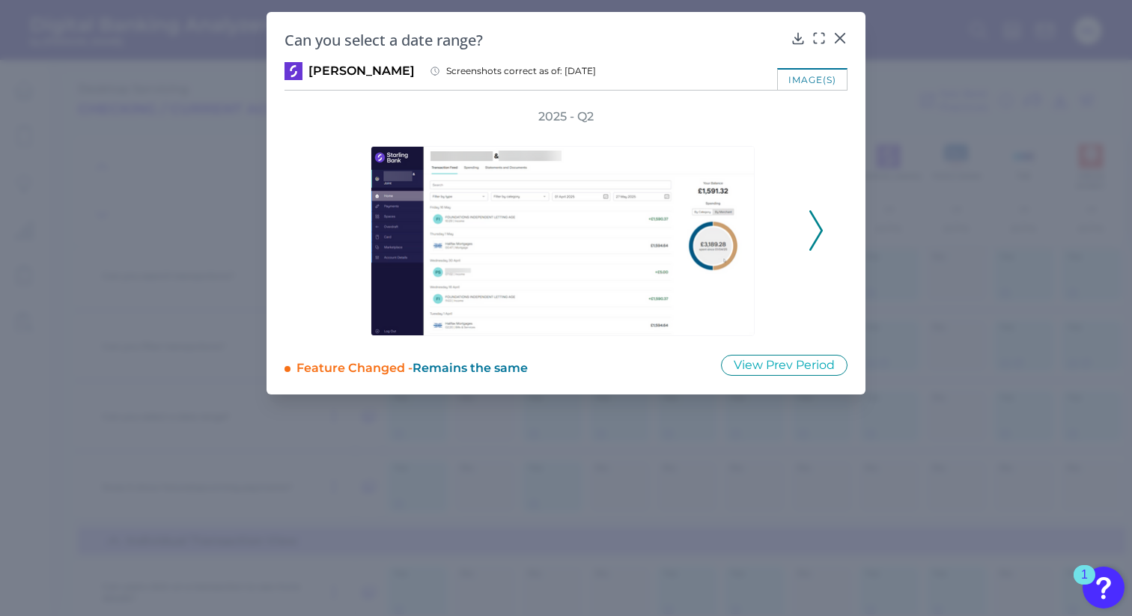
click at [816, 241] on icon at bounding box center [815, 230] width 13 height 40
click at [817, 240] on icon at bounding box center [815, 230] width 13 height 40
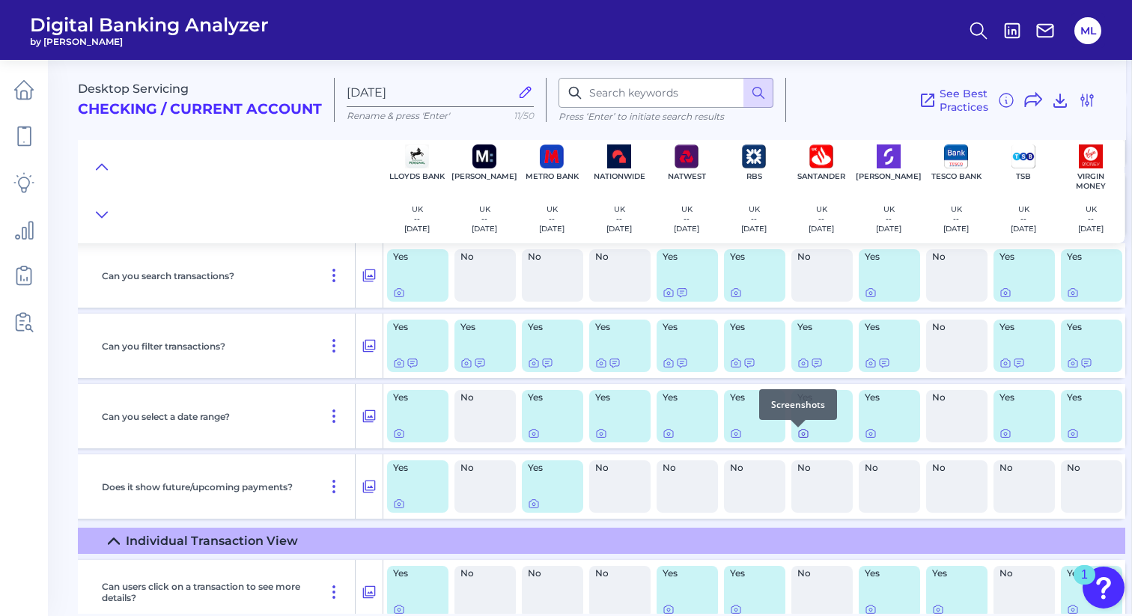
click at [799, 438] on icon at bounding box center [803, 434] width 9 height 8
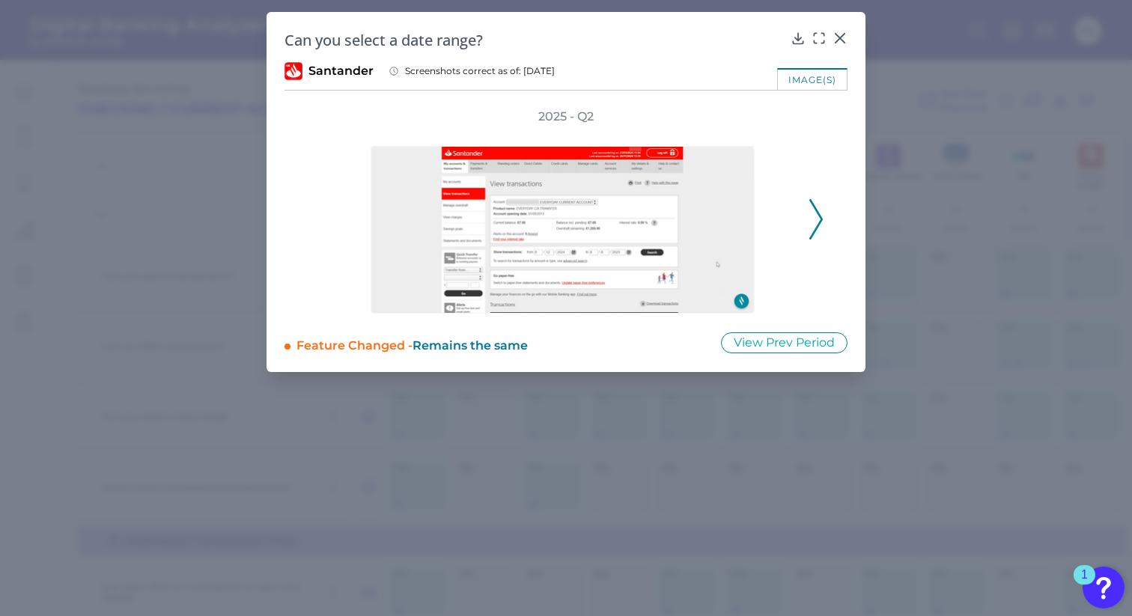
click at [826, 222] on div "2025 - Q2" at bounding box center [565, 211] width 563 height 205
click at [809, 221] on icon at bounding box center [815, 219] width 13 height 40
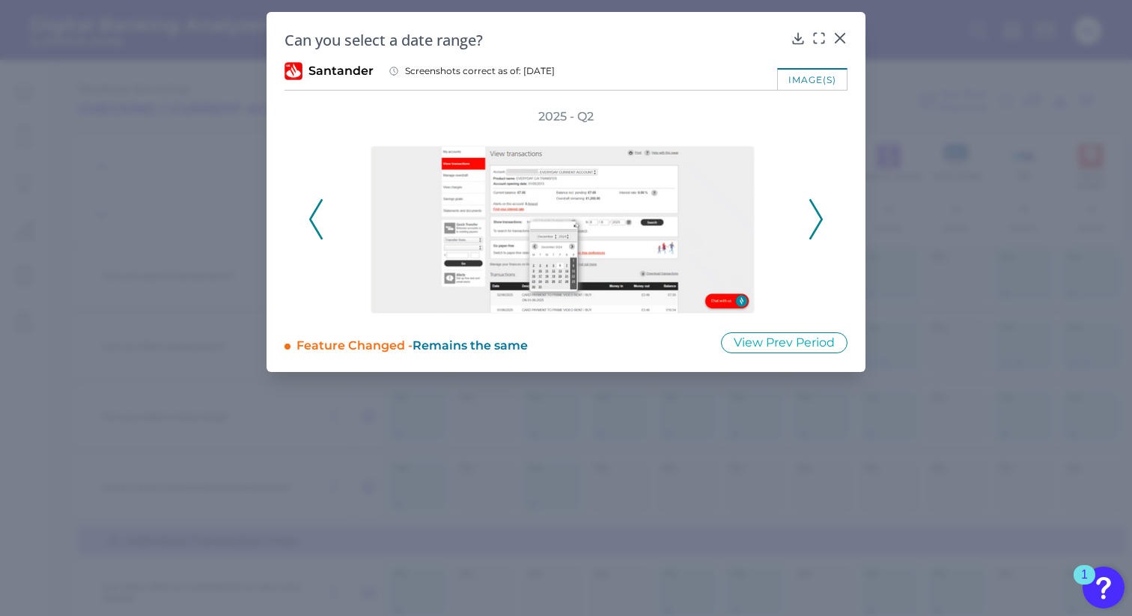
click at [809, 221] on icon at bounding box center [815, 219] width 13 height 40
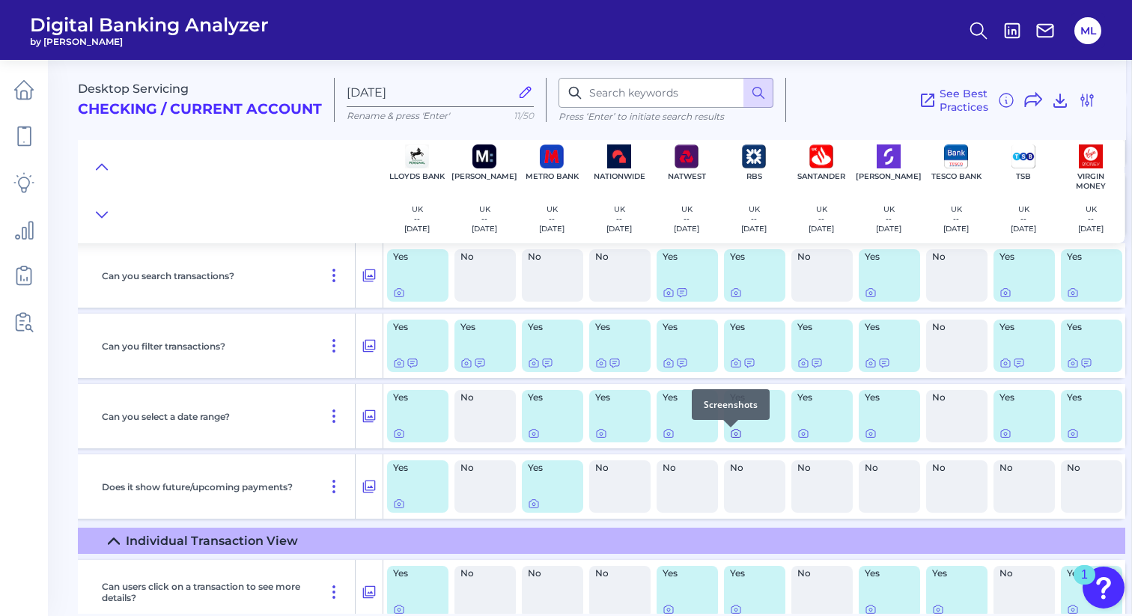
click at [734, 436] on icon at bounding box center [735, 434] width 3 height 3
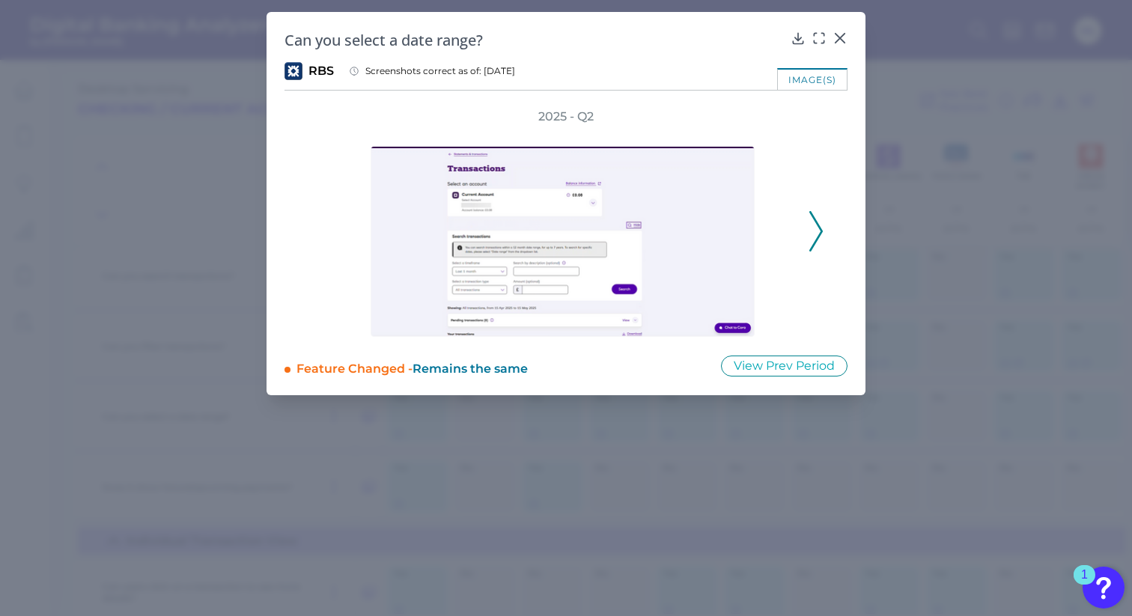
click at [810, 216] on icon at bounding box center [815, 231] width 13 height 40
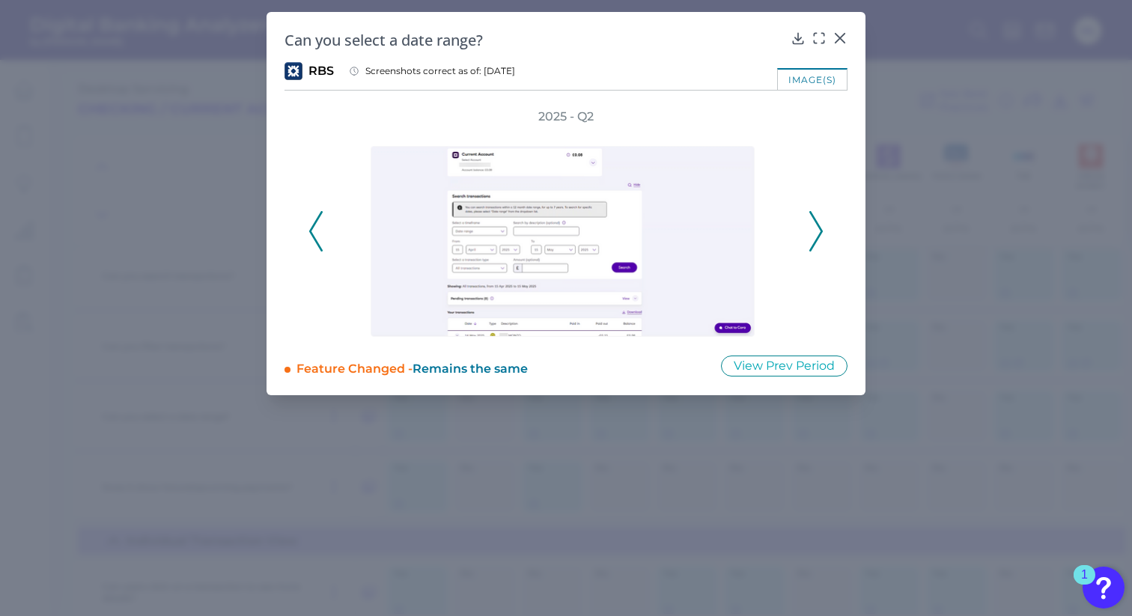
click at [308, 230] on div "2025 - Q2" at bounding box center [565, 223] width 563 height 228
click at [330, 233] on div at bounding box center [565, 231] width 479 height 212
click at [319, 232] on icon at bounding box center [315, 231] width 13 height 40
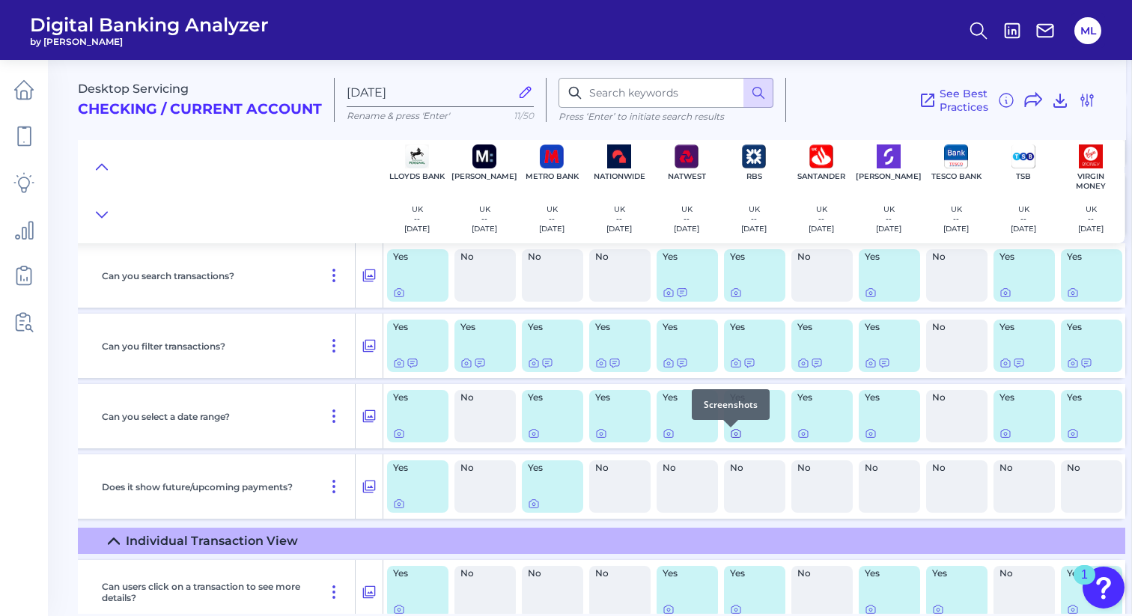
click at [730, 436] on icon at bounding box center [736, 433] width 12 height 12
click at [664, 438] on icon at bounding box center [668, 434] width 9 height 8
click at [595, 436] on icon at bounding box center [601, 433] width 12 height 12
click at [522, 436] on div "Yes" at bounding box center [552, 416] width 61 height 52
click at [528, 438] on icon at bounding box center [534, 433] width 12 height 12
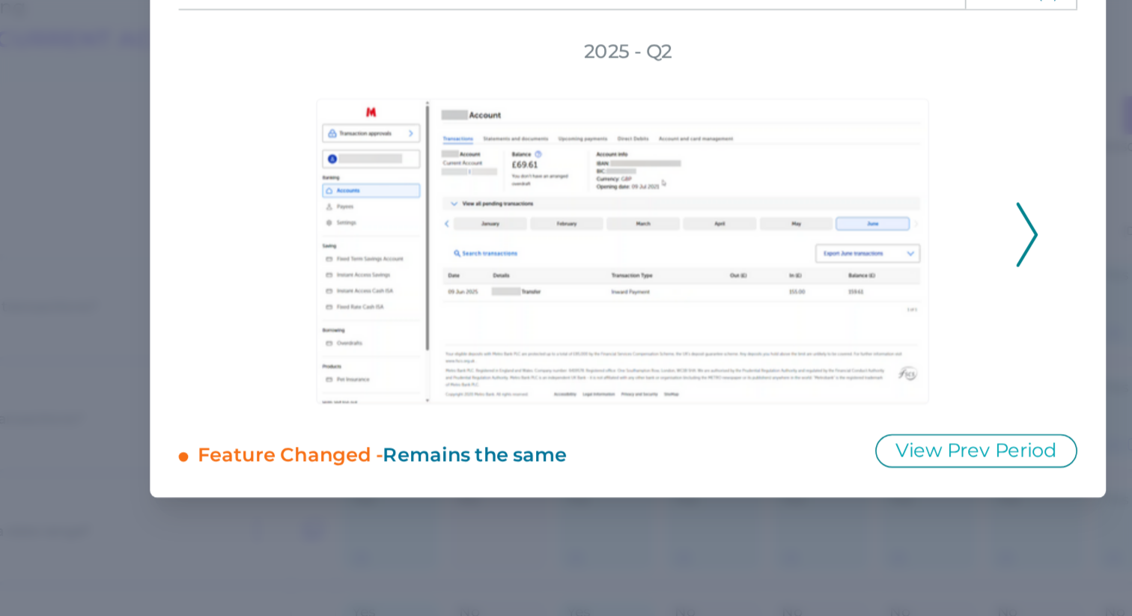
click at [816, 228] on icon at bounding box center [815, 231] width 13 height 40
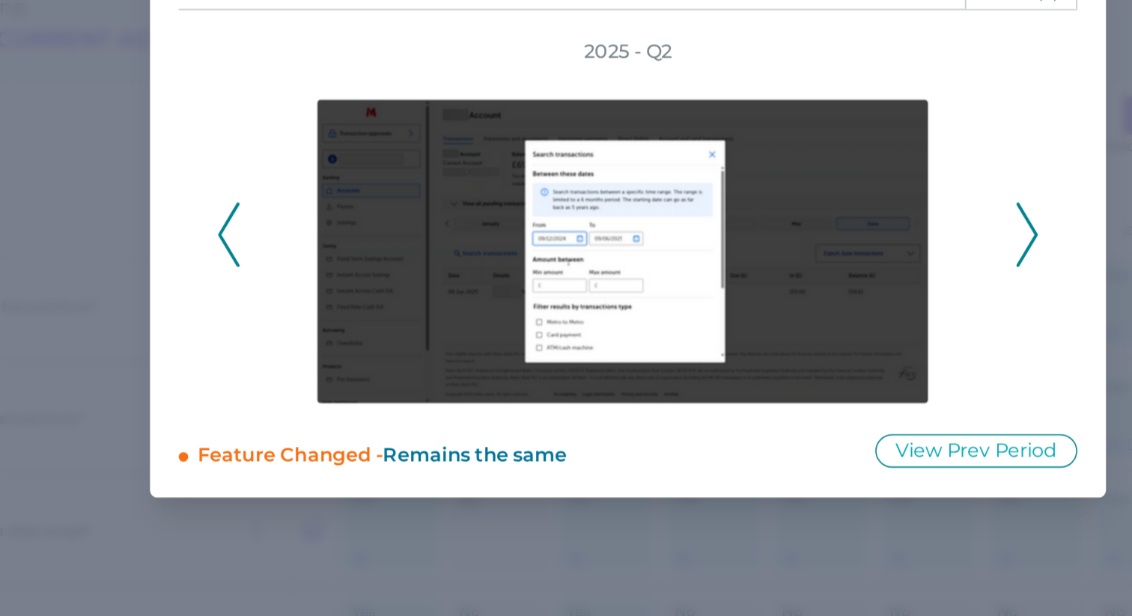
click at [302, 227] on div "2025 - Q2" at bounding box center [565, 223] width 563 height 229
click at [310, 227] on icon at bounding box center [315, 231] width 13 height 40
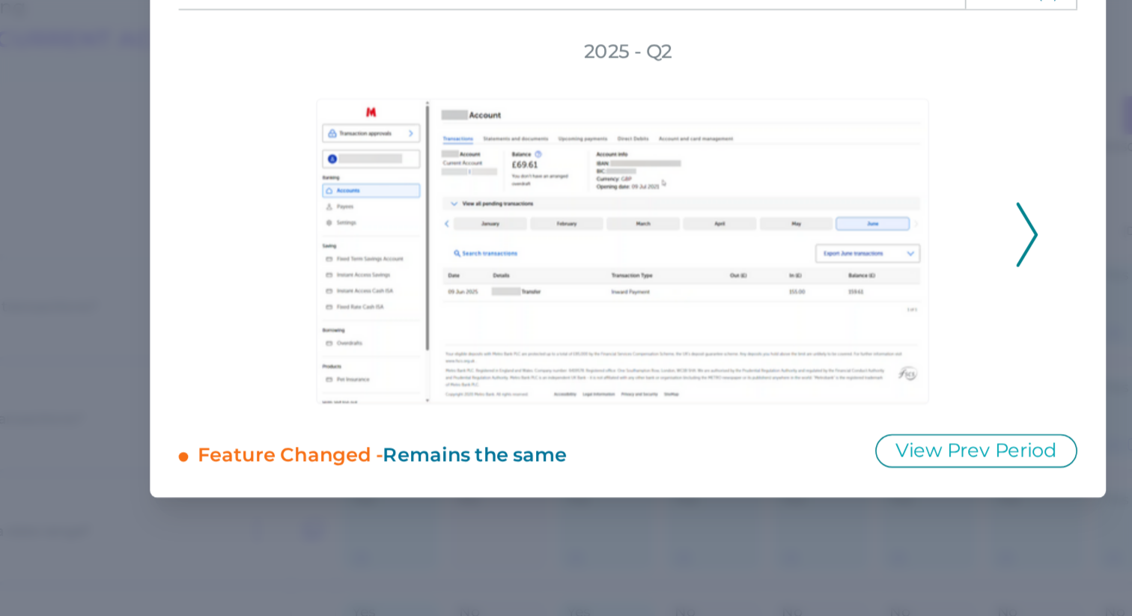
click at [813, 221] on icon at bounding box center [815, 231] width 13 height 40
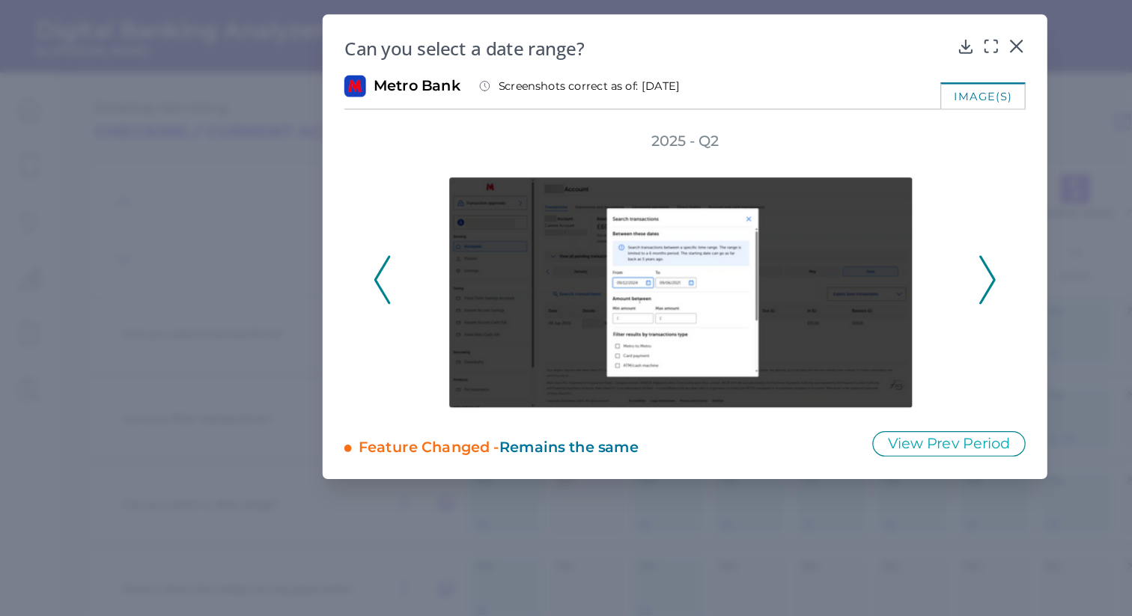
click at [832, 36] on icon at bounding box center [839, 38] width 15 height 15
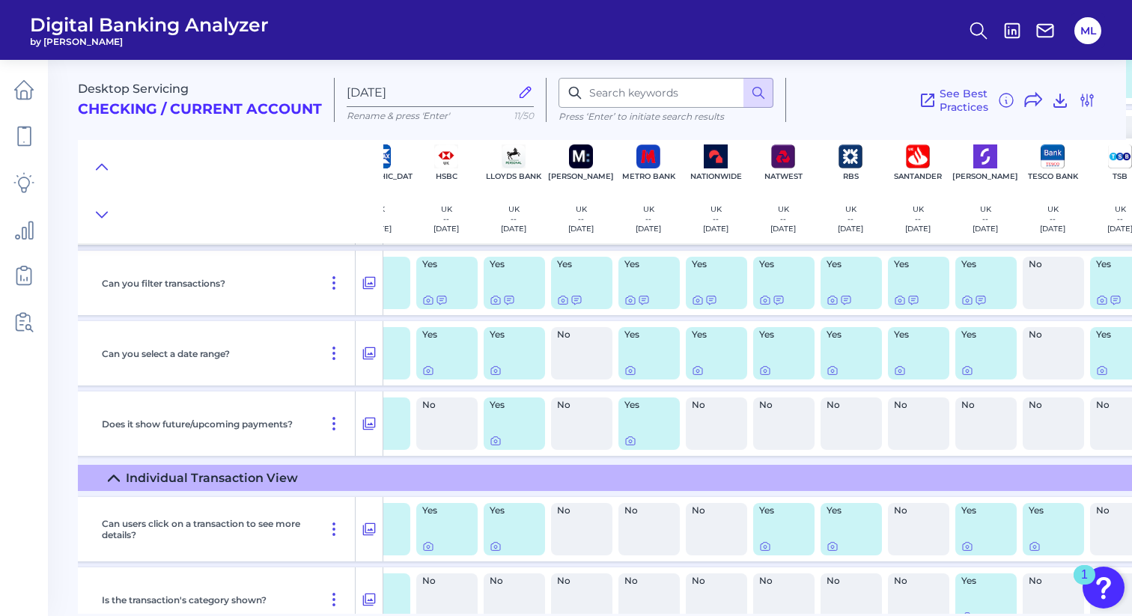
scroll to position [3430, 173]
click at [495, 375] on icon at bounding box center [495, 372] width 12 height 12
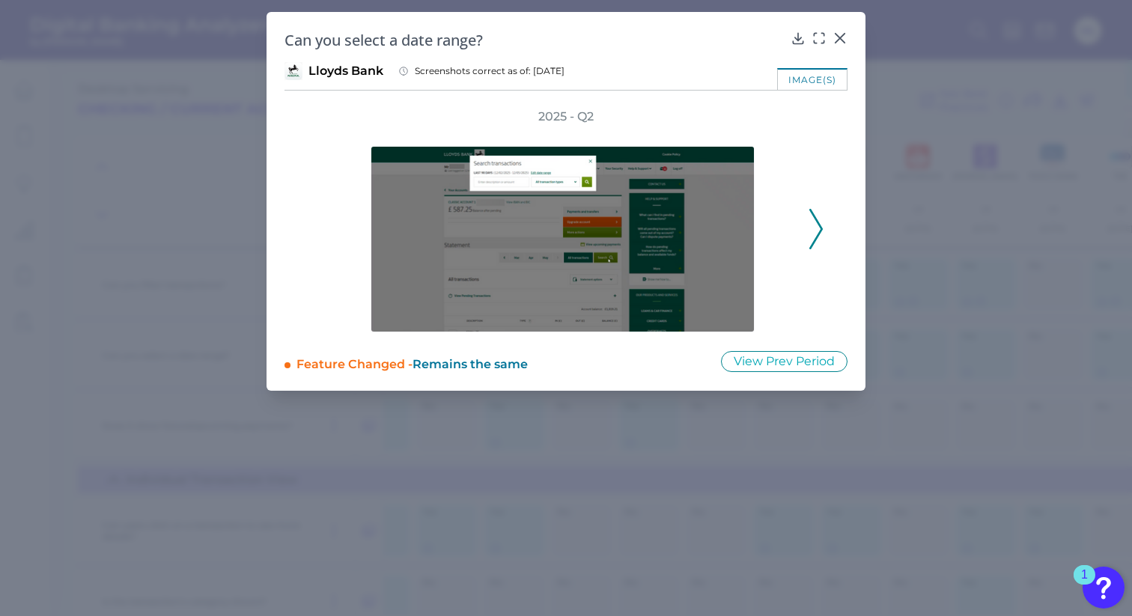
click at [814, 225] on icon at bounding box center [815, 229] width 13 height 40
click at [837, 37] on icon at bounding box center [839, 38] width 15 height 15
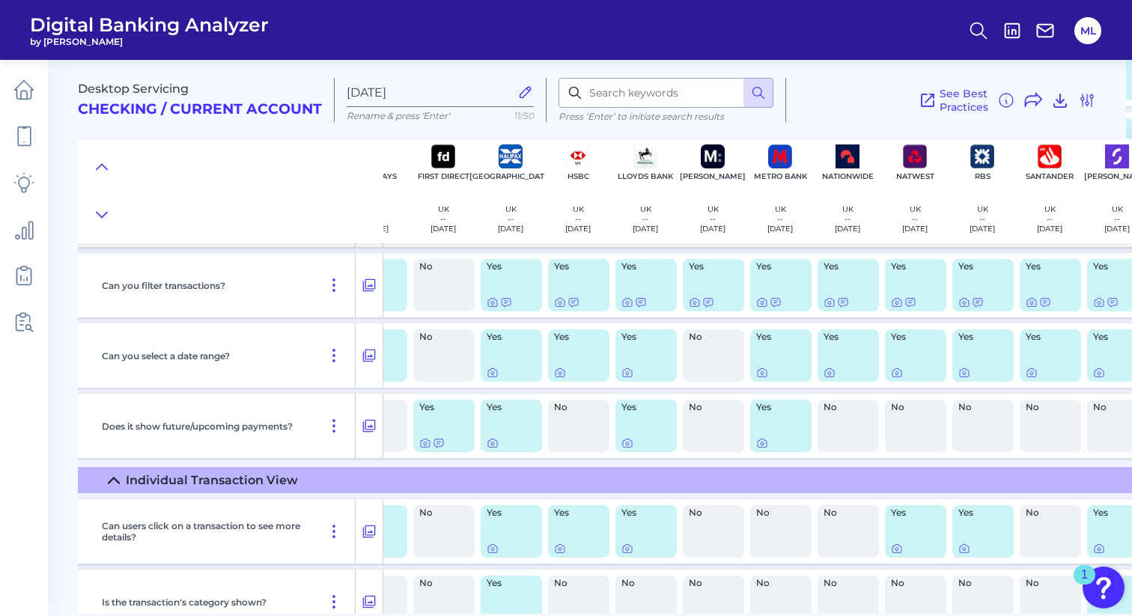
scroll to position [3428, 41]
click at [557, 370] on div at bounding box center [560, 368] width 15 height 15
click at [557, 374] on div at bounding box center [560, 368] width 15 height 15
click at [557, 376] on icon at bounding box center [560, 374] width 12 height 12
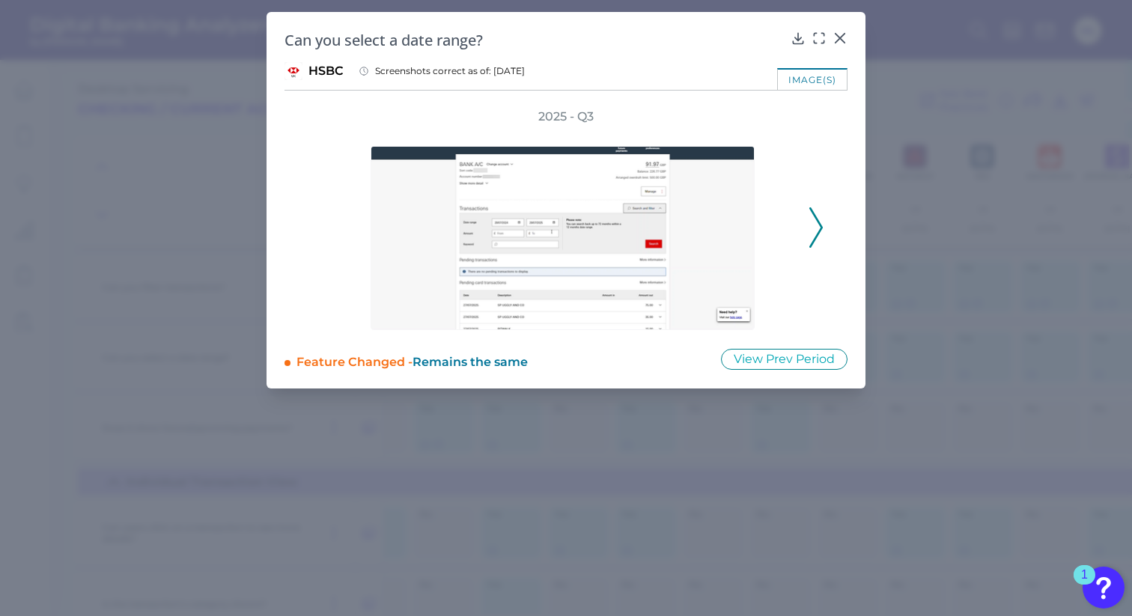
click at [818, 222] on polyline at bounding box center [815, 227] width 11 height 38
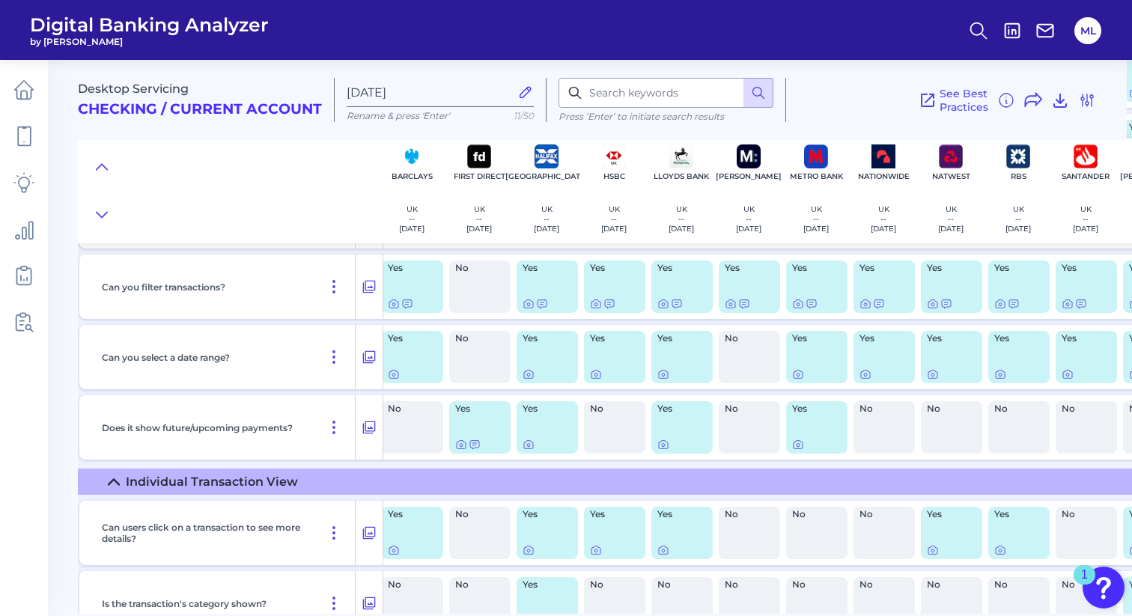
scroll to position [3428, 0]
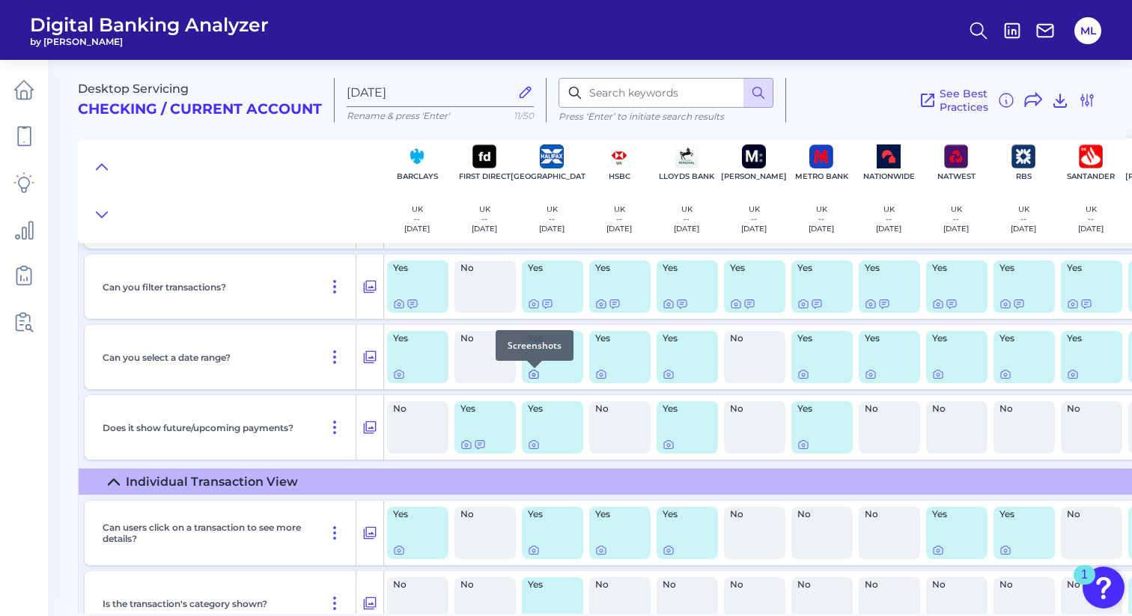
click at [537, 376] on icon at bounding box center [534, 374] width 12 height 12
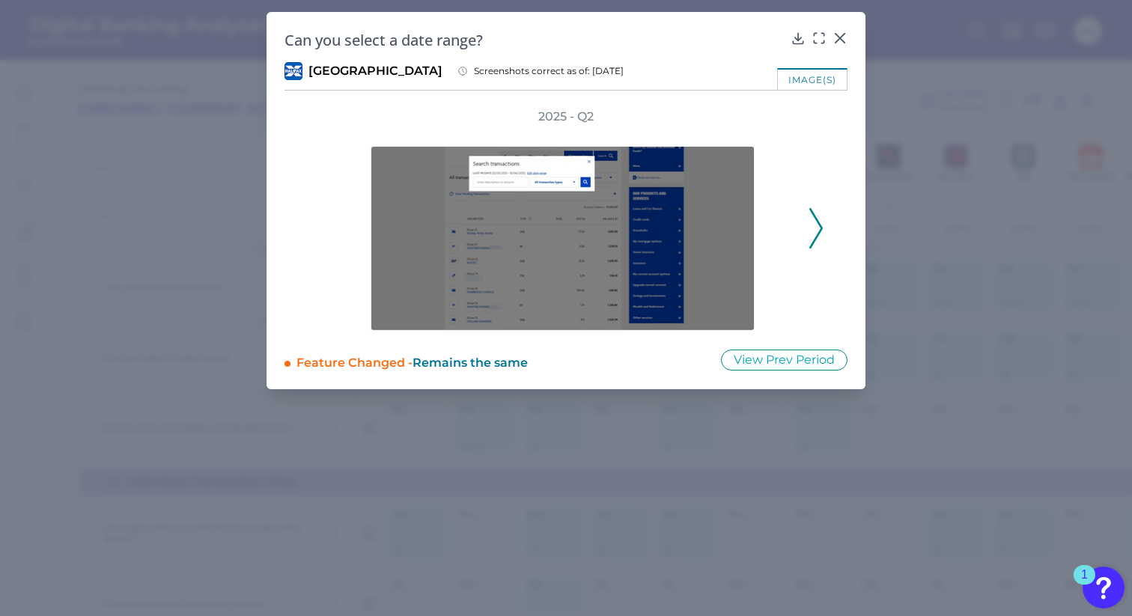
click at [811, 231] on icon at bounding box center [815, 228] width 13 height 40
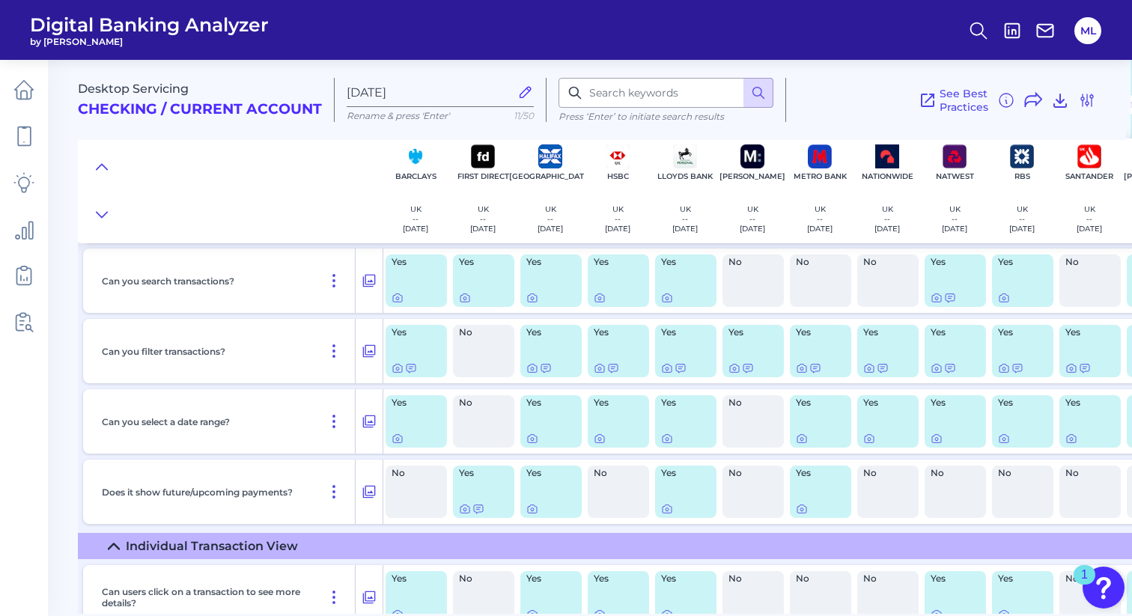
scroll to position [3368, 1]
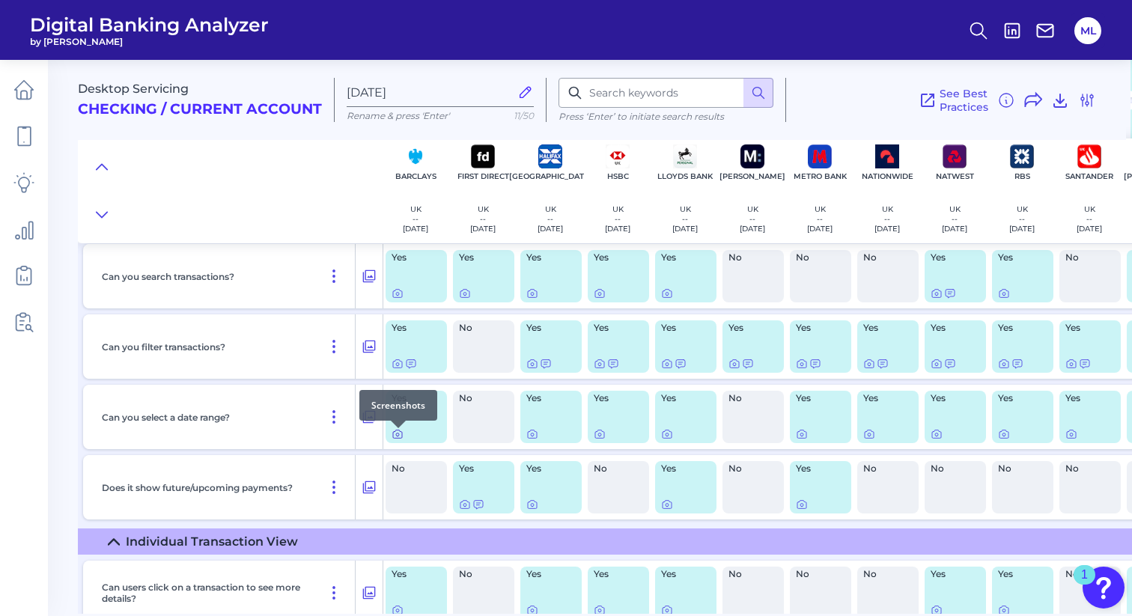
click at [395, 439] on icon at bounding box center [397, 434] width 9 height 8
